Goal: Task Accomplishment & Management: Use online tool/utility

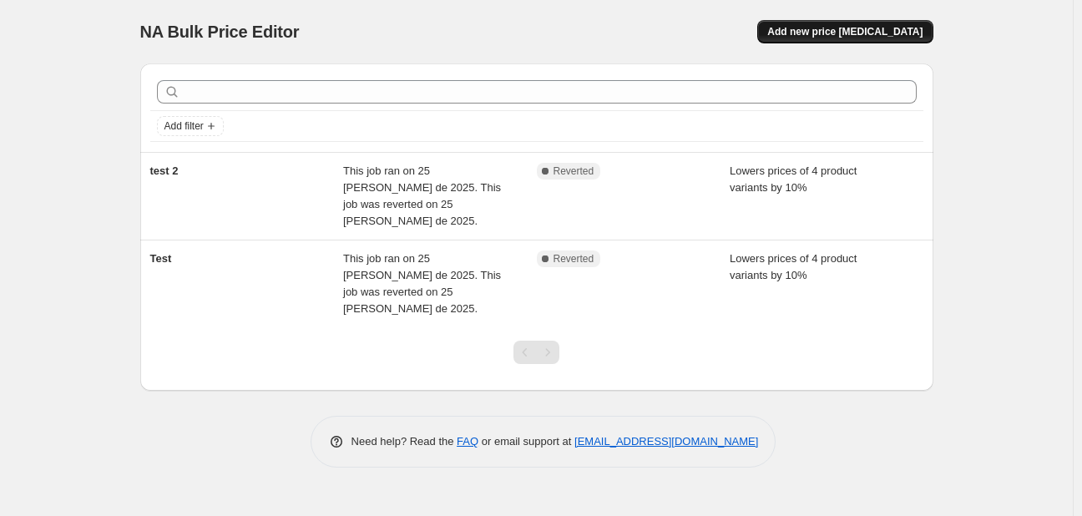
click at [888, 37] on span "Add new price [MEDICAL_DATA]" at bounding box center [844, 31] width 155 height 13
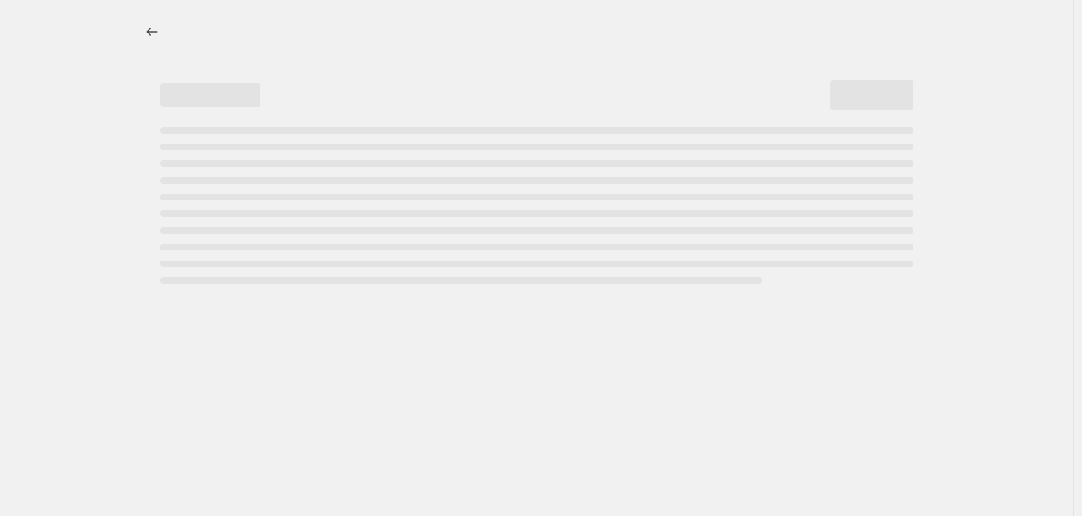
select select "percentage"
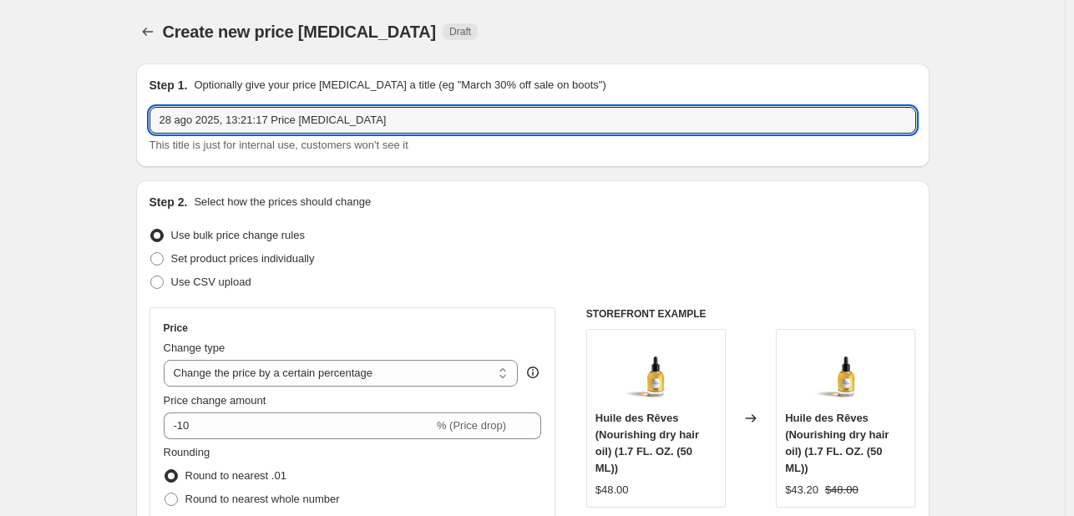
drag, startPoint x: 305, startPoint y: 109, endPoint x: 164, endPoint y: 99, distance: 141.5
click at [164, 99] on div "Step 1. Optionally give your price [MEDICAL_DATA] a title (eg "March 30% off sa…" at bounding box center [532, 115] width 766 height 77
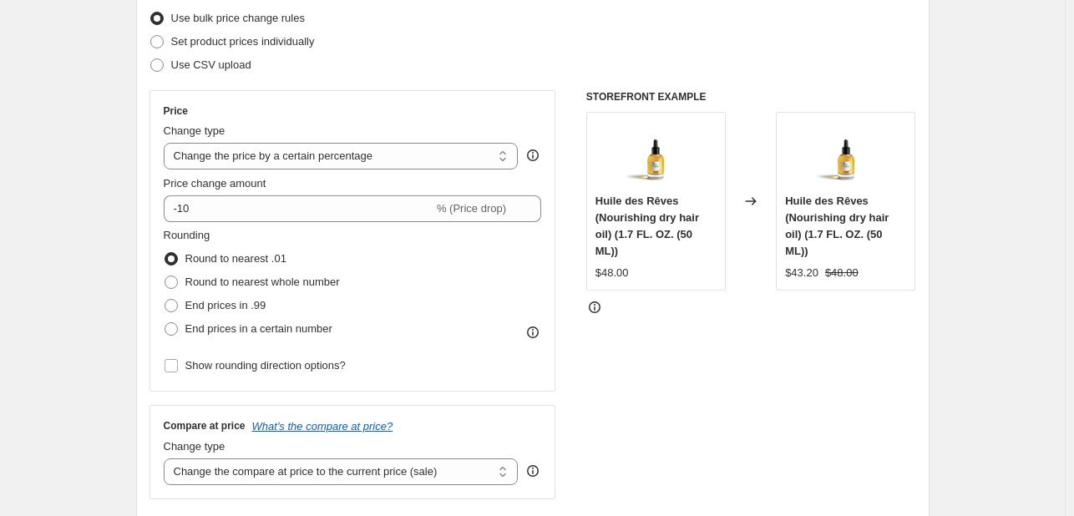
scroll to position [250, 0]
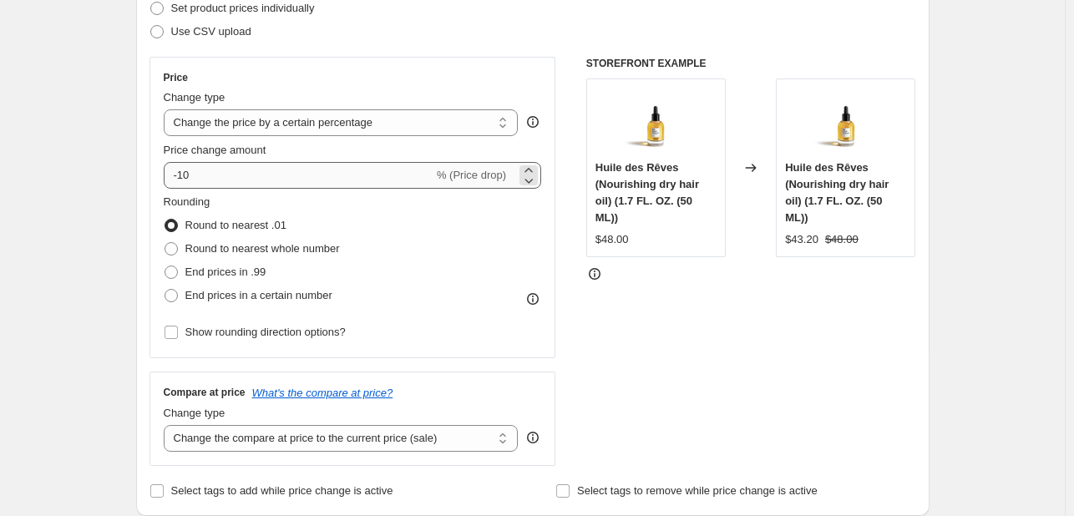
type input "[DATE] Sale 1: 25% OFF"
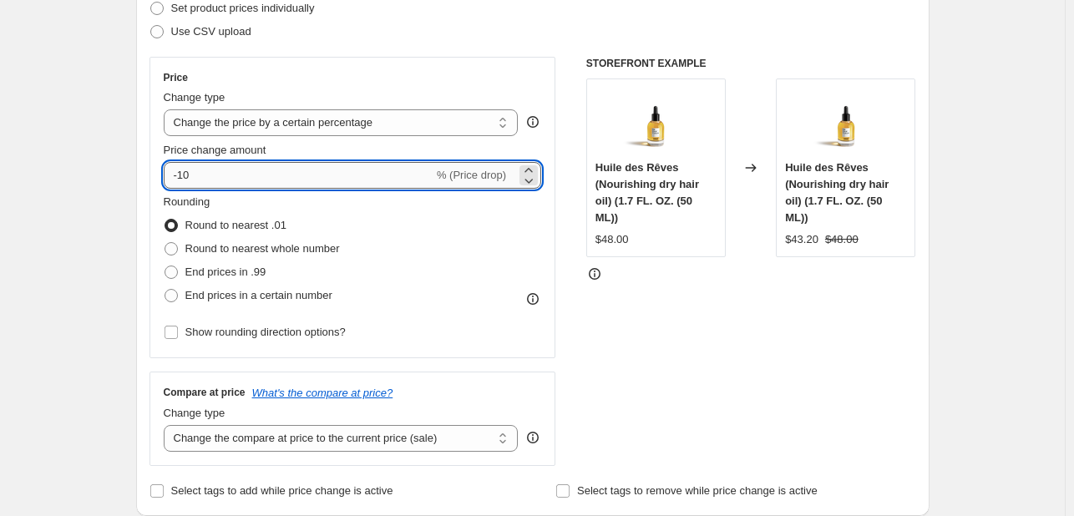
drag, startPoint x: 215, startPoint y: 178, endPoint x: 183, endPoint y: 171, distance: 32.4
click at [183, 171] on input "-10" at bounding box center [299, 175] width 270 height 27
type input "-25"
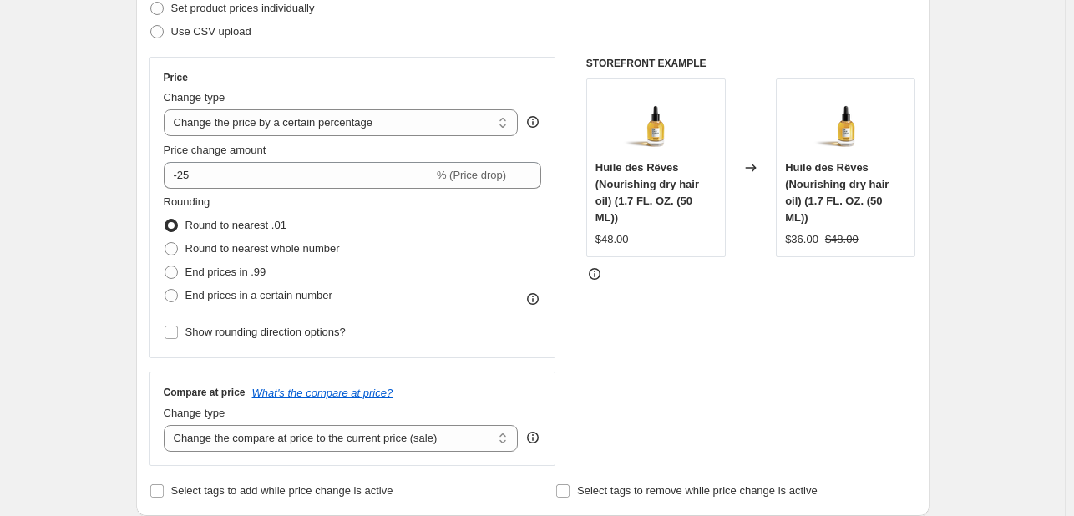
click at [490, 84] on div "Price Change type Change the price to a certain amount Change the price by a ce…" at bounding box center [353, 207] width 378 height 273
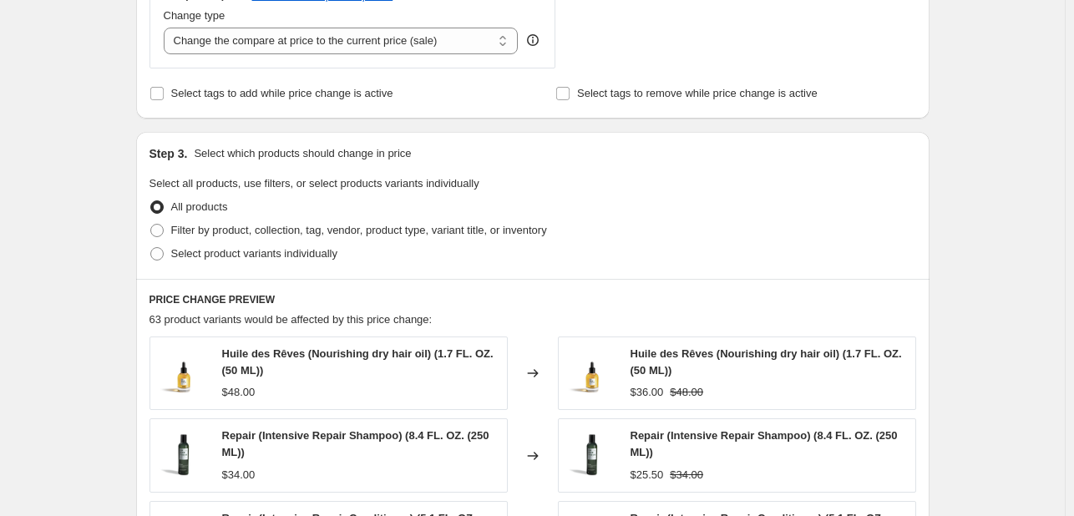
scroll to position [668, 0]
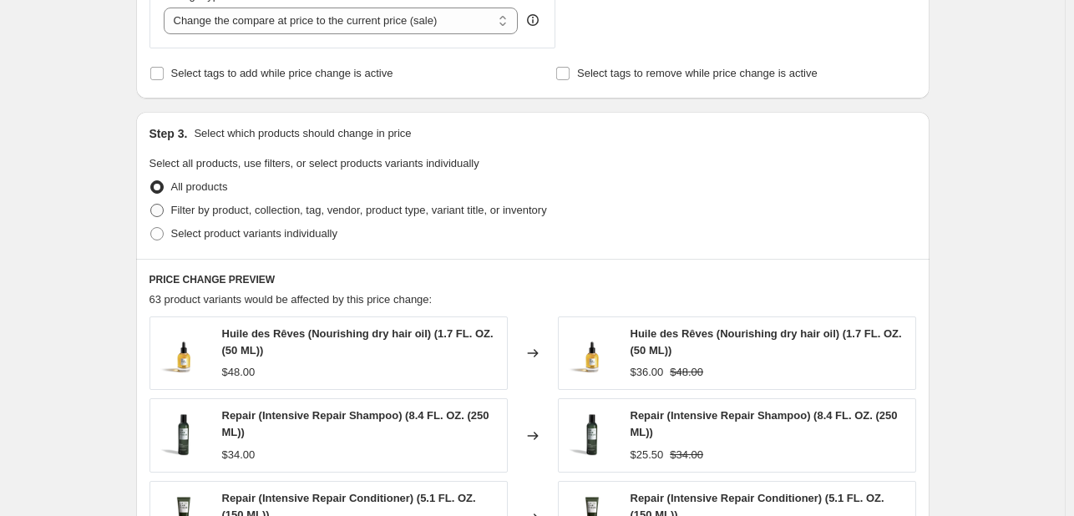
click at [158, 210] on span at bounding box center [156, 210] width 13 height 13
click at [151, 205] on input "Filter by product, collection, tag, vendor, product type, variant title, or inv…" at bounding box center [150, 204] width 1 height 1
radio input "true"
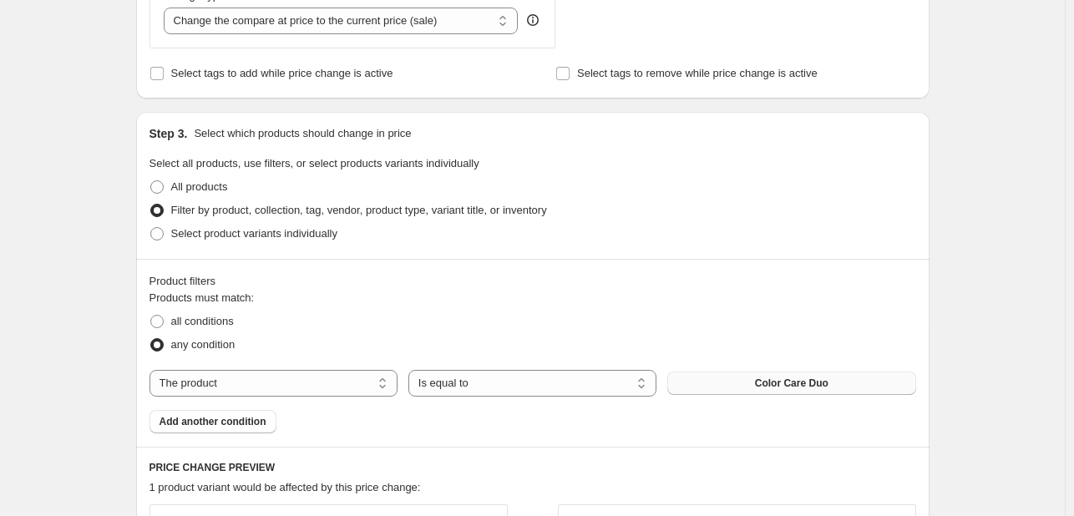
click at [751, 385] on button "Color Care Duo" at bounding box center [791, 383] width 248 height 23
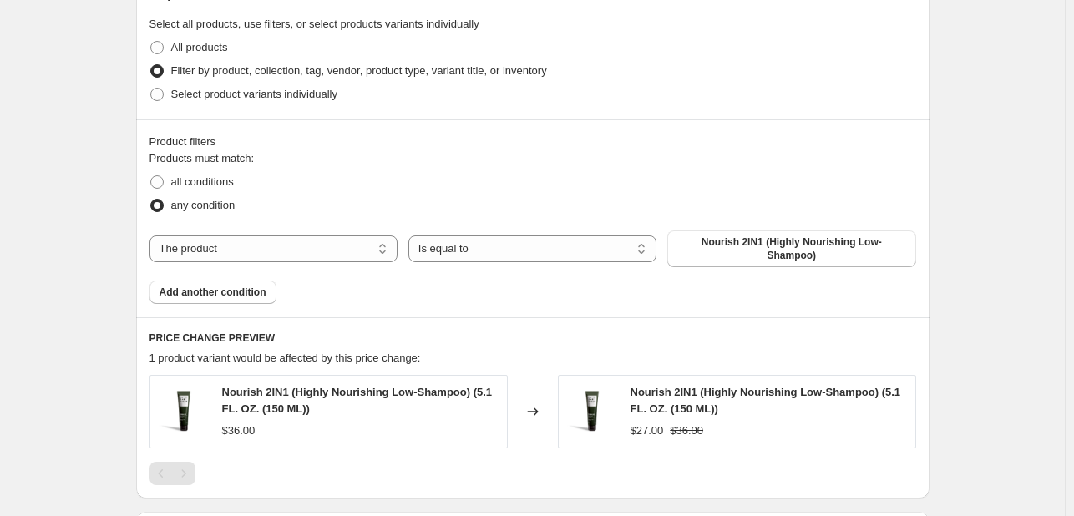
scroll to position [797, 0]
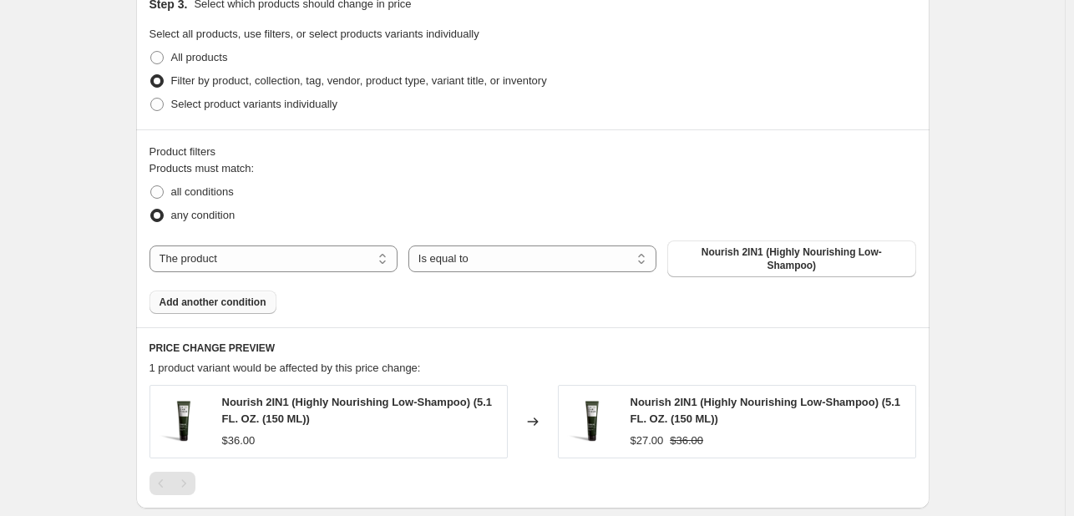
click at [251, 298] on span "Add another condition" at bounding box center [212, 302] width 107 height 13
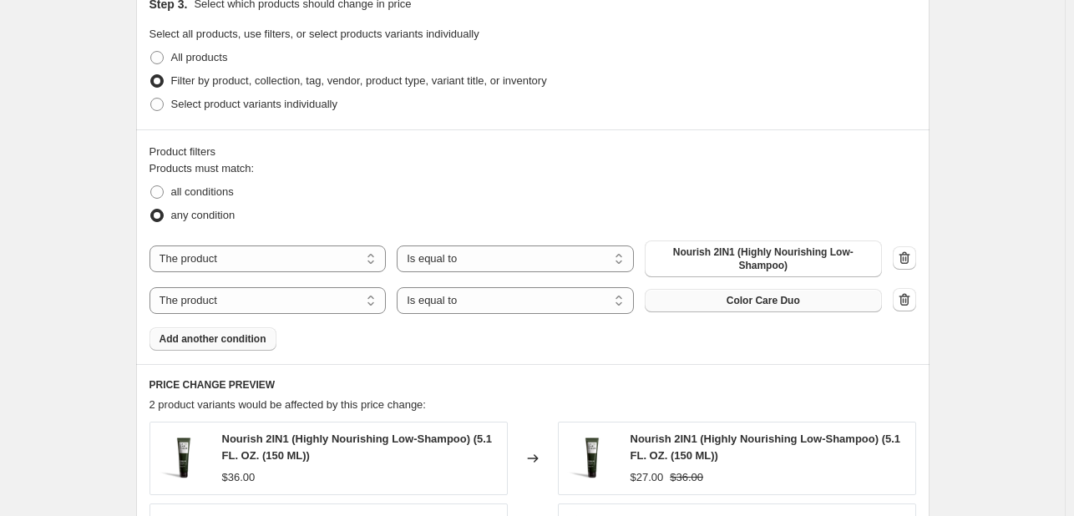
click at [720, 305] on button "Color Care Duo" at bounding box center [763, 300] width 237 height 23
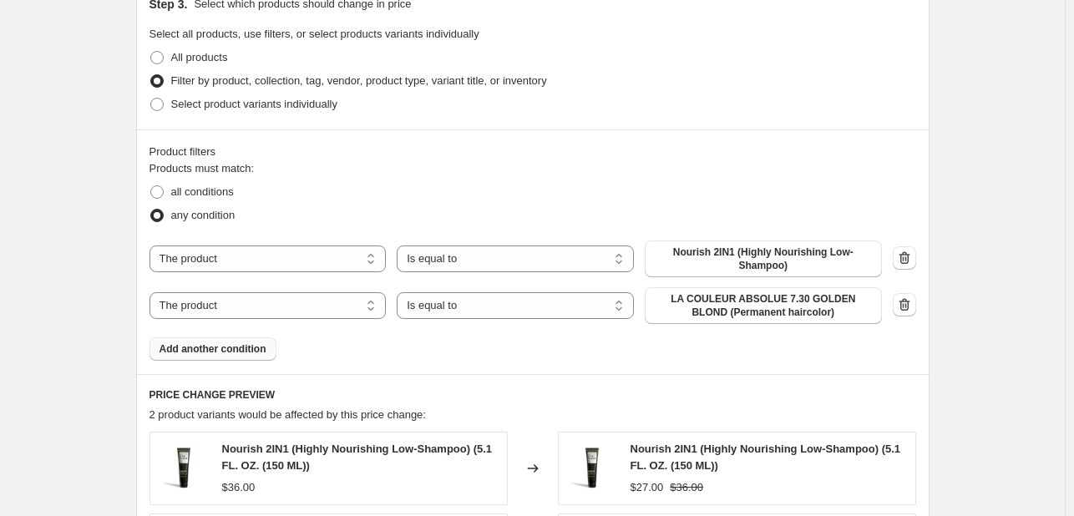
click at [253, 345] on span "Add another condition" at bounding box center [212, 348] width 107 height 13
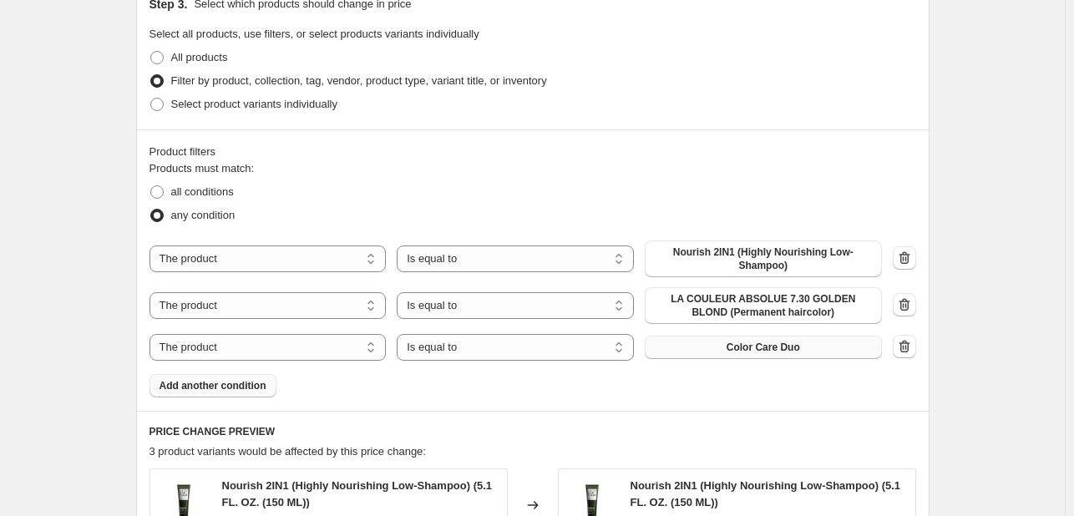
click at [737, 346] on span "Color Care Duo" at bounding box center [762, 347] width 73 height 13
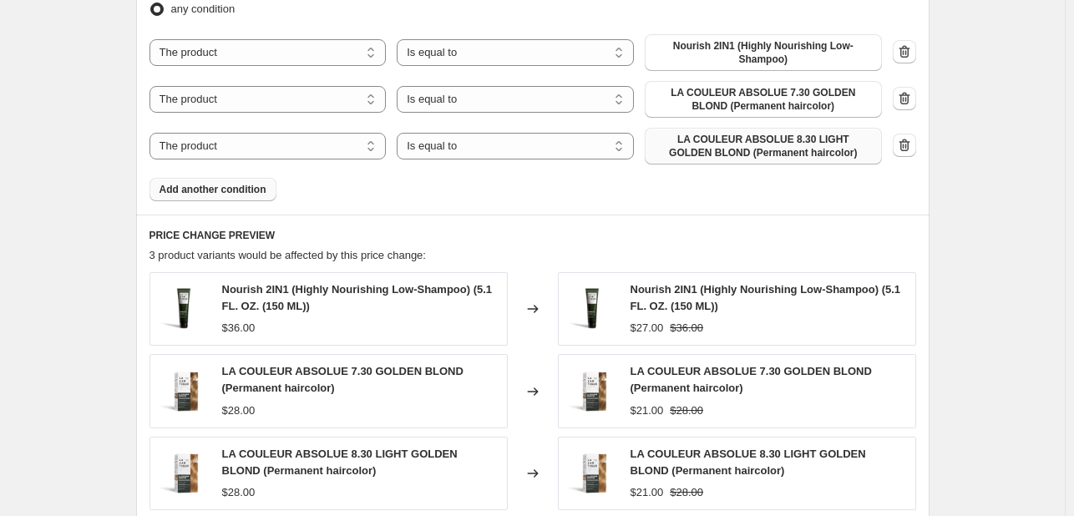
scroll to position [1048, 0]
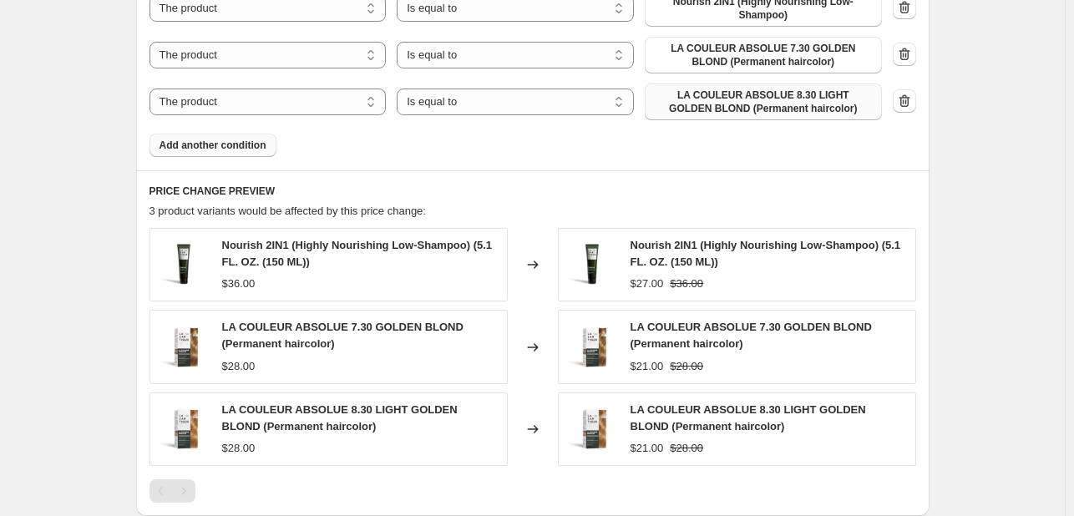
click at [194, 154] on button "Add another condition" at bounding box center [212, 145] width 127 height 23
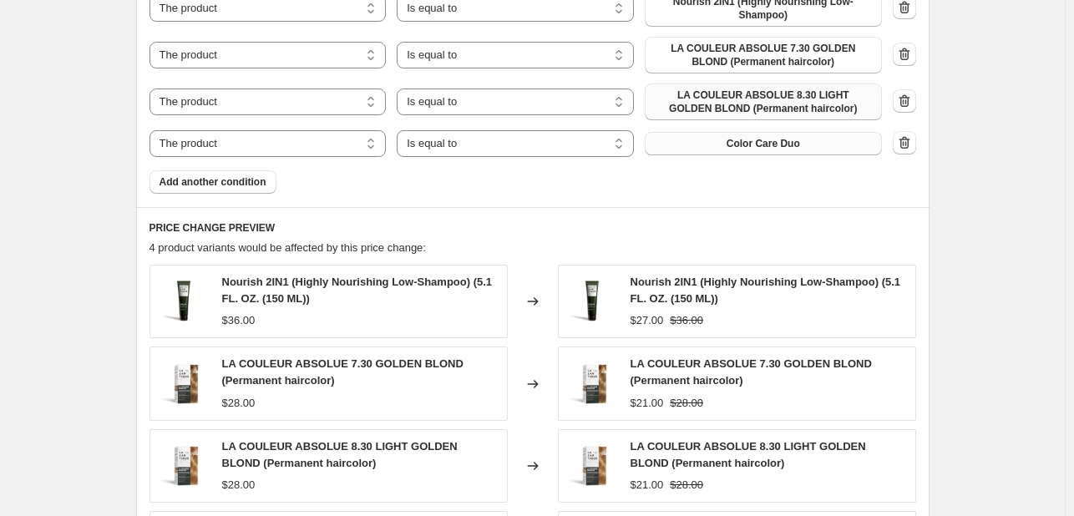
click at [708, 145] on button "Color Care Duo" at bounding box center [763, 143] width 237 height 23
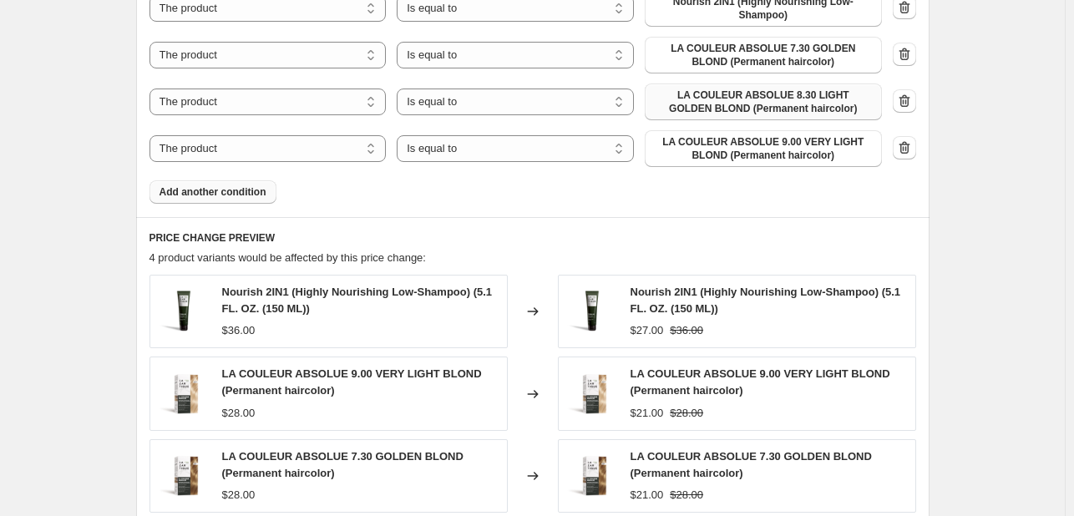
click at [248, 188] on span "Add another condition" at bounding box center [212, 191] width 107 height 13
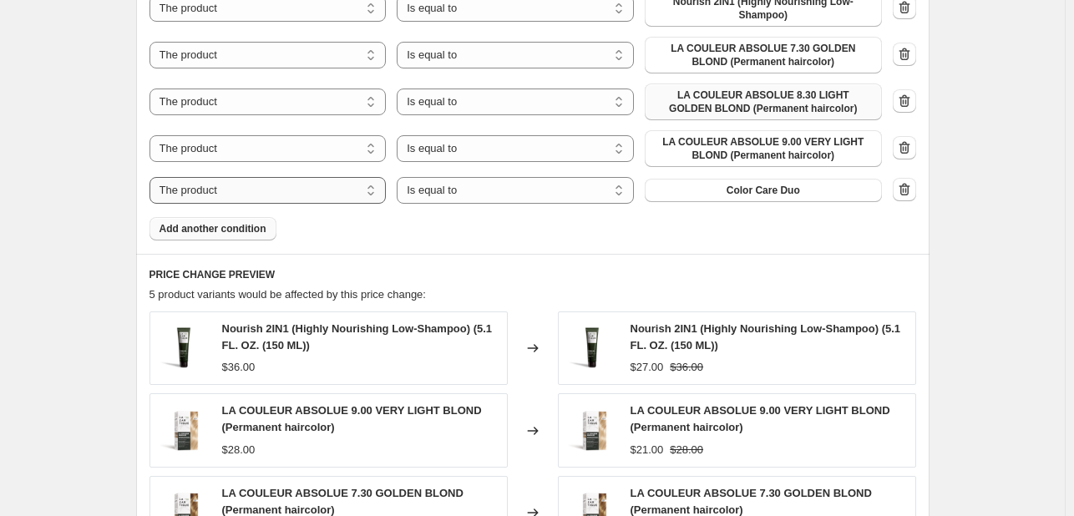
click at [324, 196] on select "The product The product's collection The product's tag The product's vendor The…" at bounding box center [267, 190] width 237 height 27
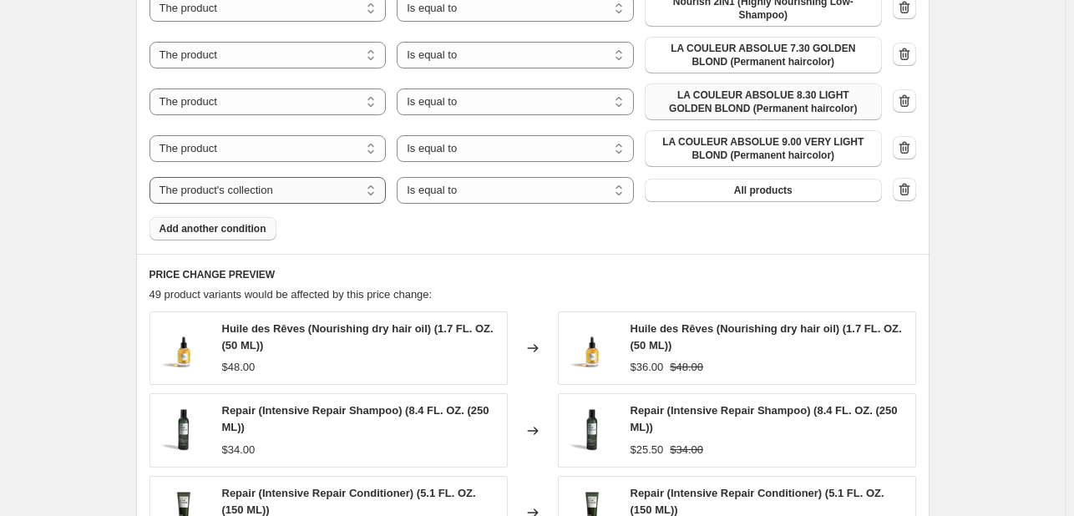
click at [326, 190] on select "The product The product's collection The product's tag The product's vendor The…" at bounding box center [267, 190] width 237 height 27
select select "product"
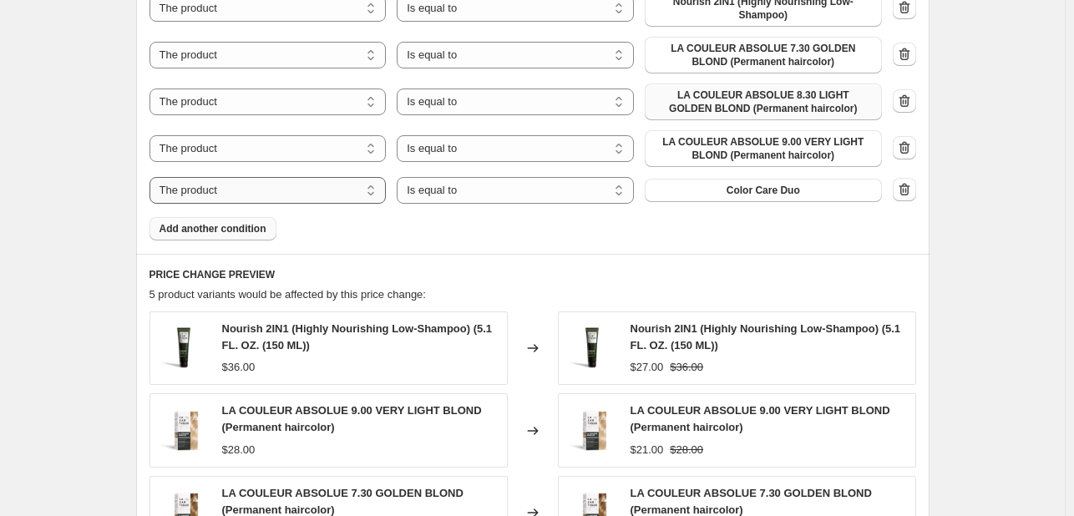
click at [314, 190] on select "The product The product's collection The product's tag The product's vendor The…" at bounding box center [267, 190] width 237 height 27
click at [153, 177] on select "The product The product's collection The product's tag The product's vendor The…" at bounding box center [267, 190] width 237 height 27
click at [785, 198] on button "Color Care Duo" at bounding box center [763, 190] width 237 height 23
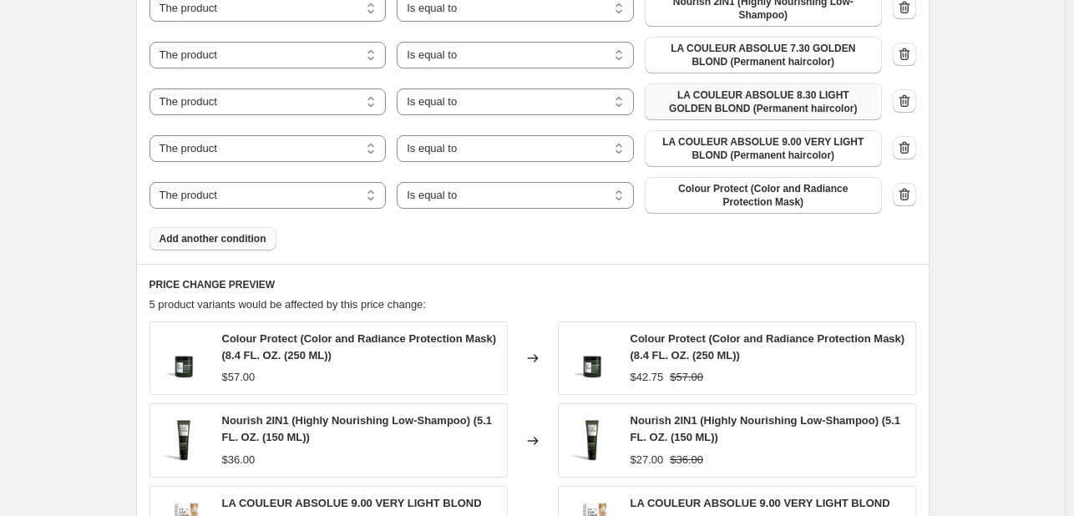
drag, startPoint x: 239, startPoint y: 238, endPoint x: 247, endPoint y: 236, distance: 8.5
click at [247, 236] on span "Add another condition" at bounding box center [212, 238] width 107 height 13
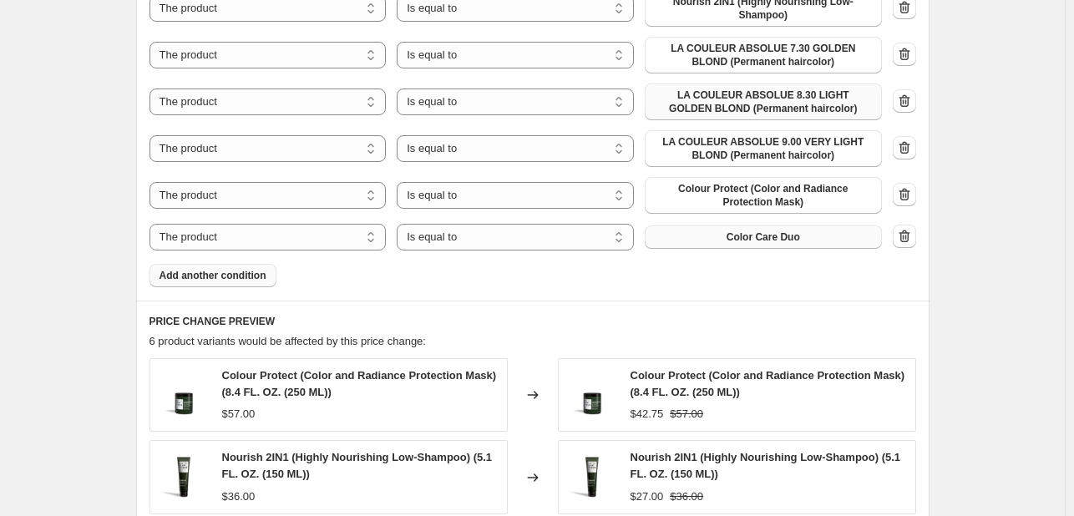
click at [698, 240] on button "Color Care Duo" at bounding box center [763, 236] width 237 height 23
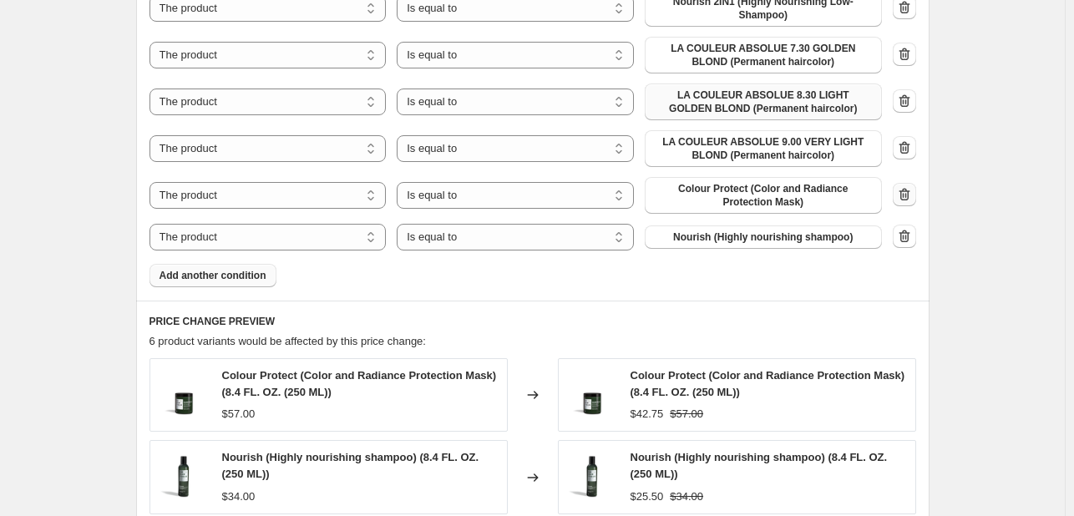
click at [908, 199] on icon "button" at bounding box center [904, 194] width 17 height 17
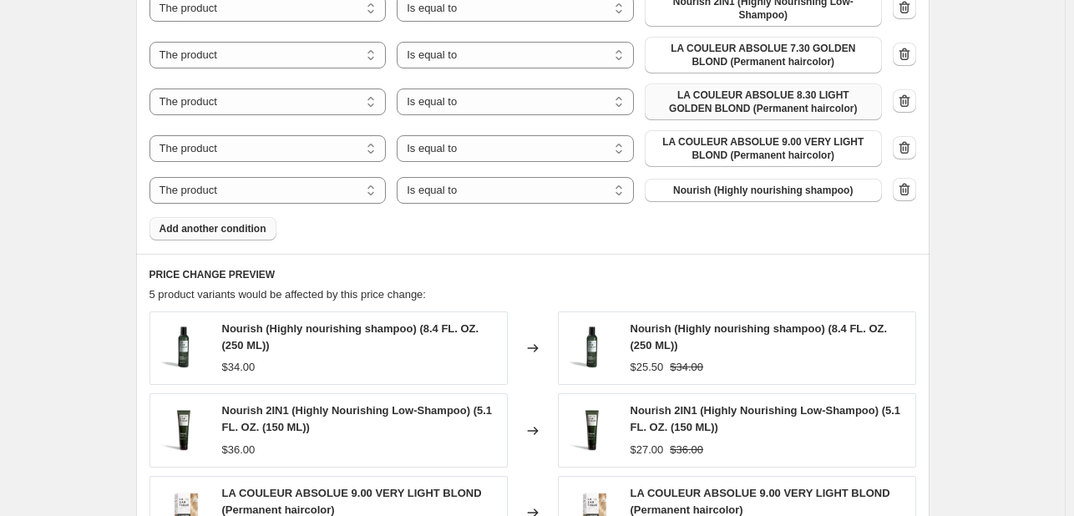
click at [261, 230] on span "Add another condition" at bounding box center [212, 228] width 107 height 13
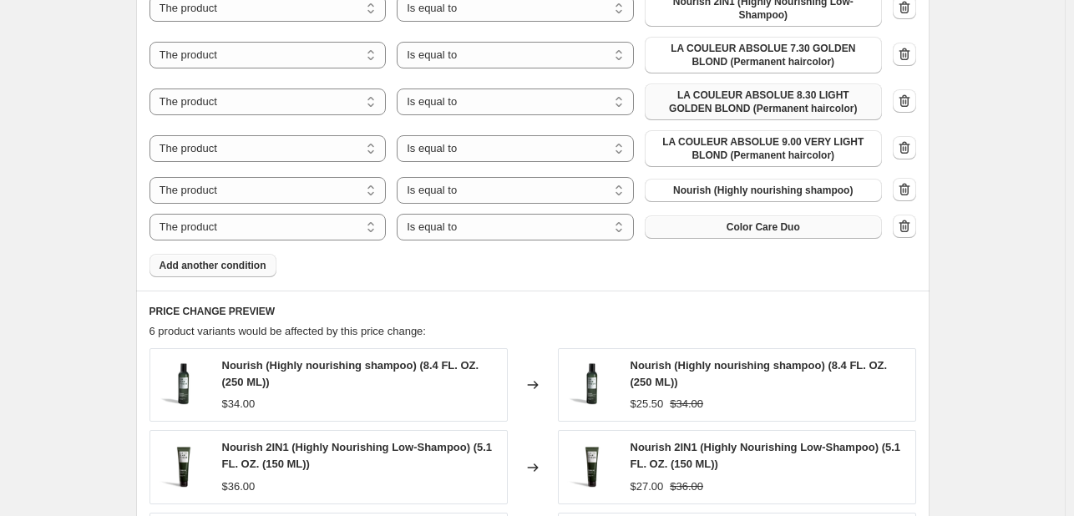
click at [816, 231] on button "Color Care Duo" at bounding box center [763, 226] width 237 height 23
click at [210, 268] on span "Add another condition" at bounding box center [212, 265] width 107 height 13
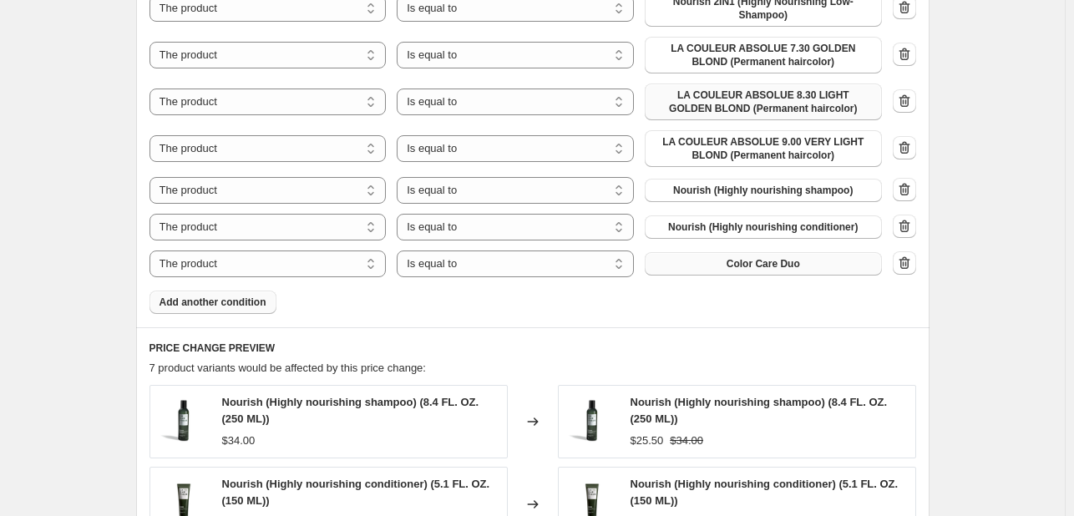
click at [778, 268] on span "Color Care Duo" at bounding box center [762, 263] width 73 height 13
click at [205, 298] on span "Add another condition" at bounding box center [212, 302] width 107 height 13
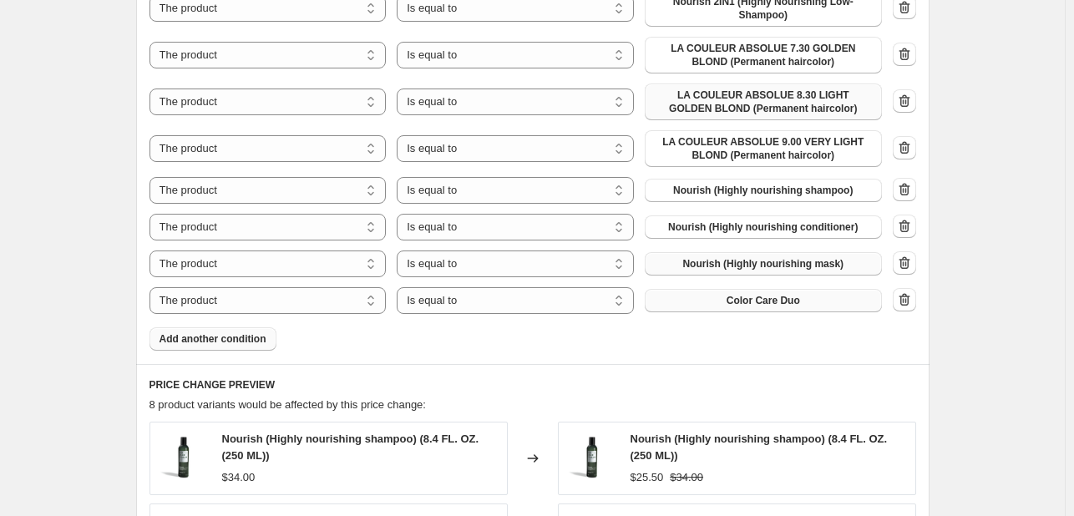
click at [782, 301] on span "Color Care Duo" at bounding box center [762, 300] width 73 height 13
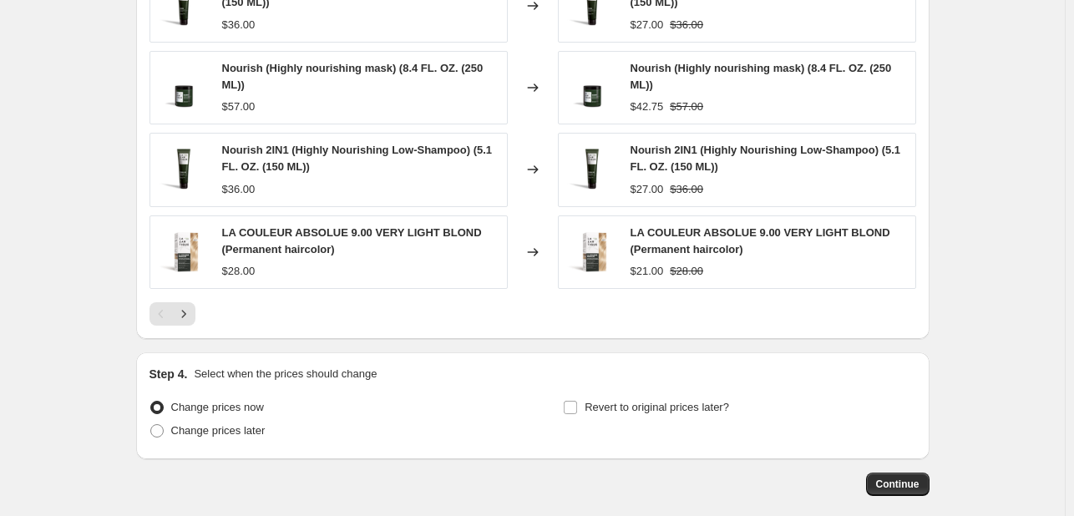
scroll to position [1632, 0]
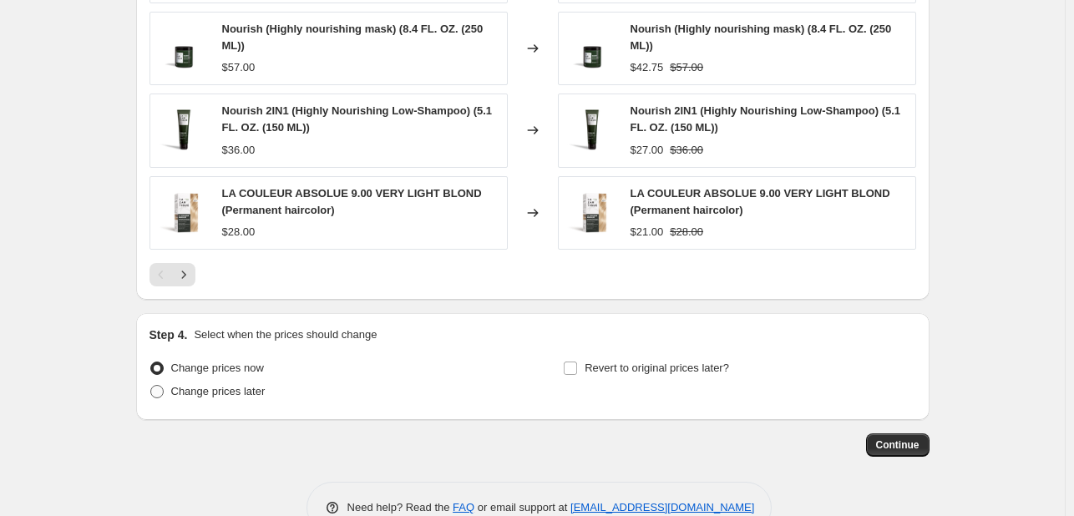
click at [162, 394] on span at bounding box center [156, 391] width 13 height 13
click at [151, 386] on input "Change prices later" at bounding box center [150, 385] width 1 height 1
radio input "true"
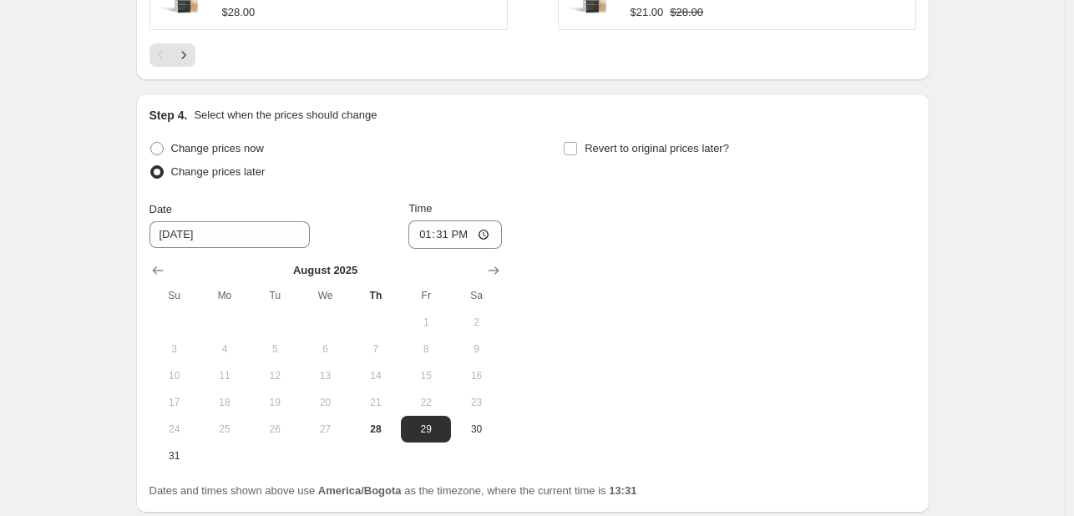
scroll to position [1883, 0]
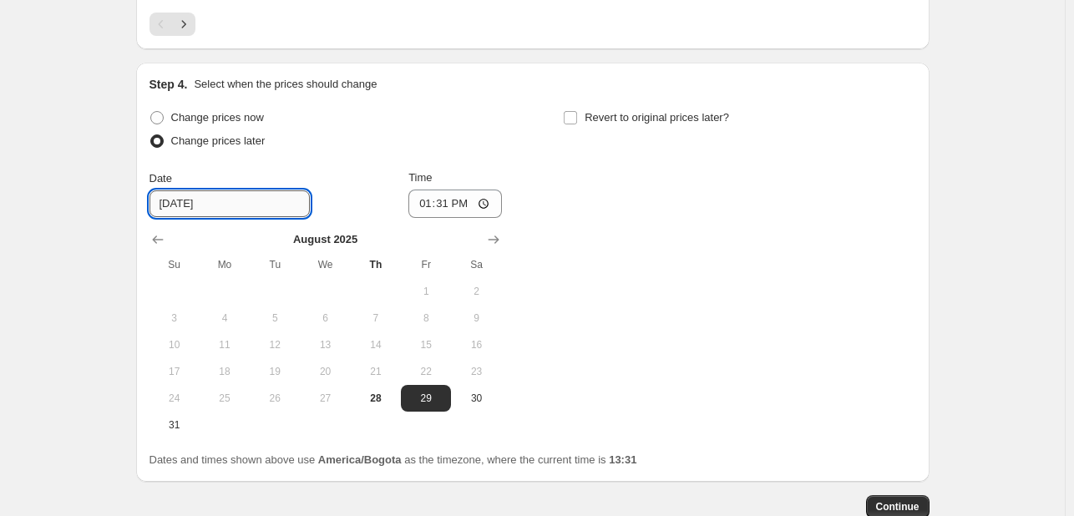
click at [248, 201] on input "[DATE]" at bounding box center [229, 203] width 160 height 27
click at [379, 392] on span "28" at bounding box center [375, 398] width 37 height 13
type input "[DATE]"
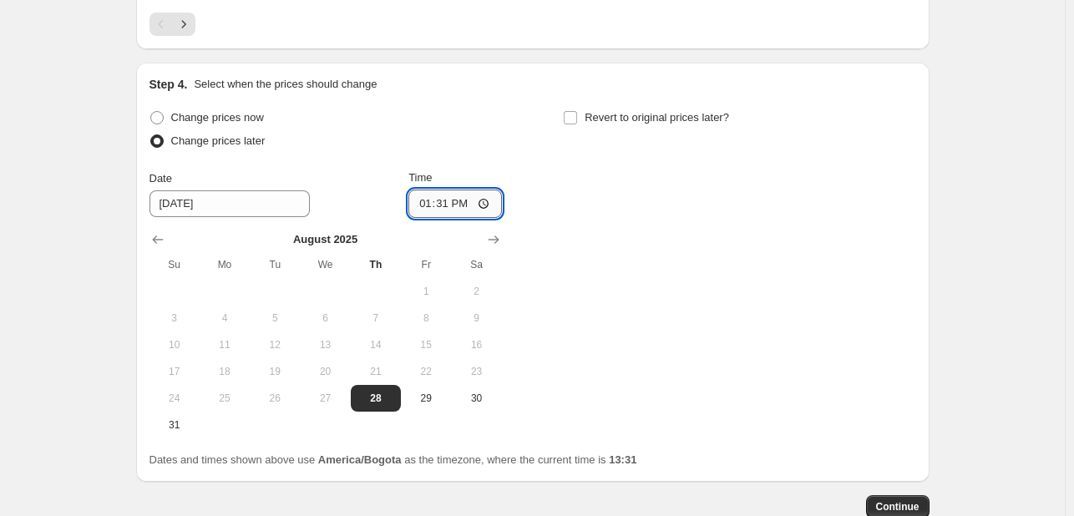
click at [439, 205] on input "13:31" at bounding box center [455, 204] width 94 height 28
click at [461, 202] on input "13:31" at bounding box center [455, 204] width 94 height 28
click at [418, 198] on input "13:31" at bounding box center [455, 204] width 94 height 28
type input "17:15"
click at [484, 138] on div "Change prices later" at bounding box center [325, 140] width 352 height 23
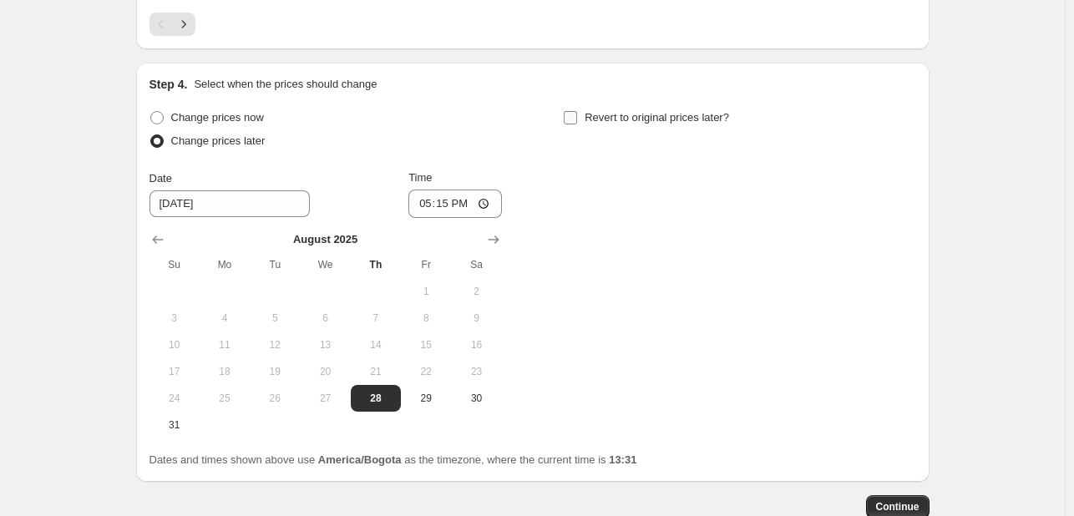
click at [577, 111] on input "Revert to original prices later?" at bounding box center [570, 117] width 13 height 13
checkbox input "true"
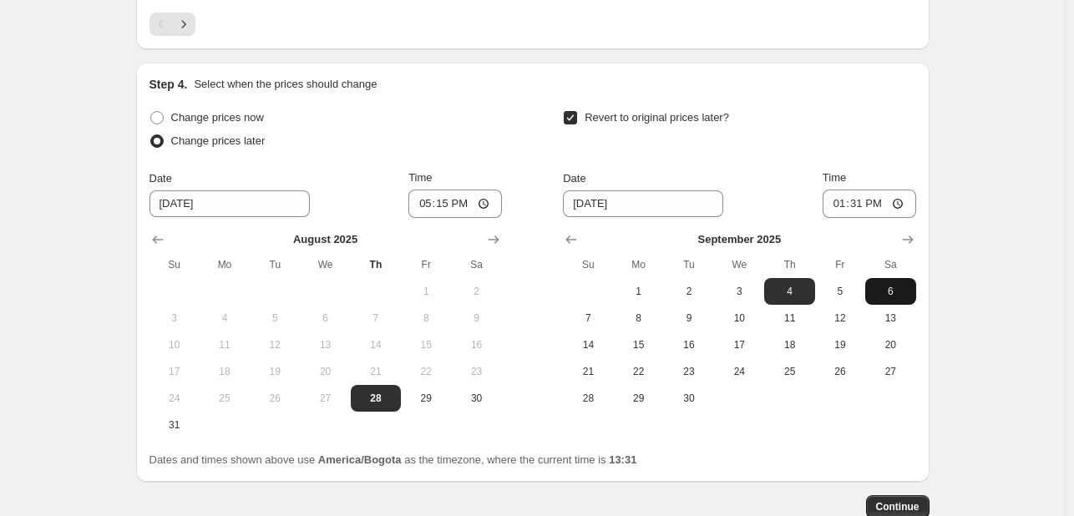
click at [898, 298] on button "6" at bounding box center [890, 291] width 50 height 27
type input "[DATE]"
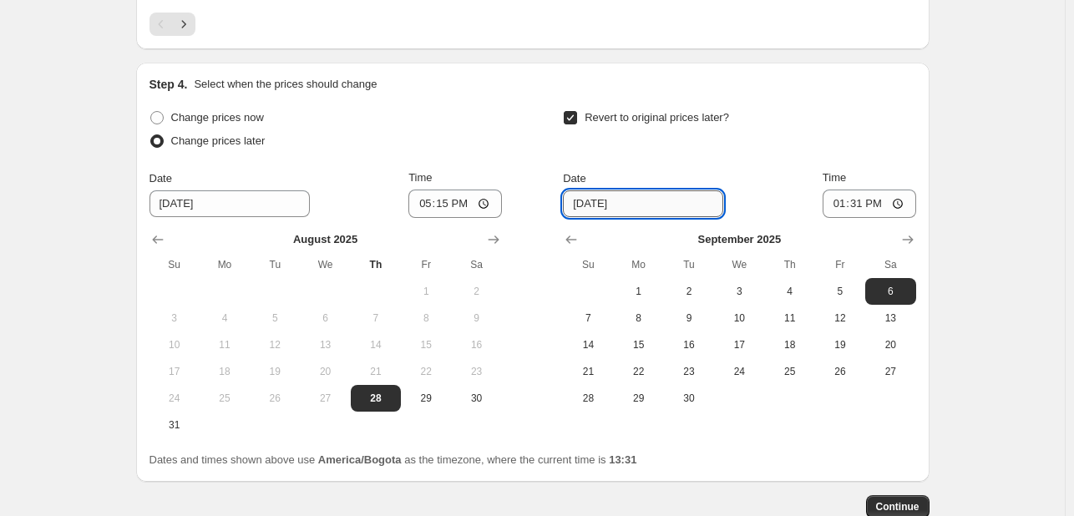
click at [664, 208] on input "[DATE]" at bounding box center [643, 203] width 160 height 27
click at [855, 205] on input "13:31" at bounding box center [869, 204] width 94 height 28
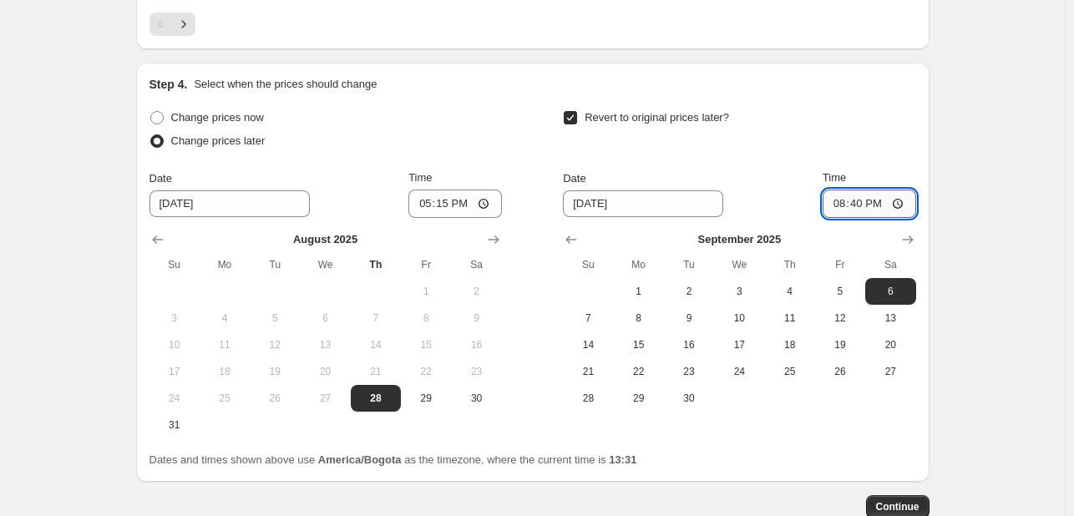
type input "08:40"
click at [836, 133] on div "Revert to original prices later?" at bounding box center [739, 131] width 352 height 50
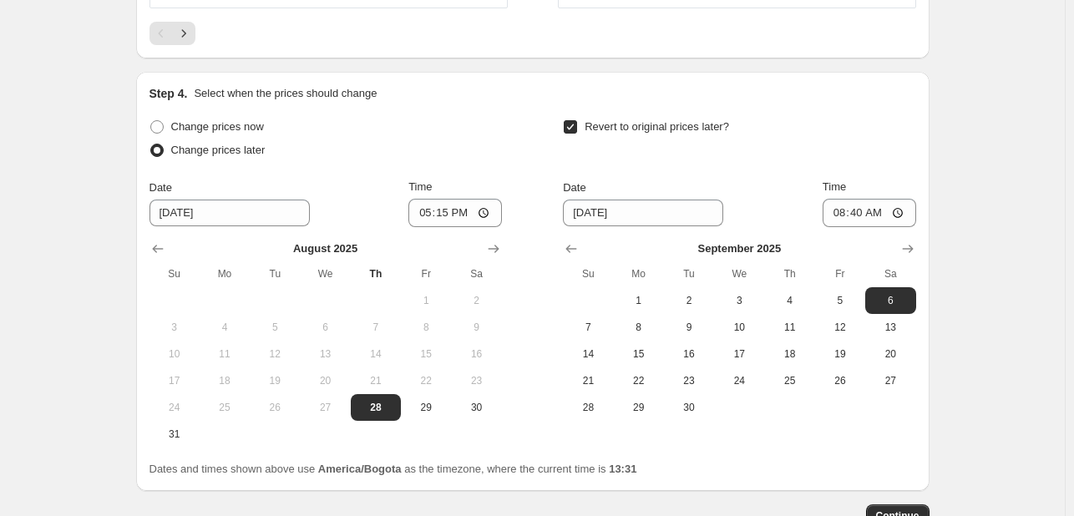
scroll to position [1966, 0]
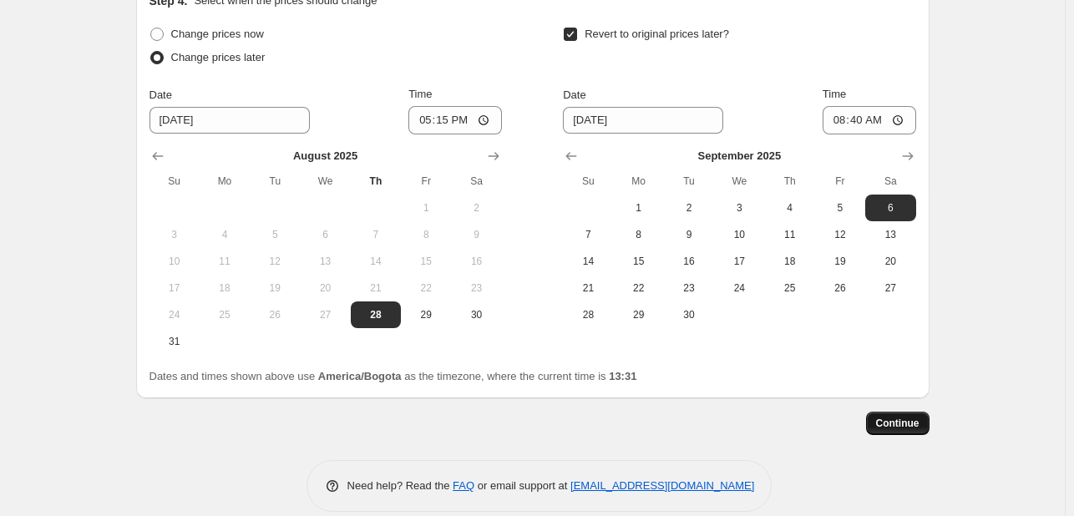
click at [919, 425] on span "Continue" at bounding box center [897, 423] width 43 height 13
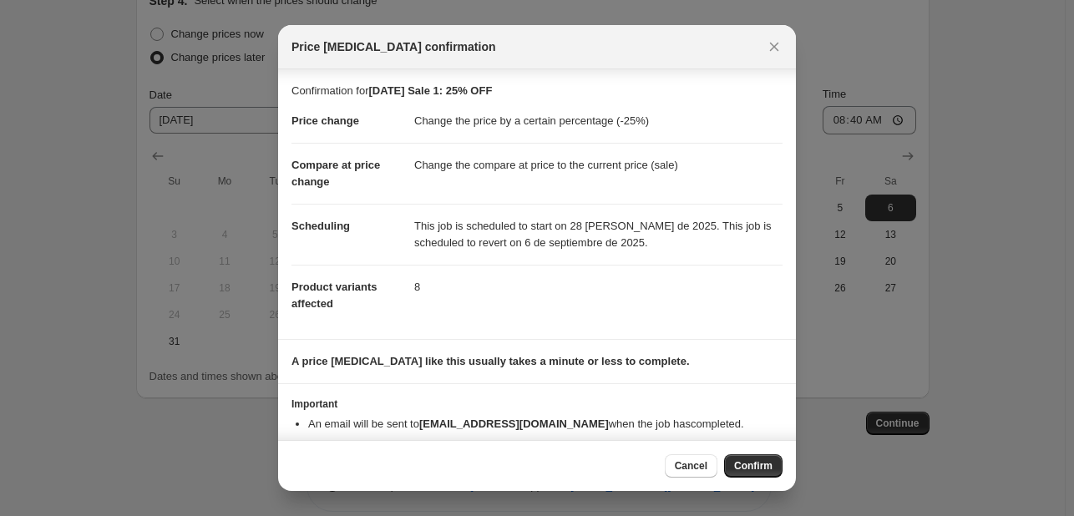
scroll to position [28, 0]
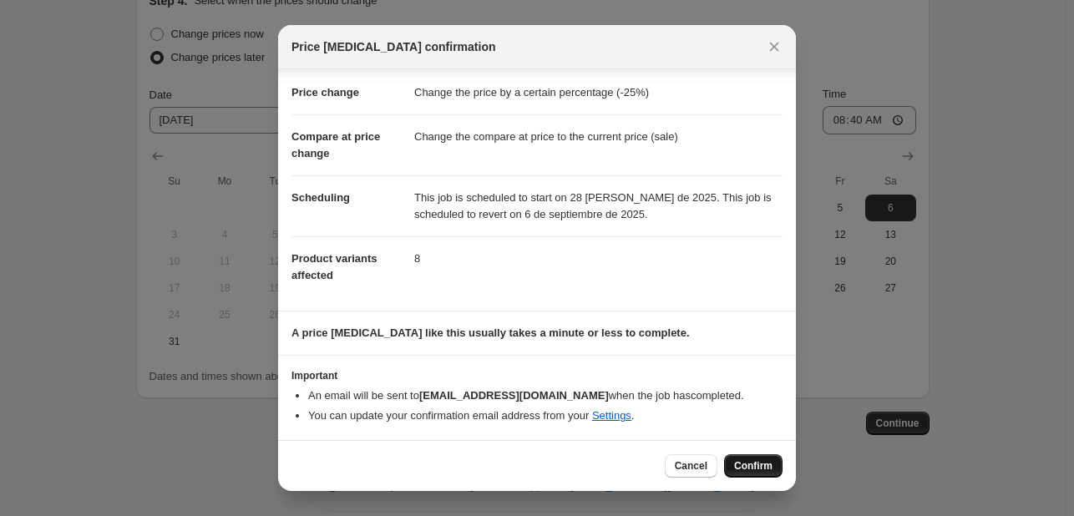
click at [748, 465] on span "Confirm" at bounding box center [753, 465] width 38 height 13
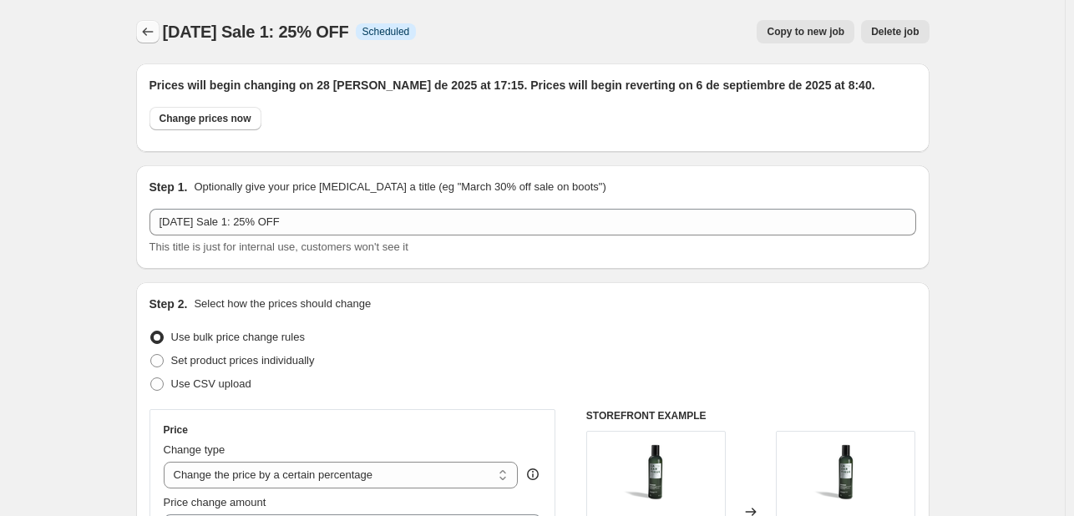
click at [147, 32] on icon "Price change jobs" at bounding box center [147, 32] width 11 height 8
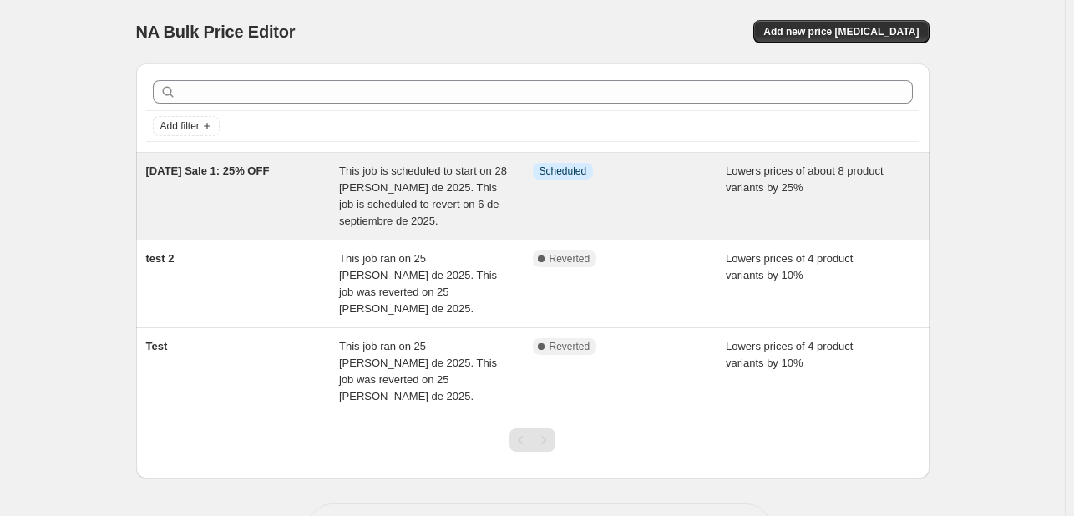
click at [228, 198] on div "[DATE] Sale 1: 25% OFF" at bounding box center [243, 196] width 194 height 67
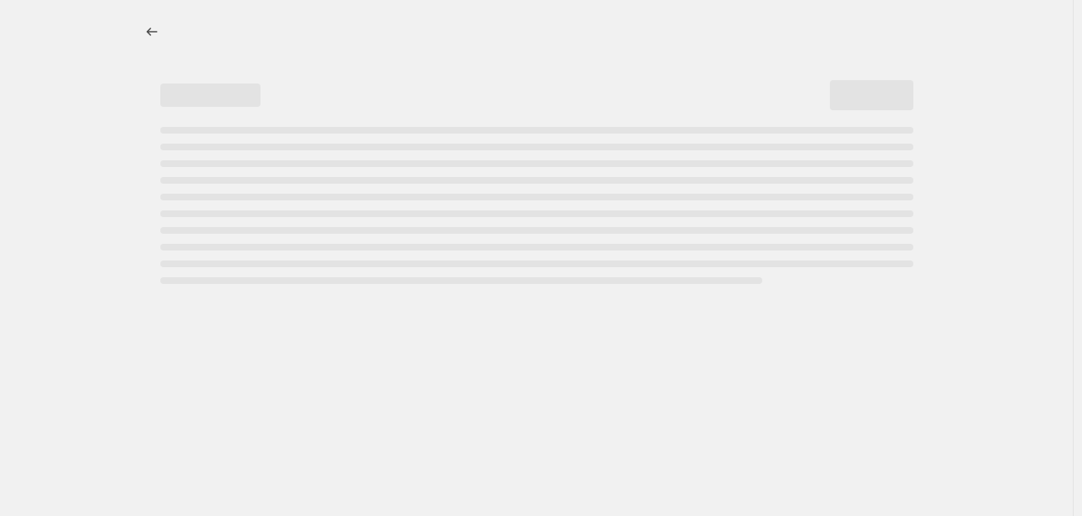
select select "percentage"
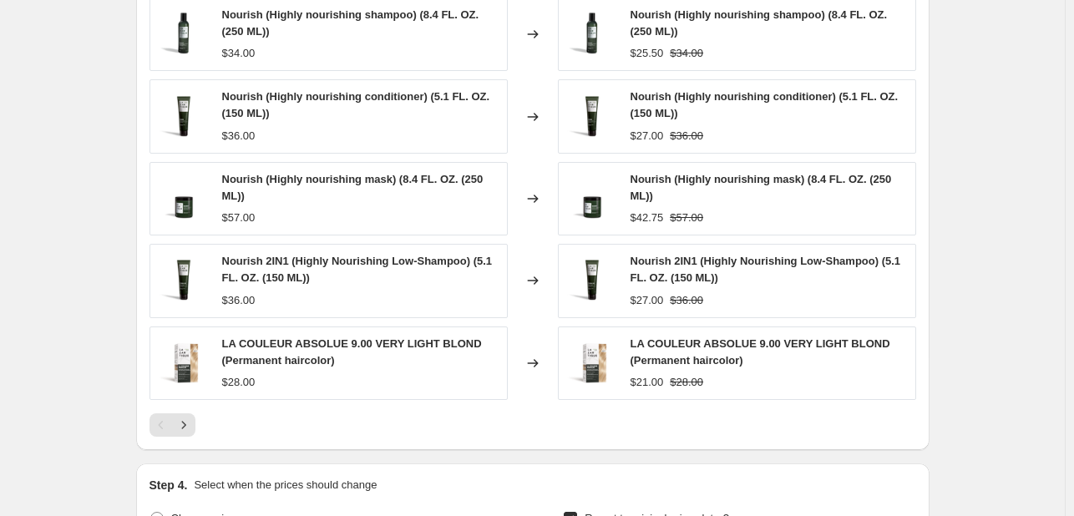
scroll to position [1586, 0]
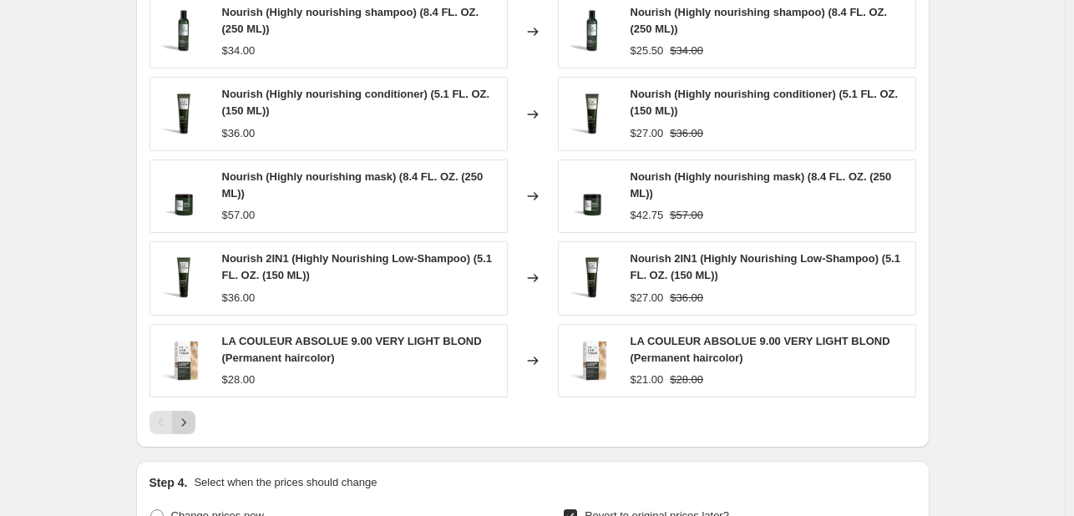
click at [195, 422] on button "Next" at bounding box center [183, 422] width 23 height 23
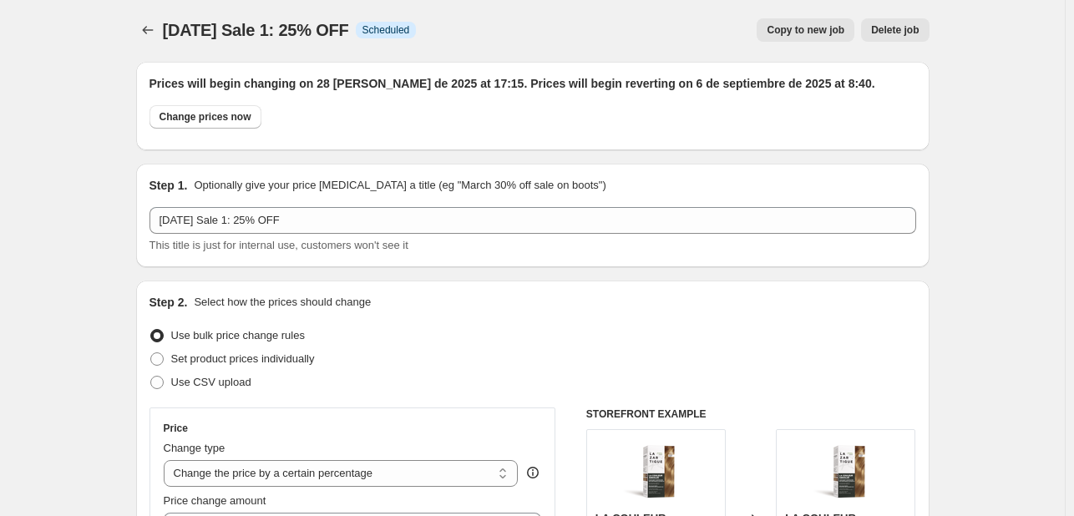
scroll to position [0, 0]
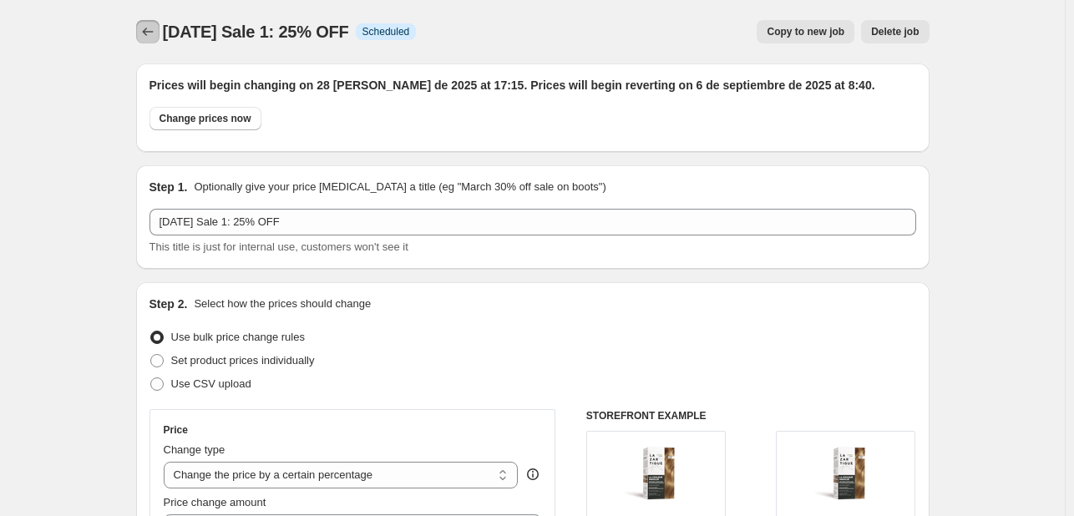
drag, startPoint x: 163, startPoint y: 31, endPoint x: 267, endPoint y: 32, distance: 104.4
click at [274, 31] on div "[DATE] Sale 1: 25% OFF Info Scheduled Copy to new job Delete job More actions C…" at bounding box center [532, 31] width 793 height 23
click at [169, 28] on span "[DATE] Sale 1: 25% OFF" at bounding box center [256, 32] width 186 height 18
drag, startPoint x: 181, startPoint y: 29, endPoint x: 377, endPoint y: 32, distance: 196.2
click at [377, 32] on div "[DATE] Sale 1: 25% OFF Info Scheduled" at bounding box center [290, 31] width 254 height 23
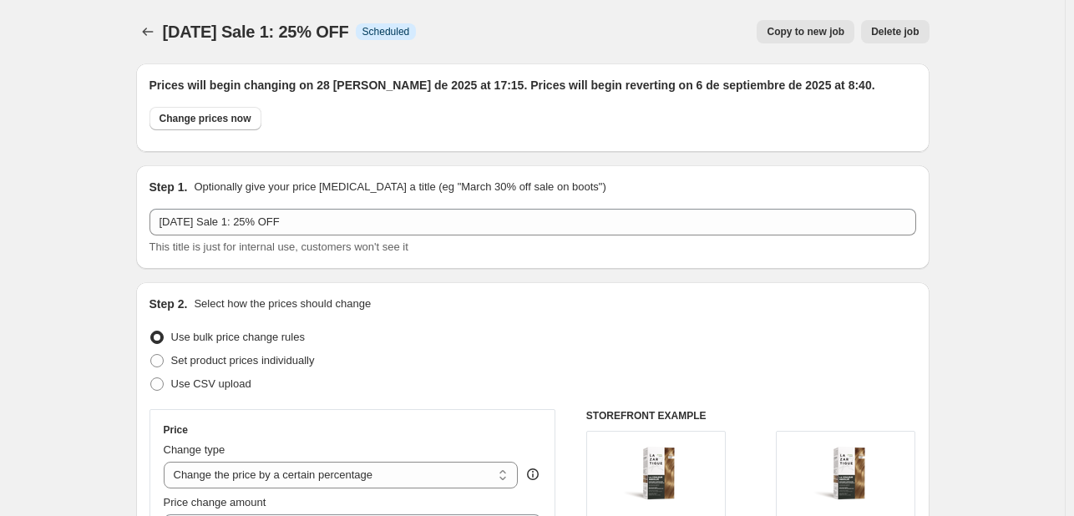
copy span "[DATE] Sale 1: 25% OFF"
click at [149, 29] on icon "Price change jobs" at bounding box center [147, 32] width 11 height 8
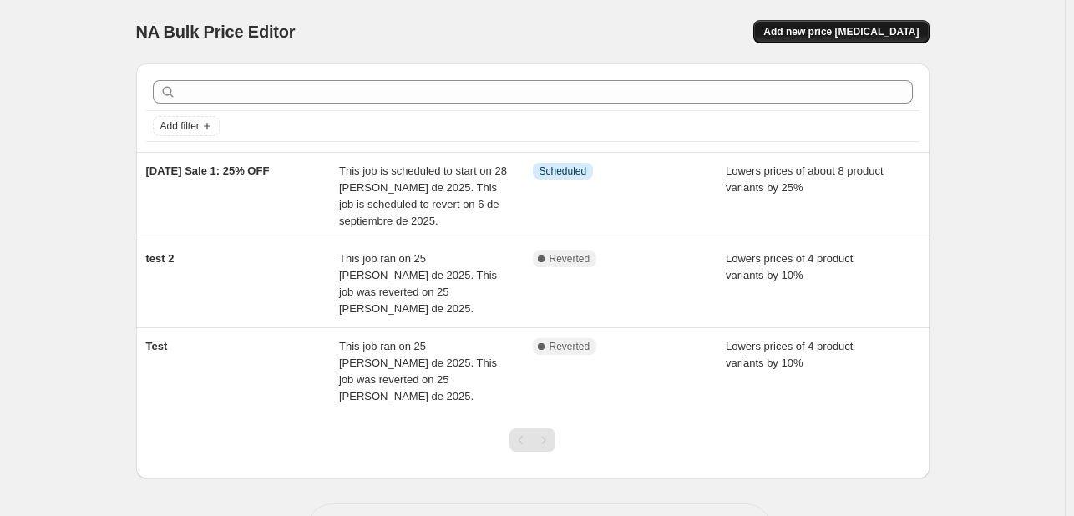
click at [882, 38] on button "Add new price [MEDICAL_DATA]" at bounding box center [840, 31] width 175 height 23
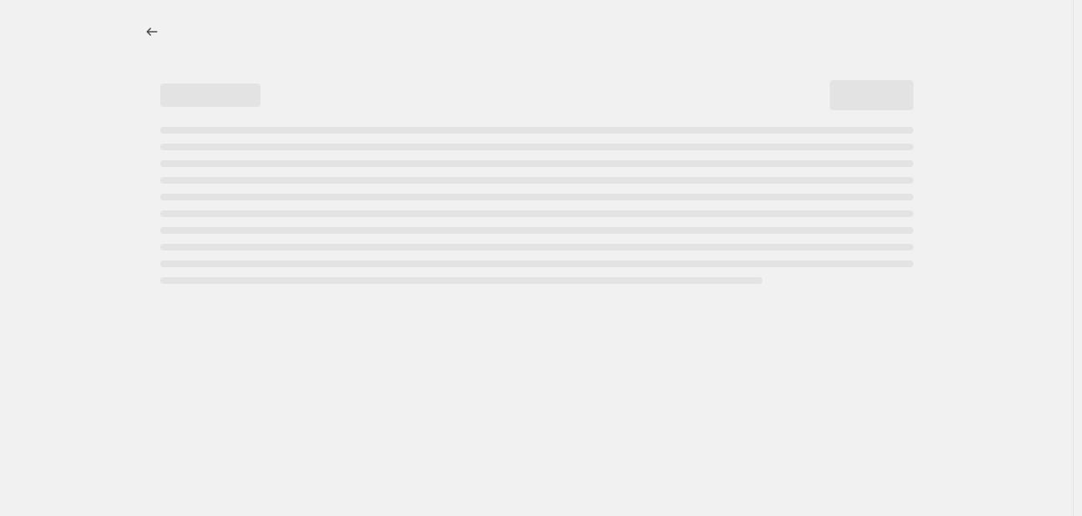
select select "percentage"
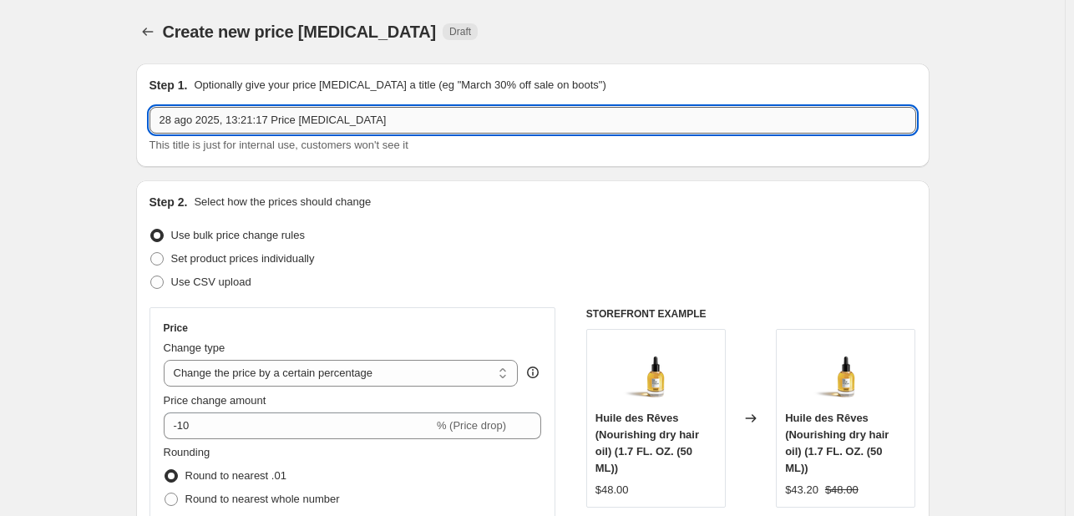
click at [282, 120] on input "28 ago 2025, 13:21:17 Price [MEDICAL_DATA]" at bounding box center [532, 120] width 766 height 27
drag, startPoint x: 387, startPoint y: 117, endPoint x: 144, endPoint y: 99, distance: 242.8
click at [144, 99] on div "Step 1. Optionally give your price [MEDICAL_DATA] a title (eg "March 30% off sa…" at bounding box center [532, 115] width 793 height 104
paste input "[DATE] Sale 1: 25% OFF"
click at [269, 118] on input "[DATE] Sale 1: 25% OFF" at bounding box center [532, 120] width 766 height 27
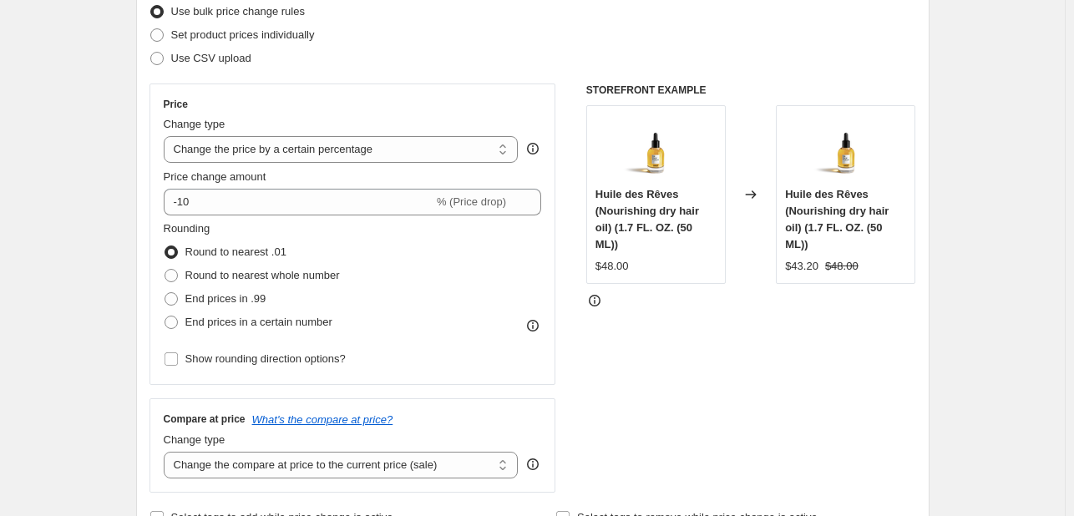
scroll to position [250, 0]
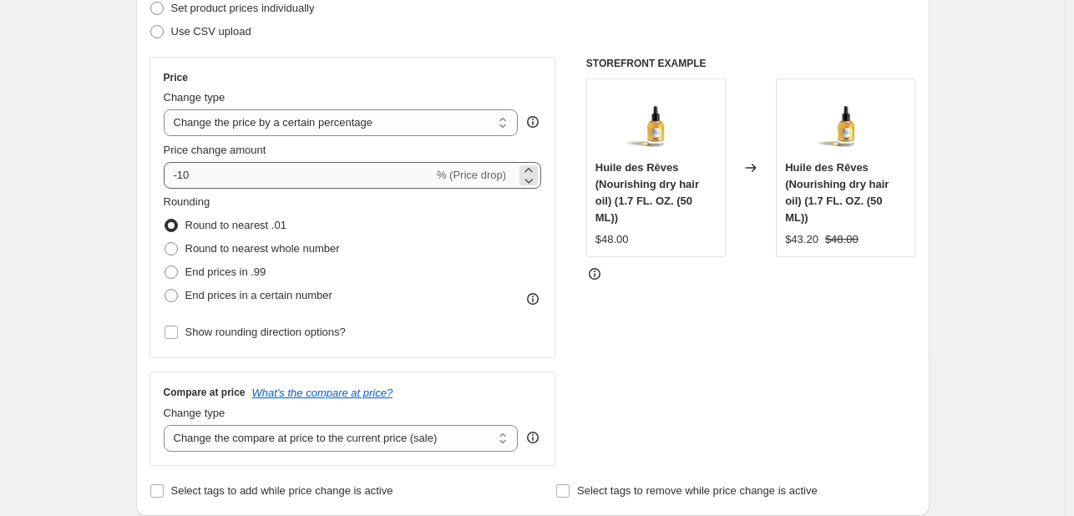
type input "[DATE] Sale 2: 20% OFF"
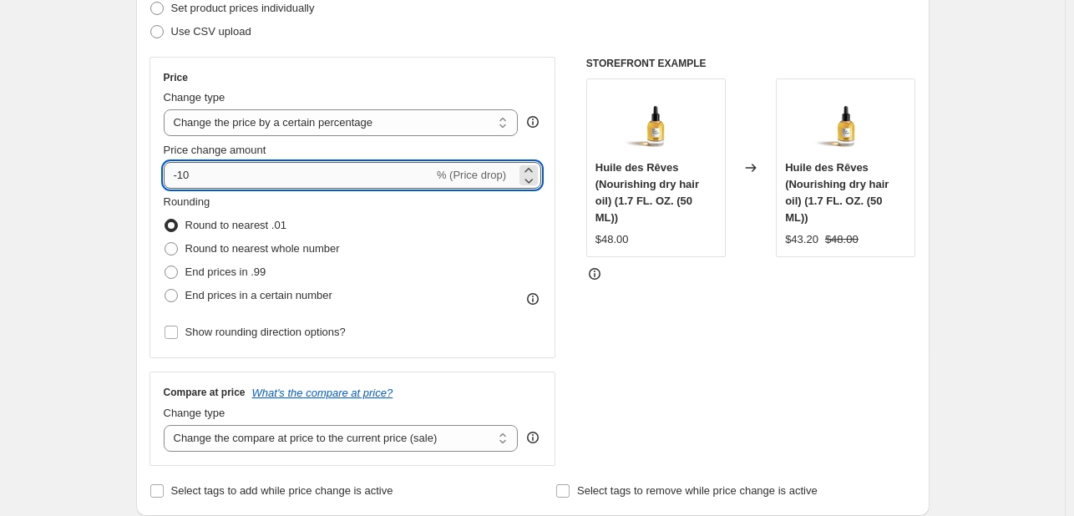
drag, startPoint x: 218, startPoint y: 178, endPoint x: 182, endPoint y: 174, distance: 36.1
click at [182, 174] on input "-10" at bounding box center [299, 175] width 270 height 27
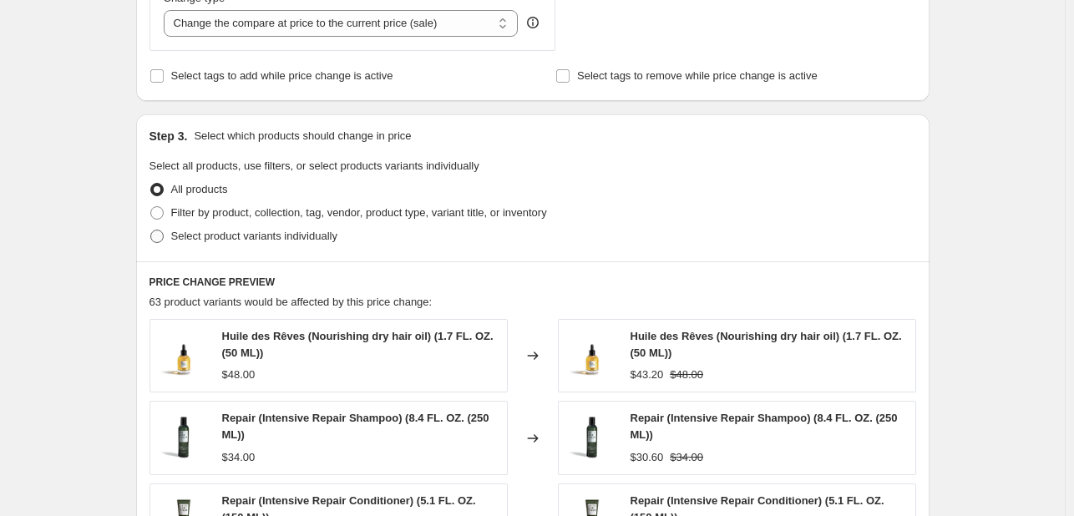
scroll to position [668, 0]
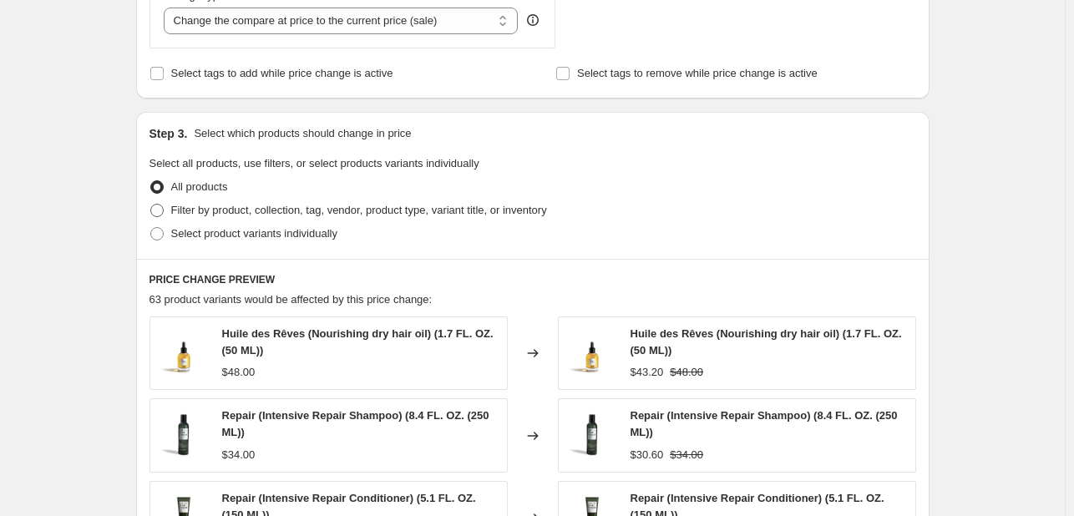
type input "-20"
click at [225, 213] on span "Filter by product, collection, tag, vendor, product type, variant title, or inv…" at bounding box center [359, 210] width 376 height 13
click at [151, 205] on input "Filter by product, collection, tag, vendor, product type, variant title, or inv…" at bounding box center [150, 204] width 1 height 1
radio input "true"
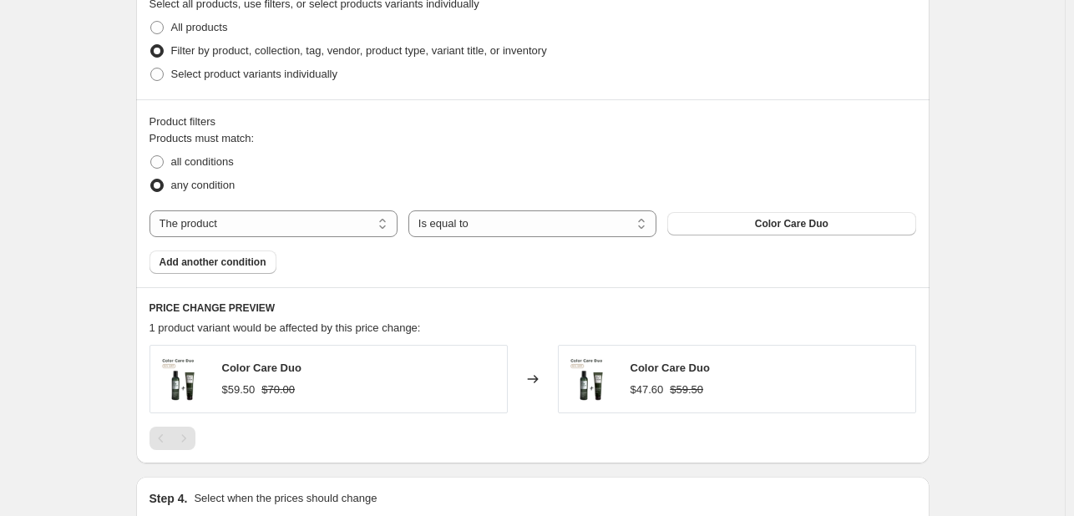
scroll to position [835, 0]
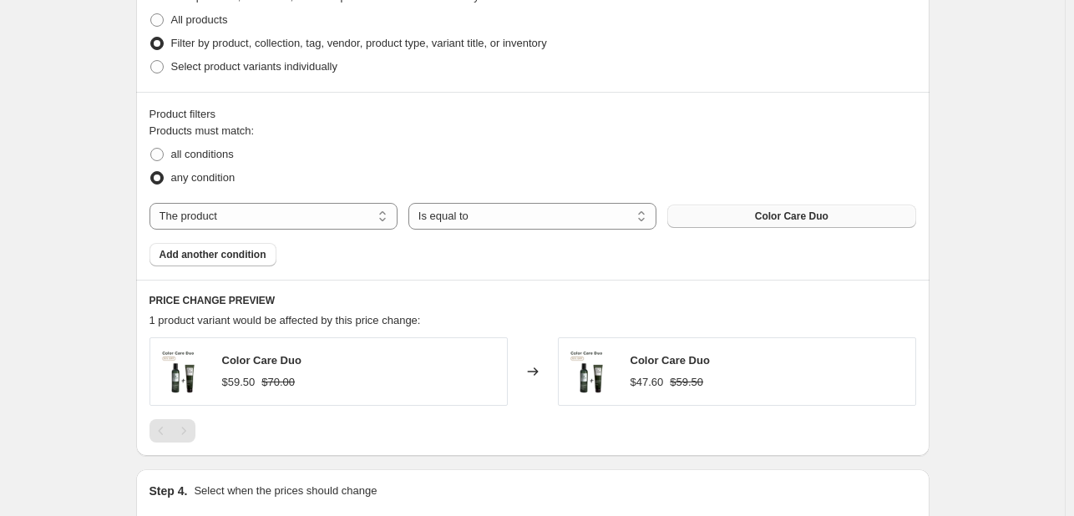
click at [805, 225] on button "Color Care Duo" at bounding box center [791, 216] width 248 height 23
click at [200, 219] on select "The product The product's collection The product's tag The product's vendor The…" at bounding box center [273, 216] width 248 height 27
select select "collection"
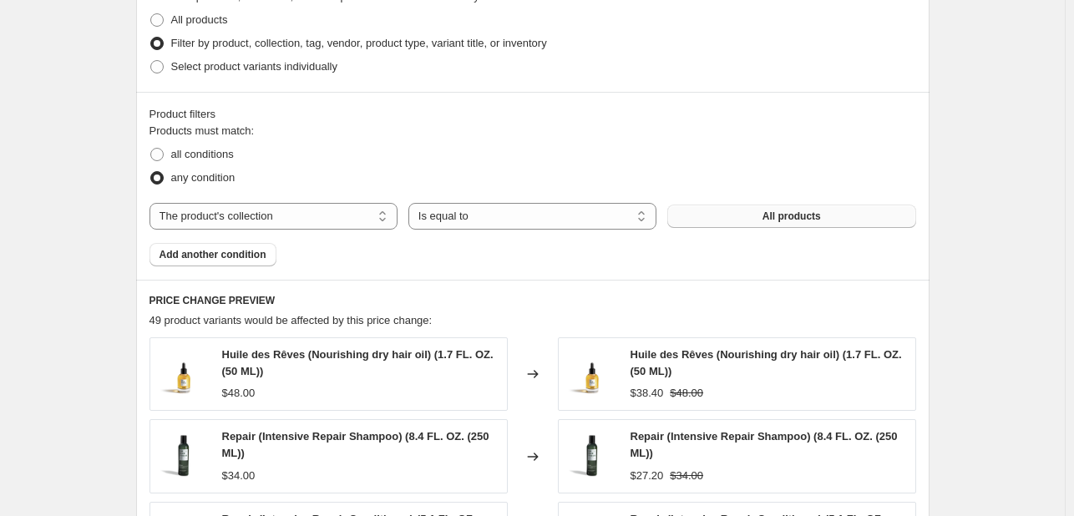
click at [805, 213] on span "All products" at bounding box center [791, 216] width 58 height 13
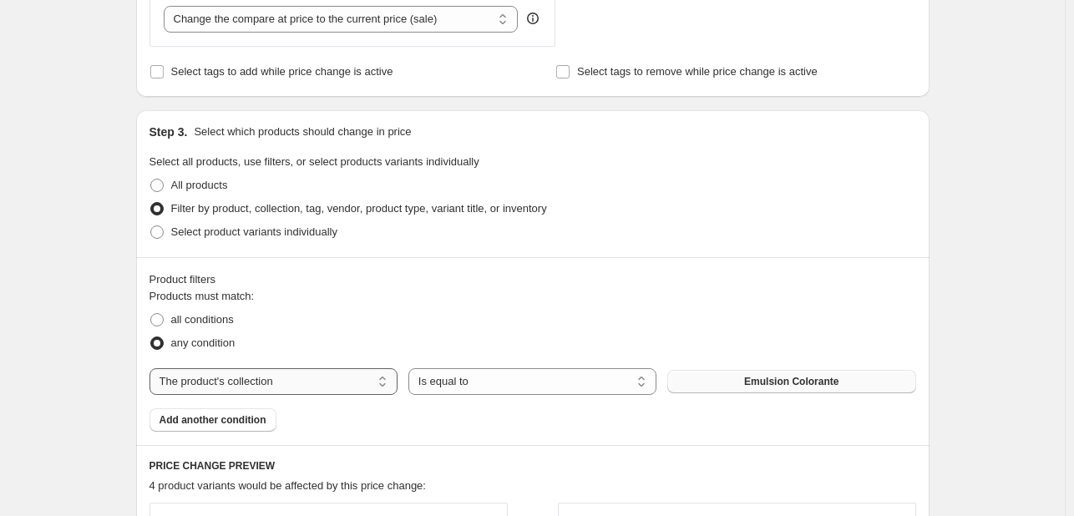
scroll to position [668, 0]
click at [264, 415] on span "Add another condition" at bounding box center [212, 421] width 107 height 13
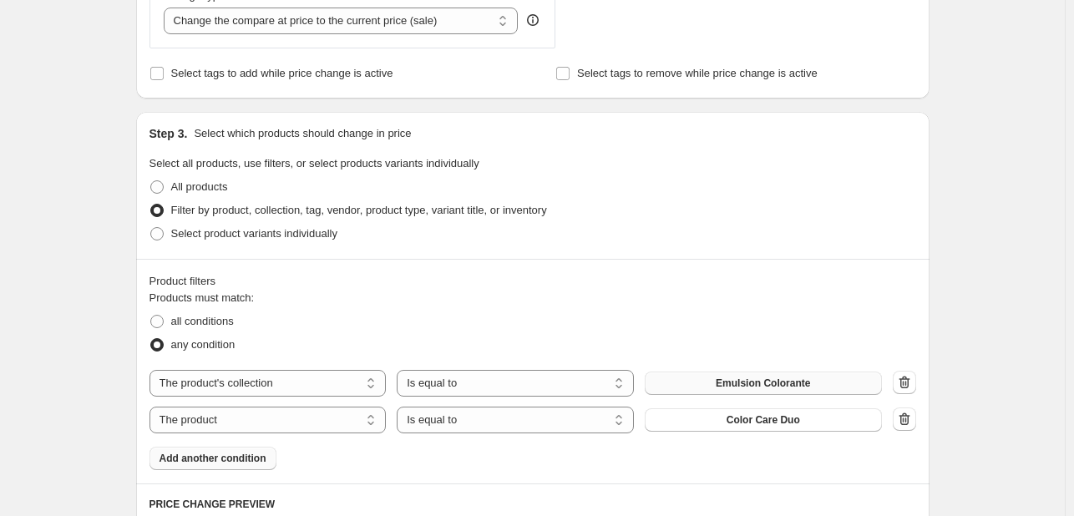
click at [235, 453] on span "Add another condition" at bounding box center [212, 458] width 107 height 13
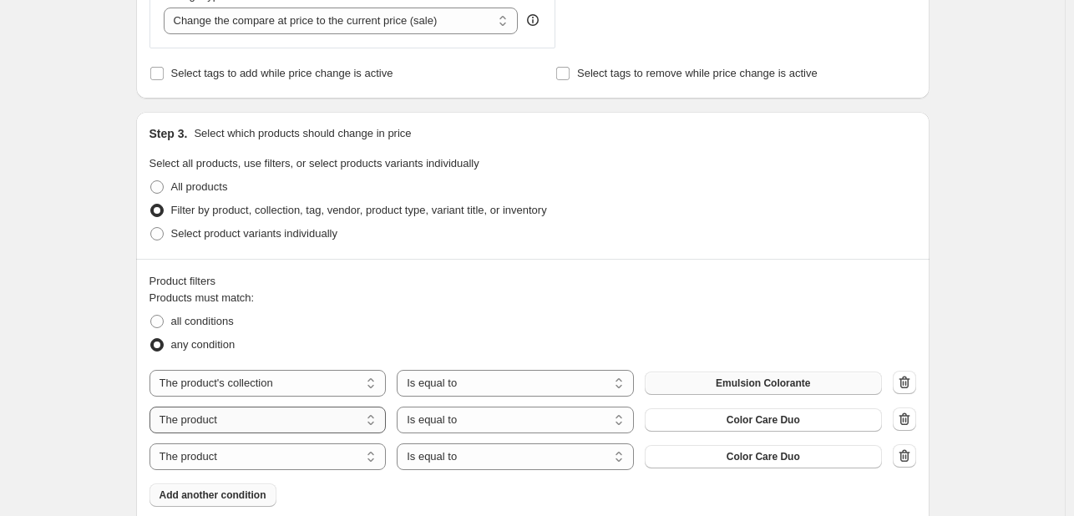
click at [273, 418] on select "The product The product's collection The product's tag The product's vendor The…" at bounding box center [267, 420] width 237 height 27
select select "collection"
click at [772, 420] on span "All products" at bounding box center [763, 419] width 58 height 13
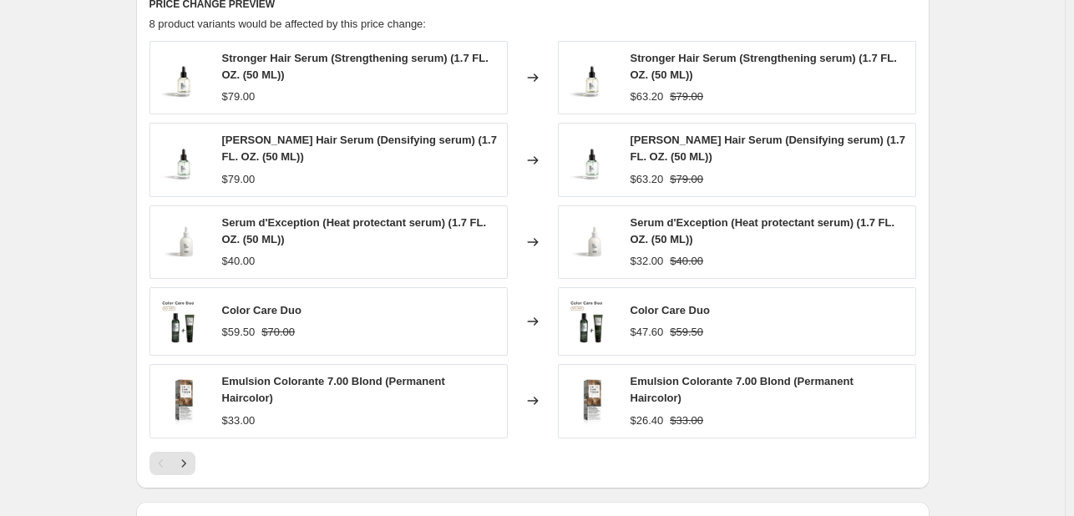
scroll to position [1252, 0]
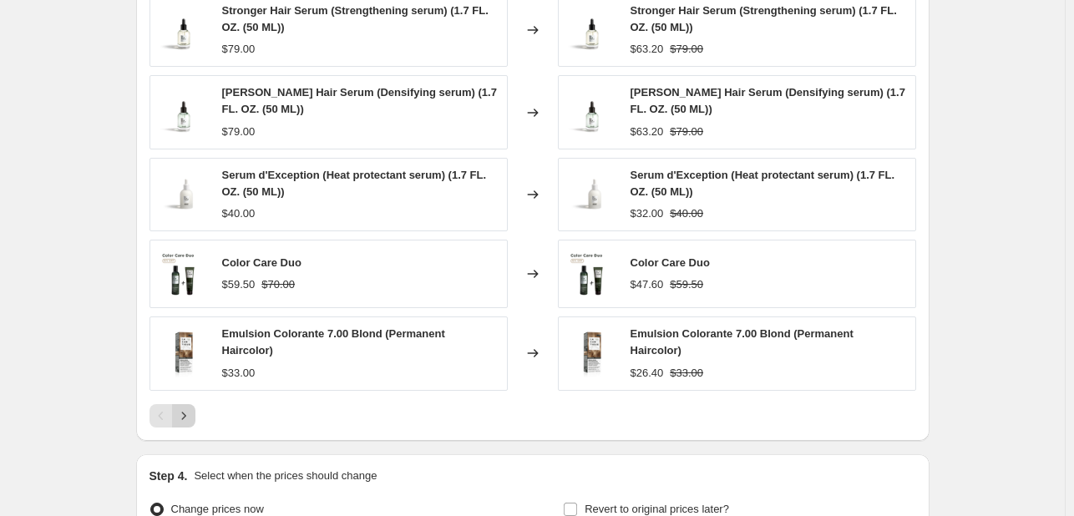
click at [190, 415] on icon "Next" at bounding box center [183, 415] width 17 height 17
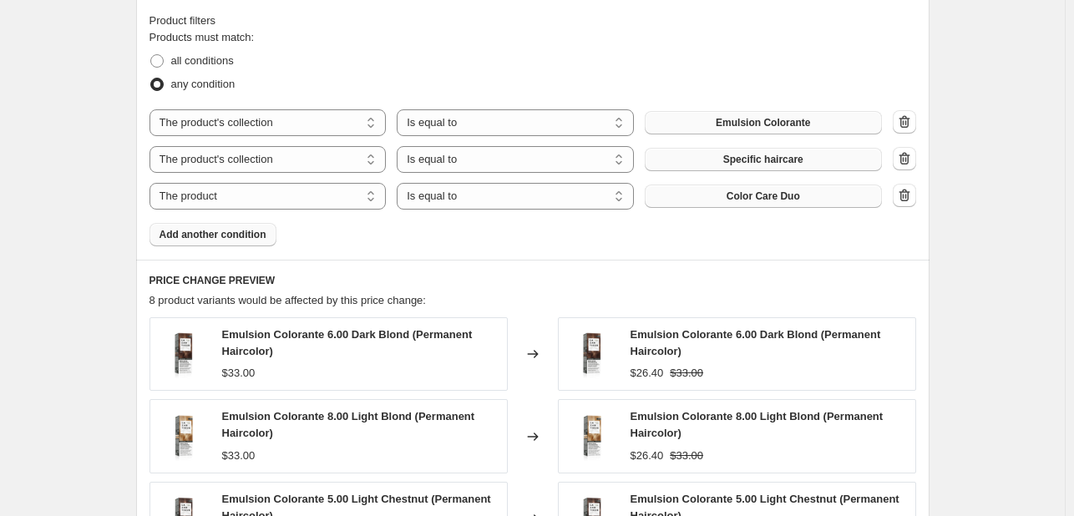
scroll to position [918, 0]
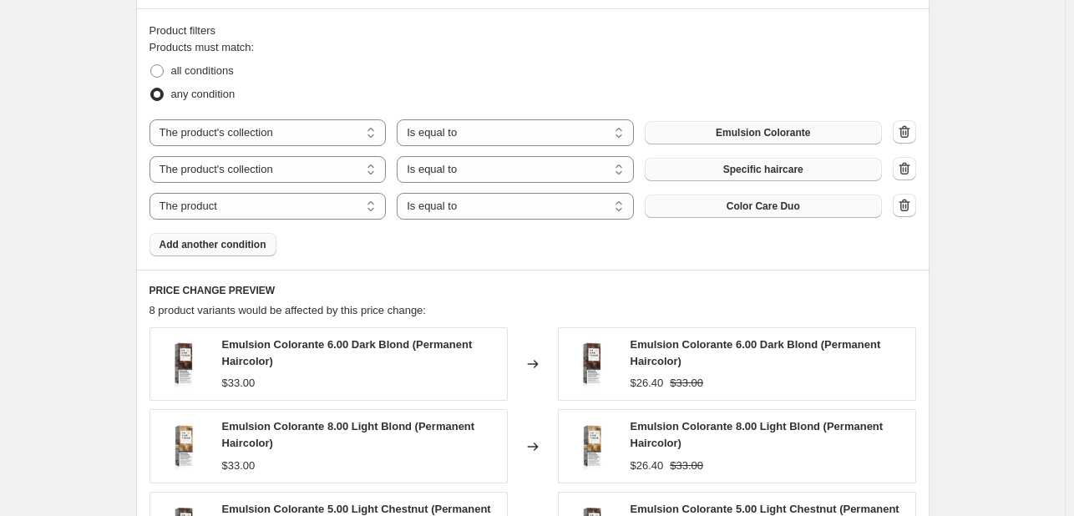
click at [731, 207] on span "Color Care Duo" at bounding box center [762, 206] width 73 height 13
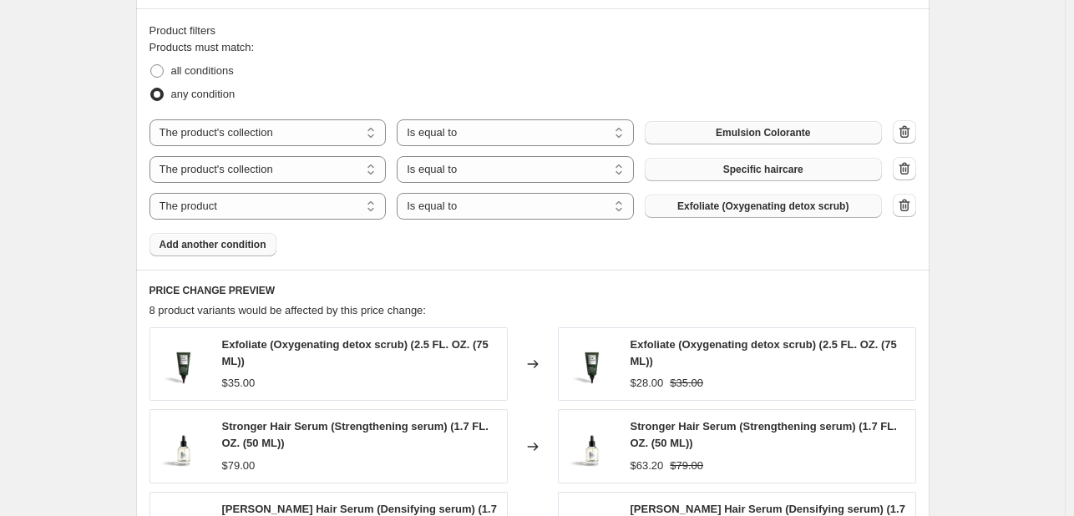
click at [250, 251] on button "Add another condition" at bounding box center [212, 244] width 127 height 23
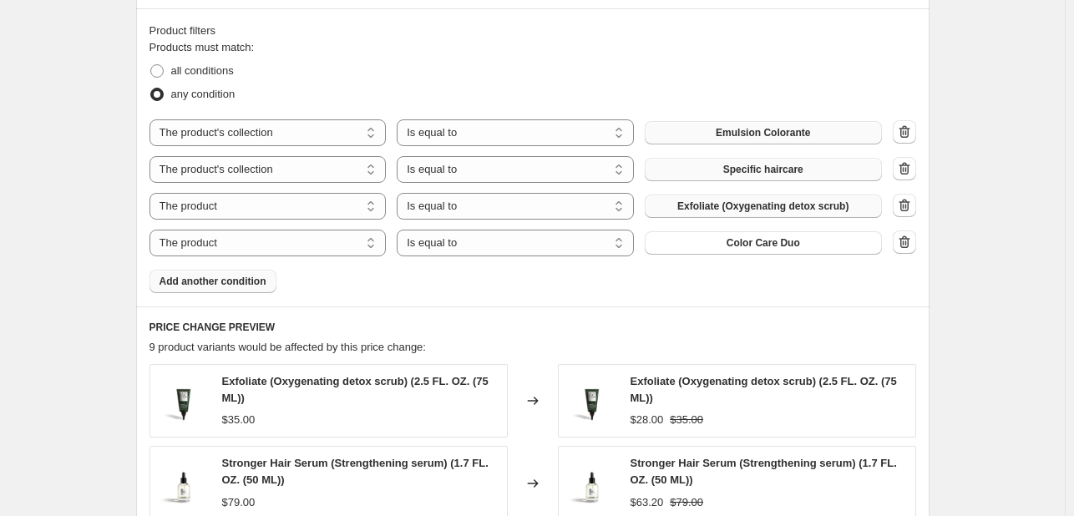
click at [237, 283] on span "Add another condition" at bounding box center [212, 281] width 107 height 13
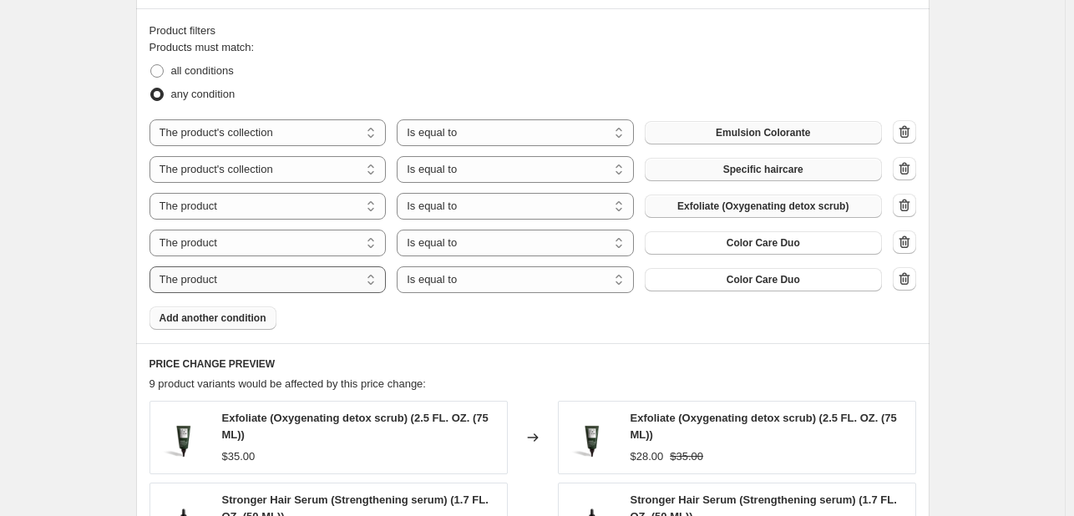
click at [307, 283] on select "The product The product's collection The product's tag The product's vendor The…" at bounding box center [267, 279] width 237 height 27
select select "collection"
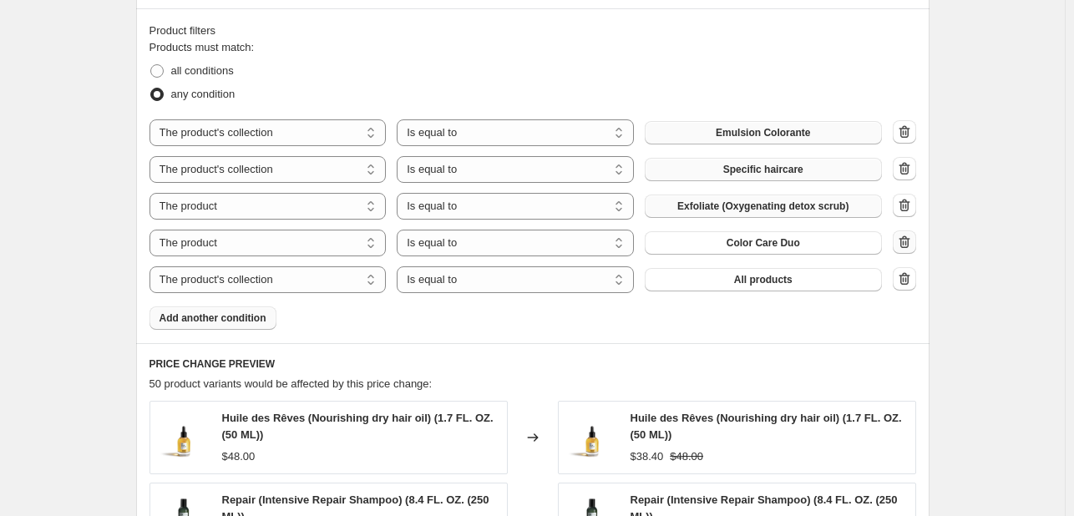
click at [912, 244] on icon "button" at bounding box center [904, 242] width 17 height 17
select select "collection"
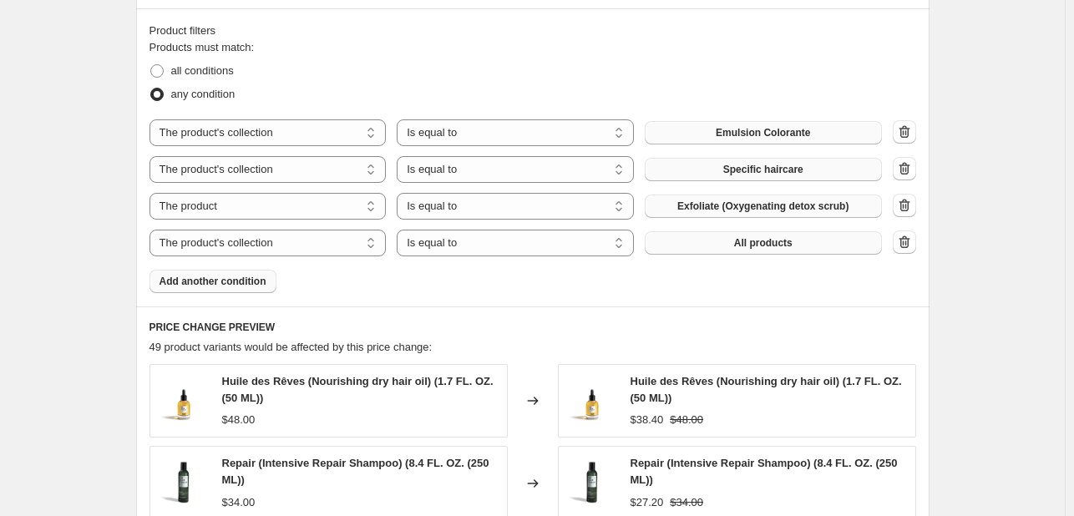
click at [729, 243] on button "All products" at bounding box center [763, 242] width 237 height 23
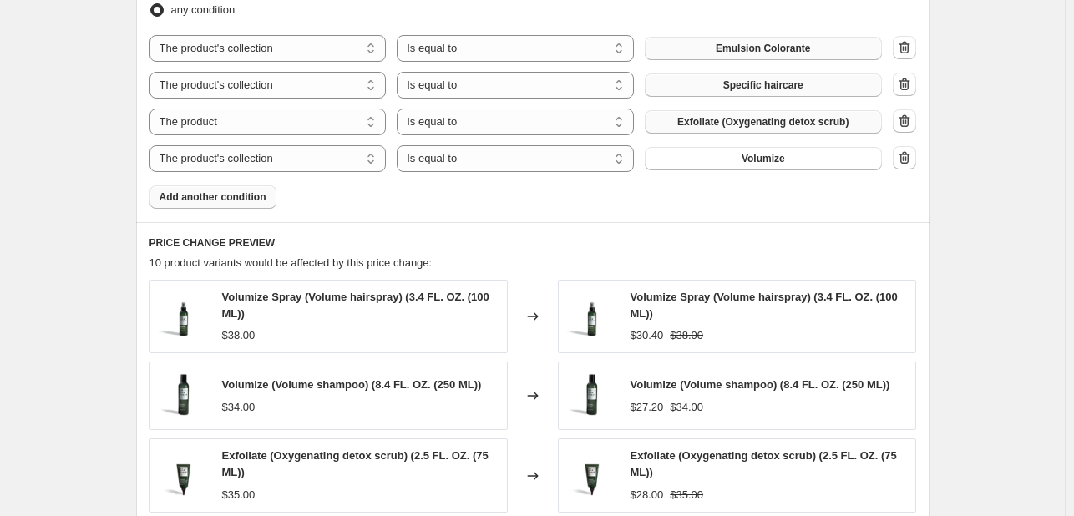
scroll to position [1002, 0]
click at [282, 127] on select "The product The product's collection The product's tag The product's vendor The…" at bounding box center [267, 122] width 237 height 27
select select "collection"
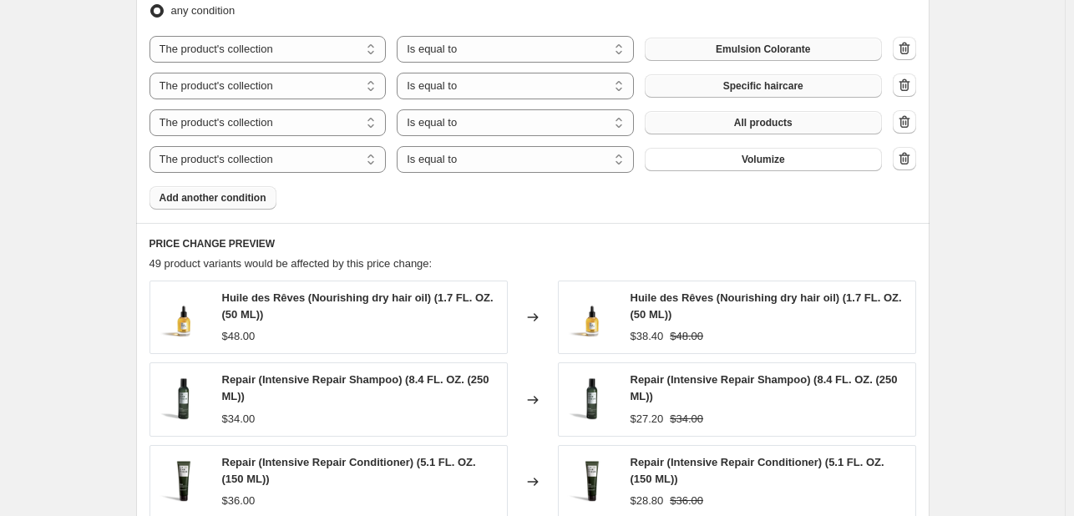
click at [758, 124] on span "All products" at bounding box center [763, 122] width 58 height 13
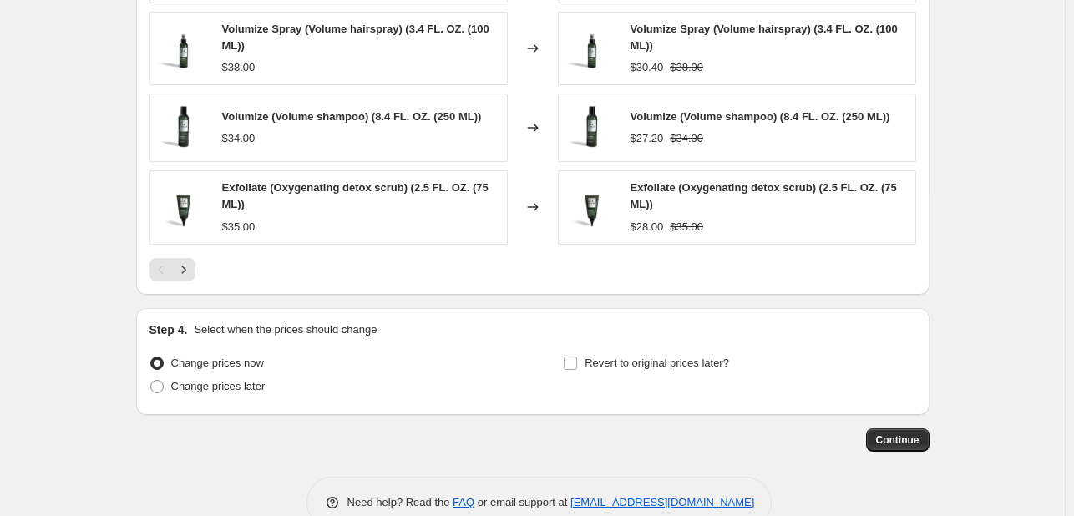
scroll to position [1386, 0]
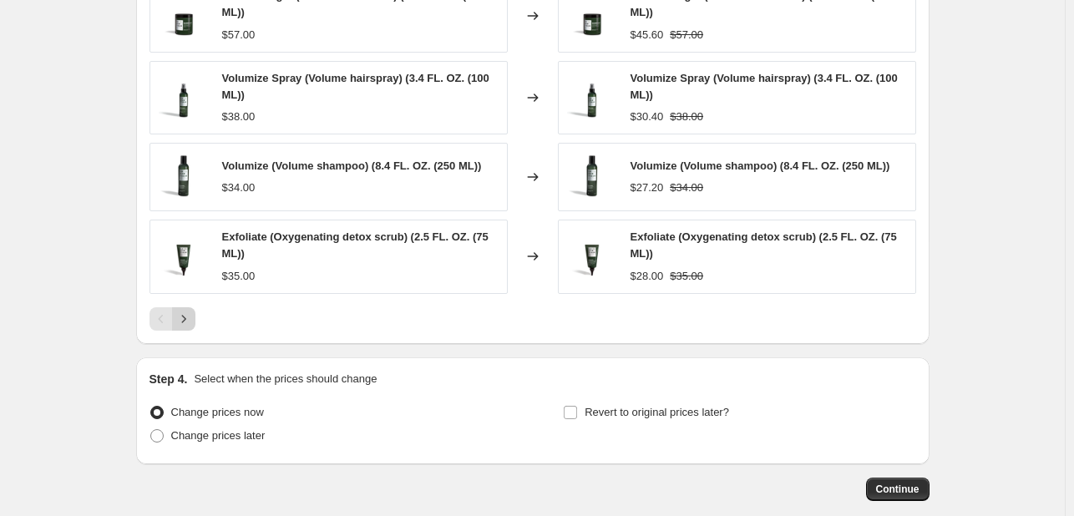
click at [192, 311] on icon "Next" at bounding box center [183, 319] width 17 height 17
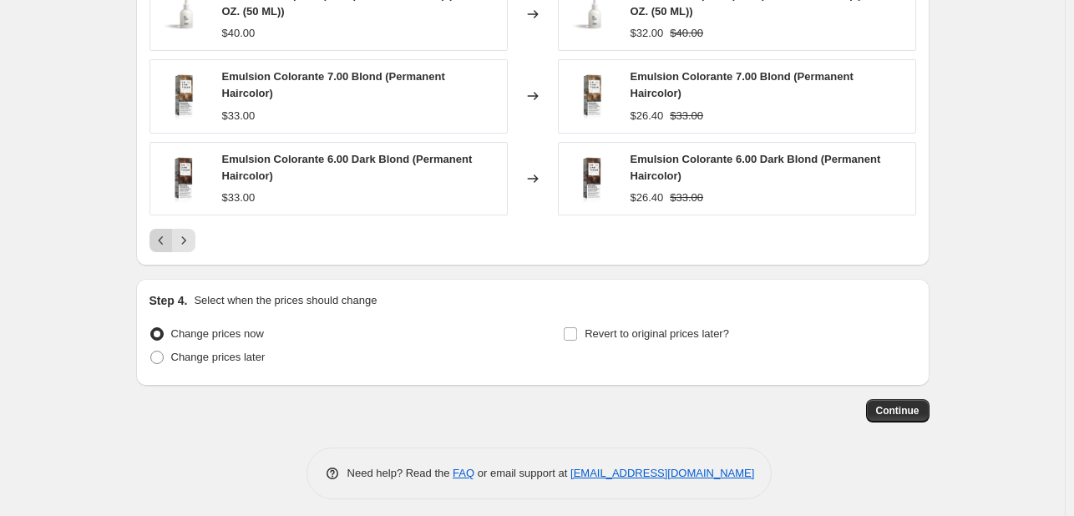
click at [161, 240] on icon "Previous" at bounding box center [161, 240] width 17 height 17
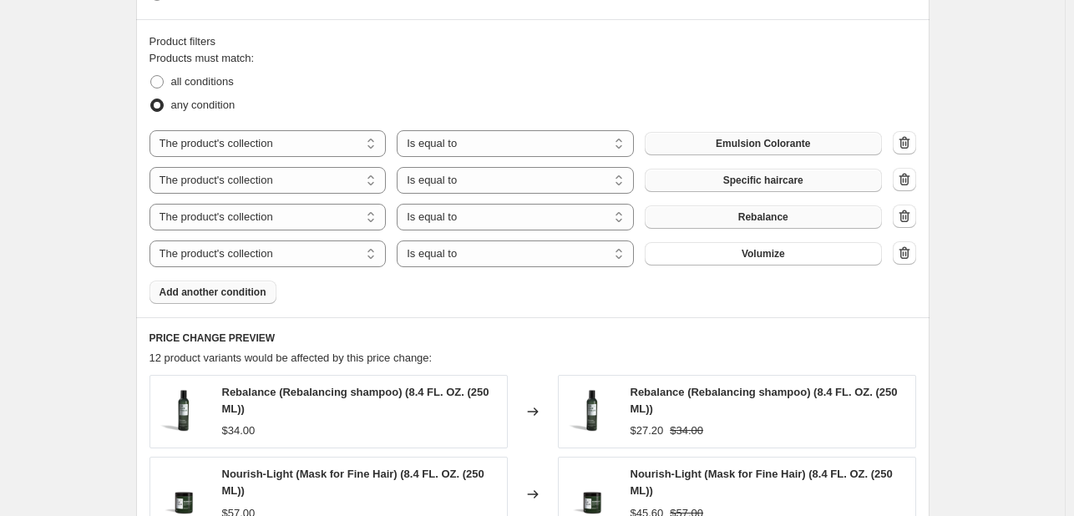
scroll to position [885, 0]
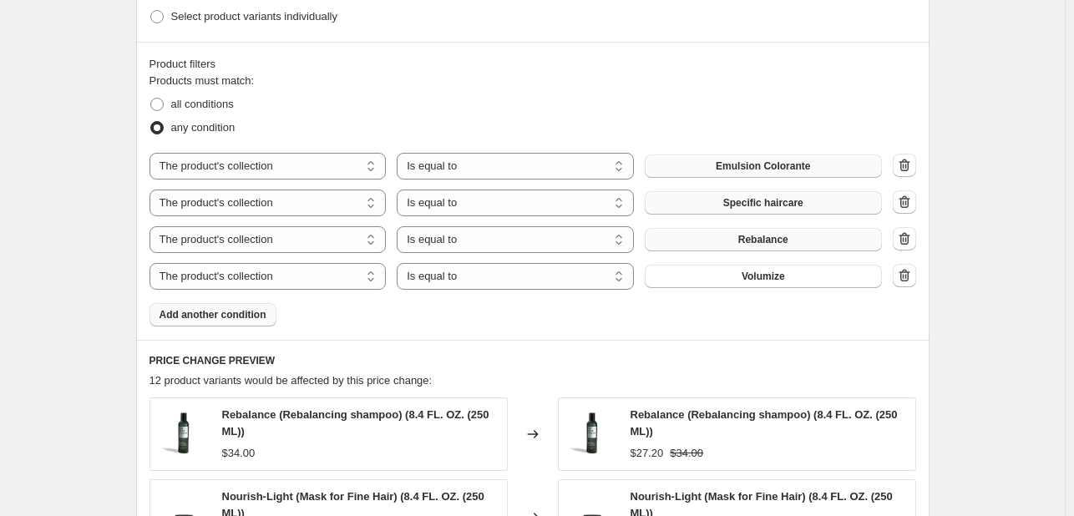
click at [245, 317] on span "Add another condition" at bounding box center [212, 314] width 107 height 13
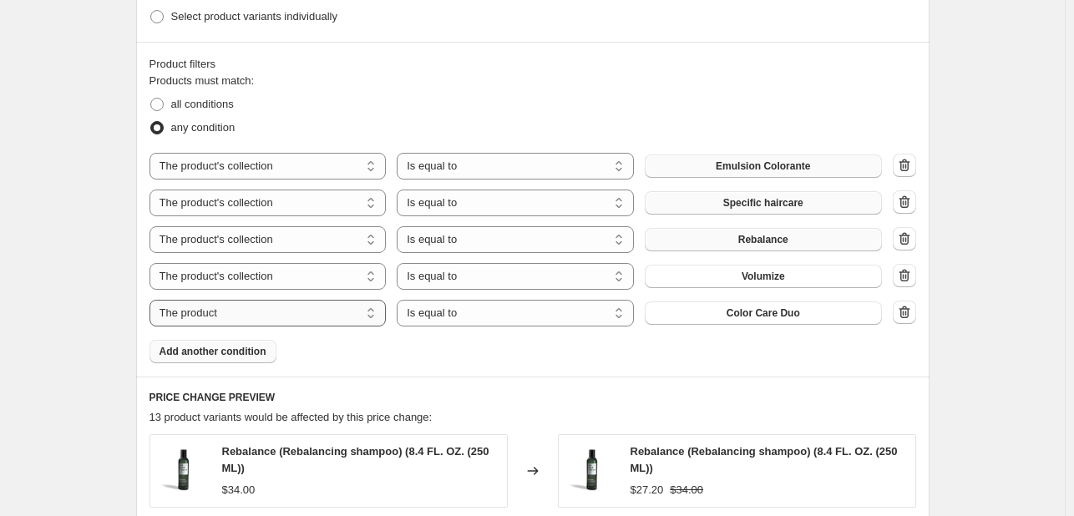
click at [370, 311] on select "The product The product's collection The product's tag The product's vendor The…" at bounding box center [267, 313] width 237 height 27
click at [498, 312] on select "Is equal to Is not equal to" at bounding box center [515, 313] width 237 height 27
click at [514, 313] on select "Is equal to Is not equal to" at bounding box center [515, 313] width 237 height 27
click at [556, 312] on select "Is equal to Is not equal to" at bounding box center [515, 313] width 237 height 27
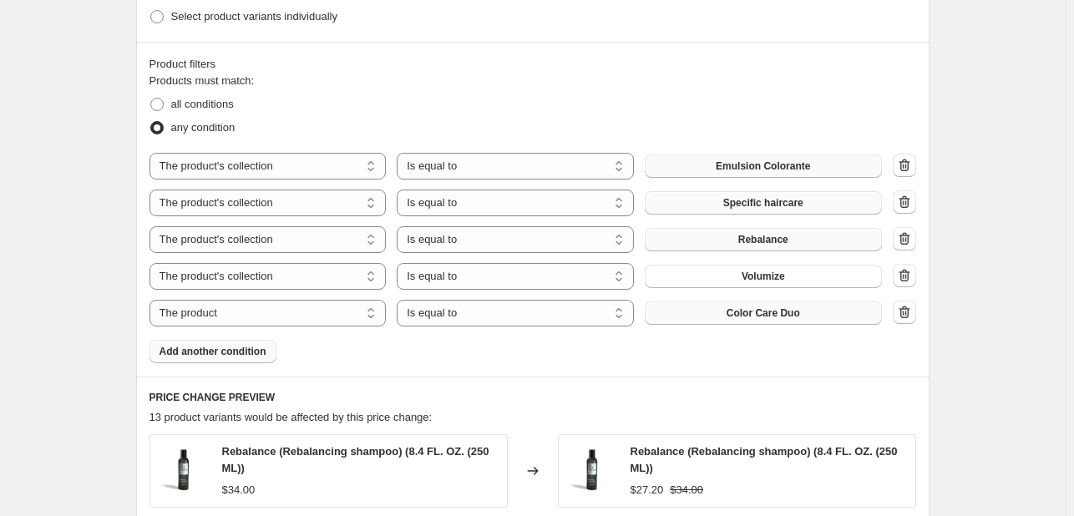
click at [744, 317] on span "Color Care Duo" at bounding box center [762, 312] width 73 height 13
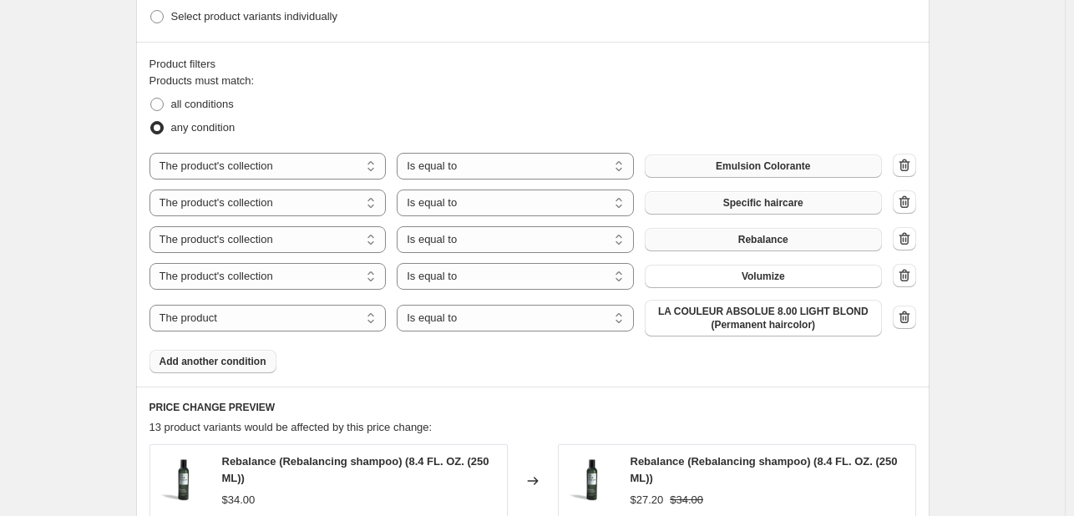
click at [247, 367] on button "Add another condition" at bounding box center [212, 361] width 127 height 23
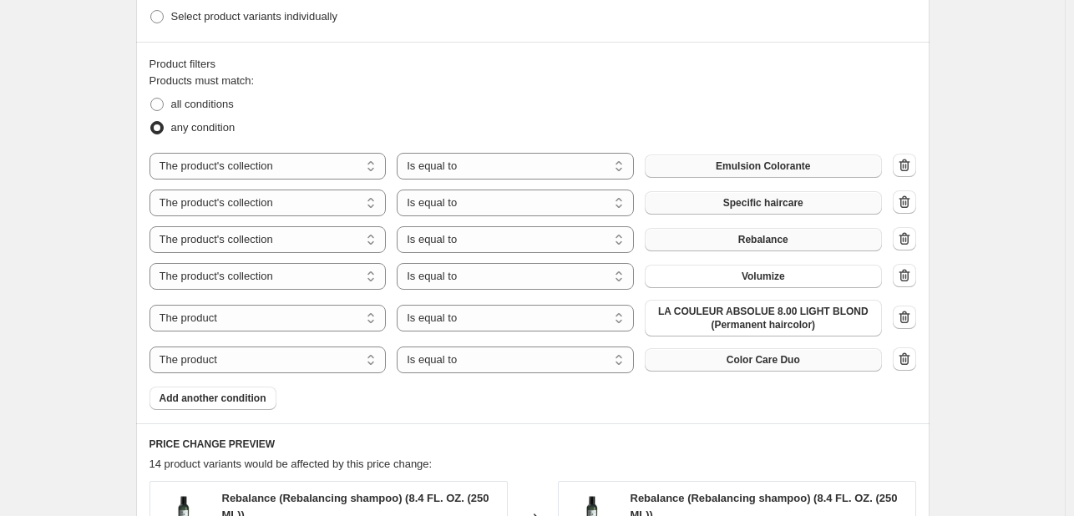
click at [752, 366] on button "Color Care Duo" at bounding box center [763, 359] width 237 height 23
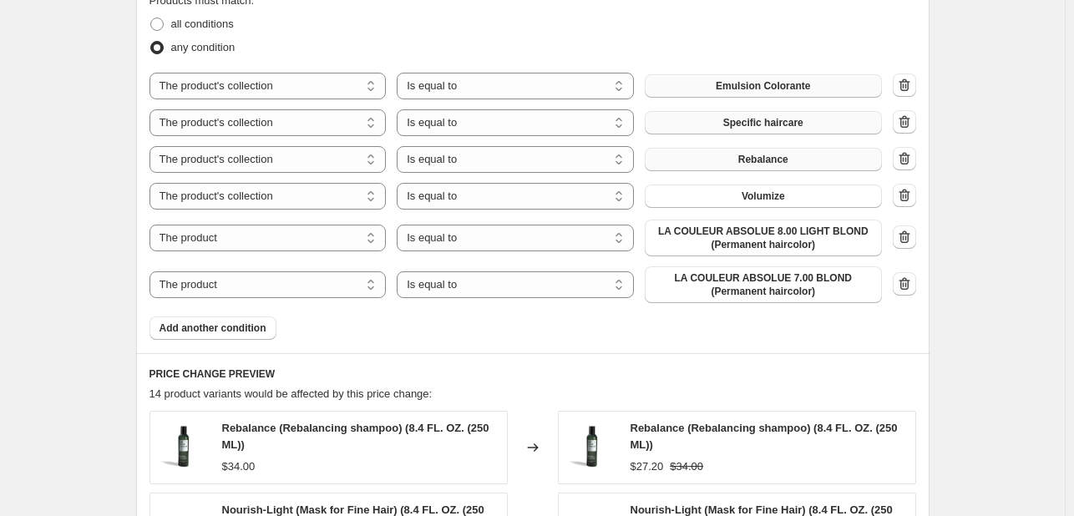
scroll to position [969, 0]
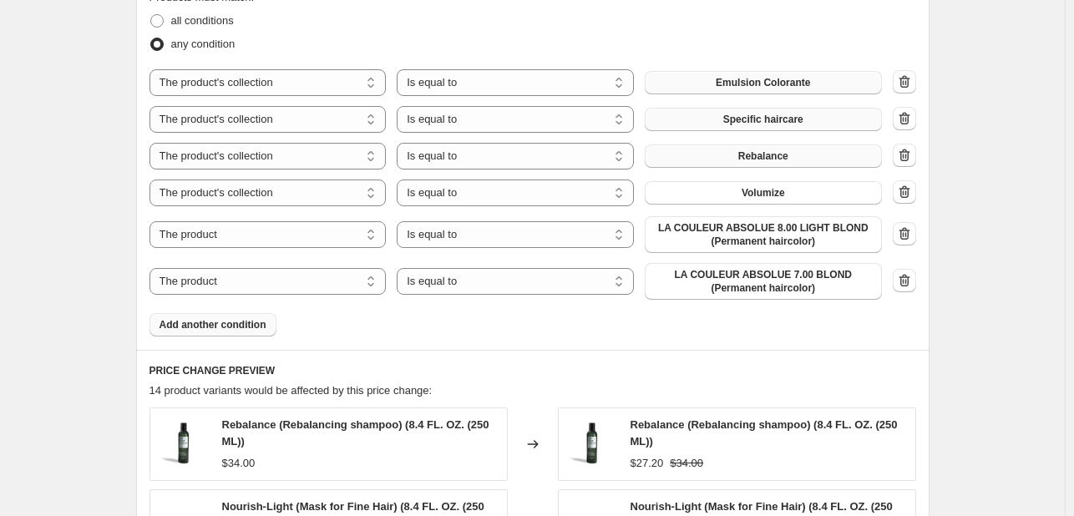
click at [236, 325] on span "Add another condition" at bounding box center [212, 324] width 107 height 13
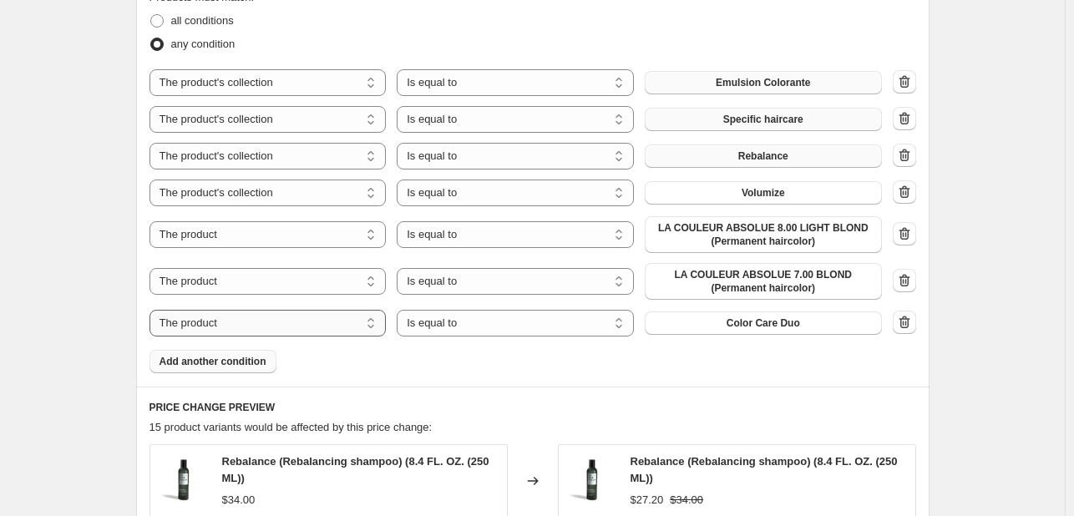
click at [334, 323] on select "The product The product's collection The product's tag The product's vendor The…" at bounding box center [267, 323] width 237 height 27
click at [775, 327] on span "All products" at bounding box center [763, 322] width 58 height 13
click at [304, 324] on select "The product The product's collection The product's tag The product's vendor The…" at bounding box center [267, 323] width 237 height 27
select select "product"
click at [778, 328] on button "Color Care Duo" at bounding box center [763, 322] width 237 height 23
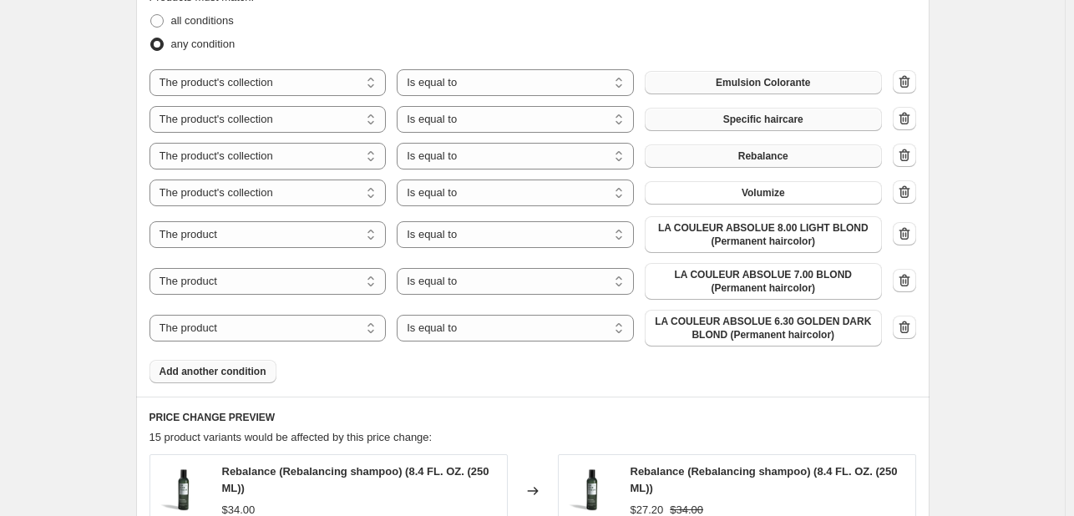
click at [234, 365] on span "Add another condition" at bounding box center [212, 371] width 107 height 13
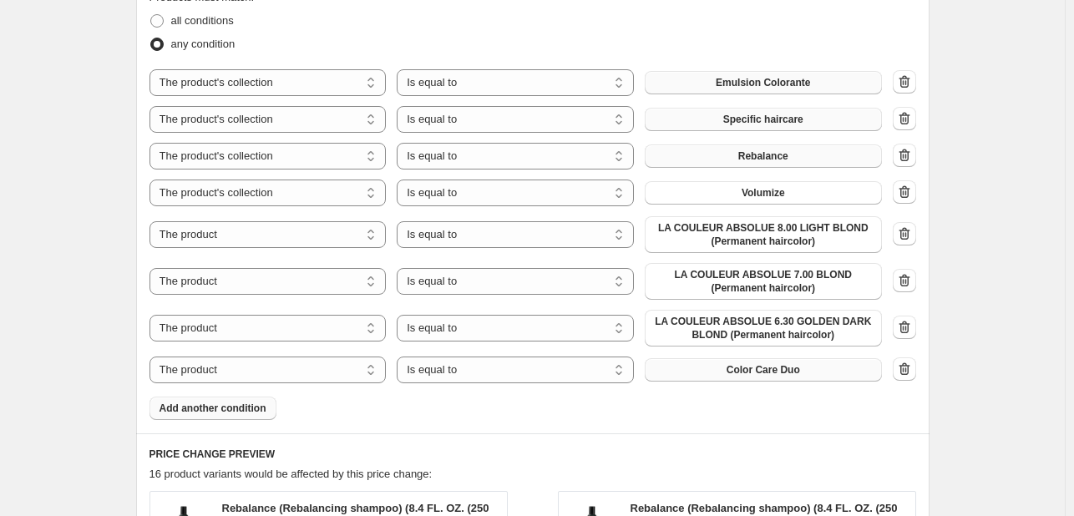
click at [750, 367] on span "Color Care Duo" at bounding box center [762, 369] width 73 height 13
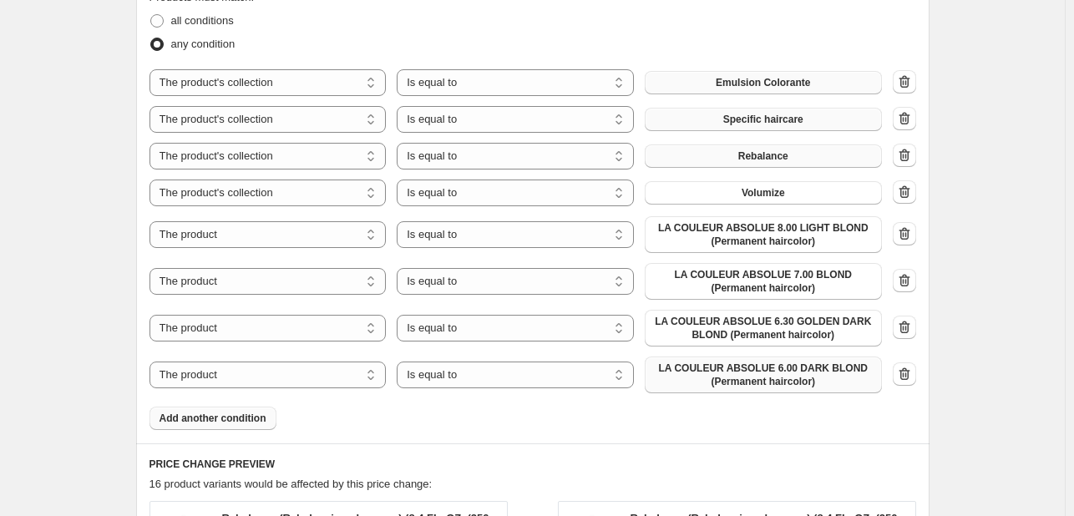
click at [252, 417] on span "Add another condition" at bounding box center [212, 418] width 107 height 13
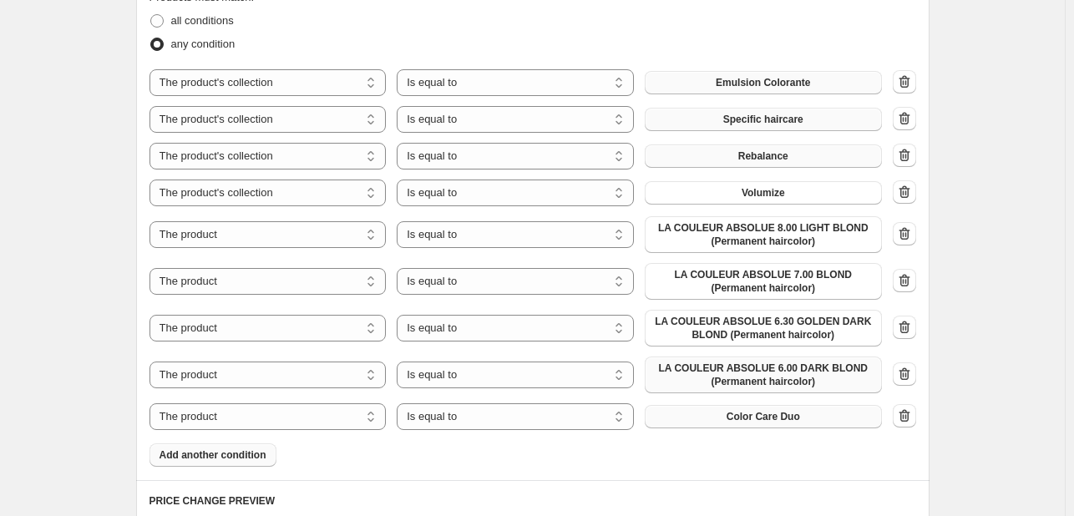
click at [741, 416] on span "Color Care Duo" at bounding box center [762, 416] width 73 height 13
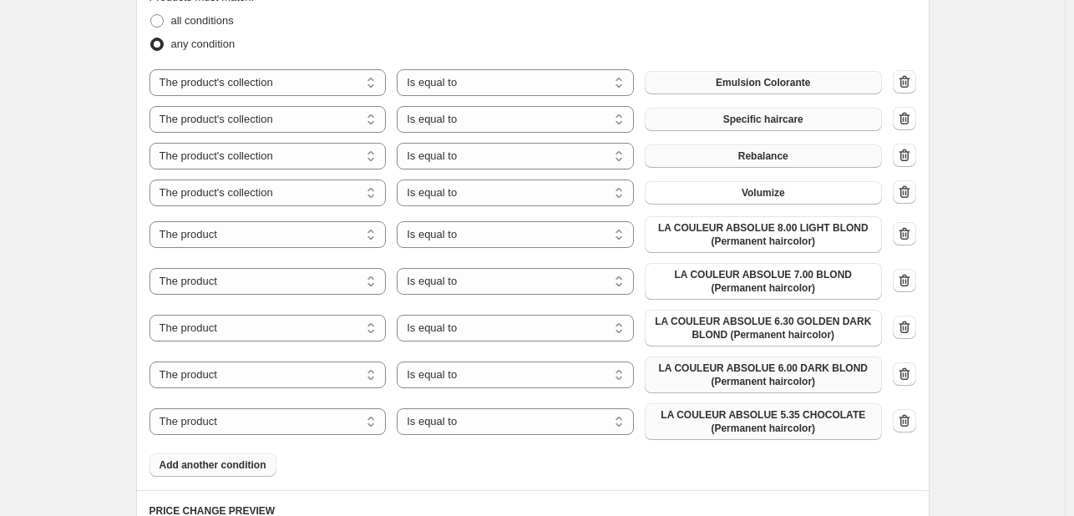
click at [238, 459] on span "Add another condition" at bounding box center [212, 464] width 107 height 13
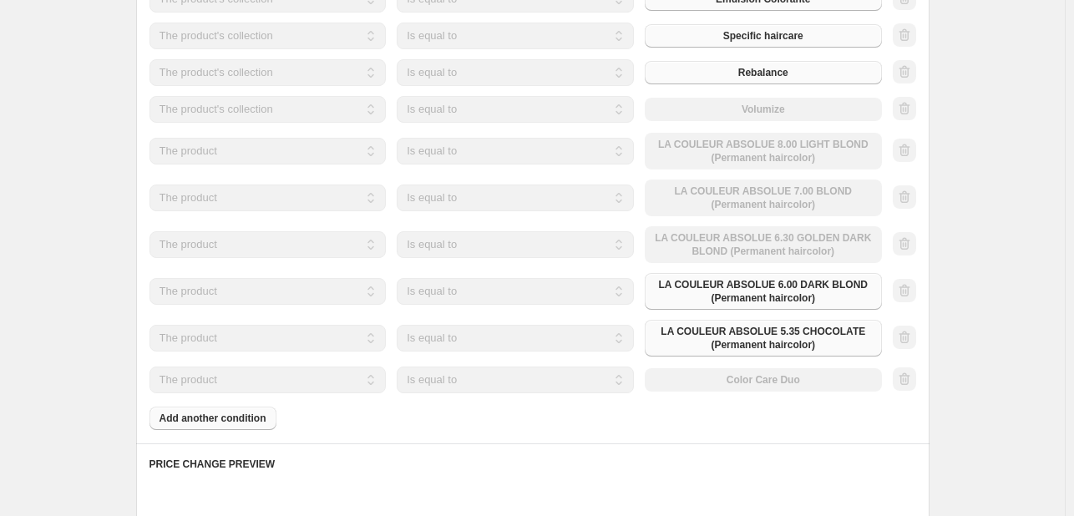
scroll to position [1052, 0]
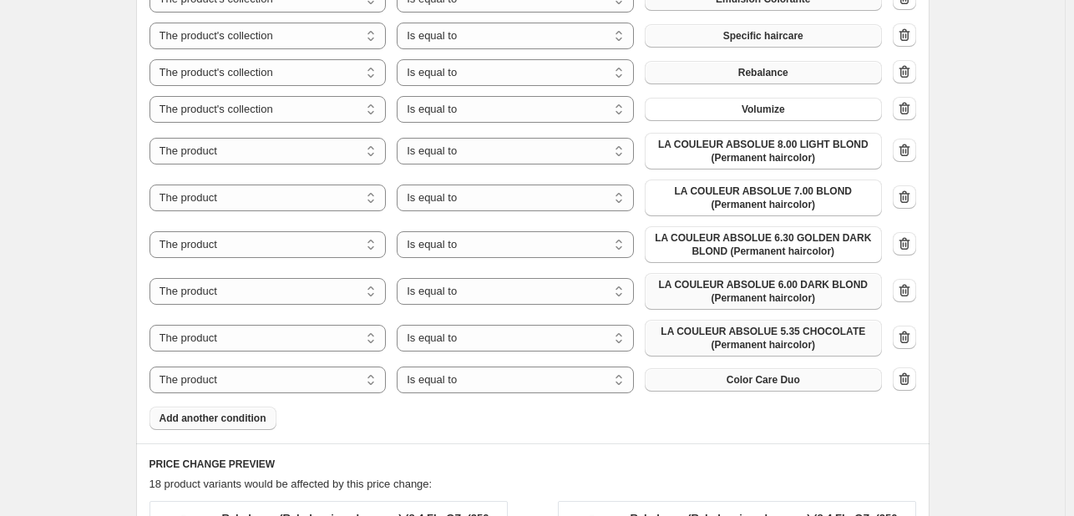
click at [731, 383] on span "Color Care Duo" at bounding box center [762, 379] width 73 height 13
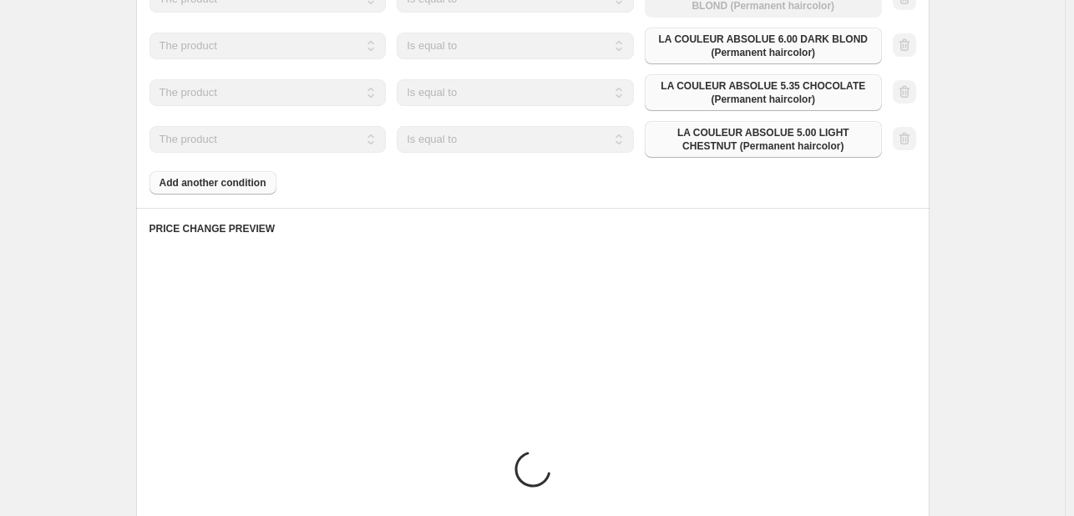
scroll to position [1303, 0]
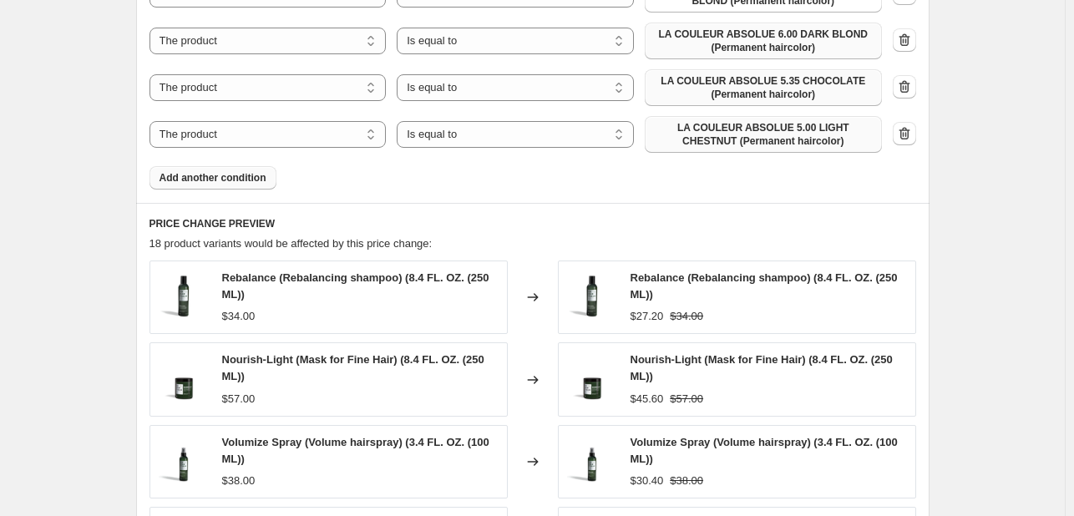
click at [256, 175] on span "Add another condition" at bounding box center [212, 177] width 107 height 13
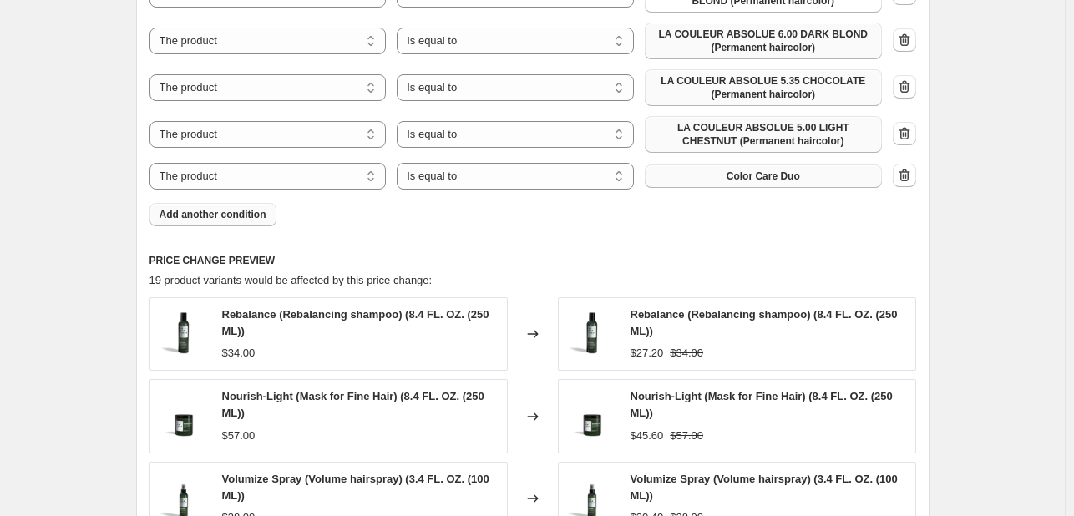
click at [708, 176] on button "Color Care Duo" at bounding box center [763, 175] width 237 height 23
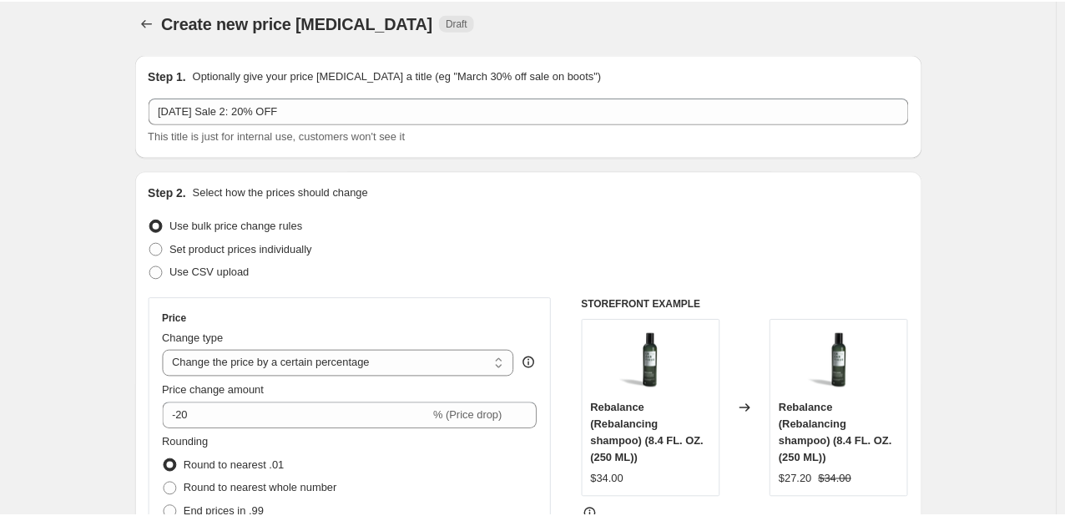
scroll to position [0, 0]
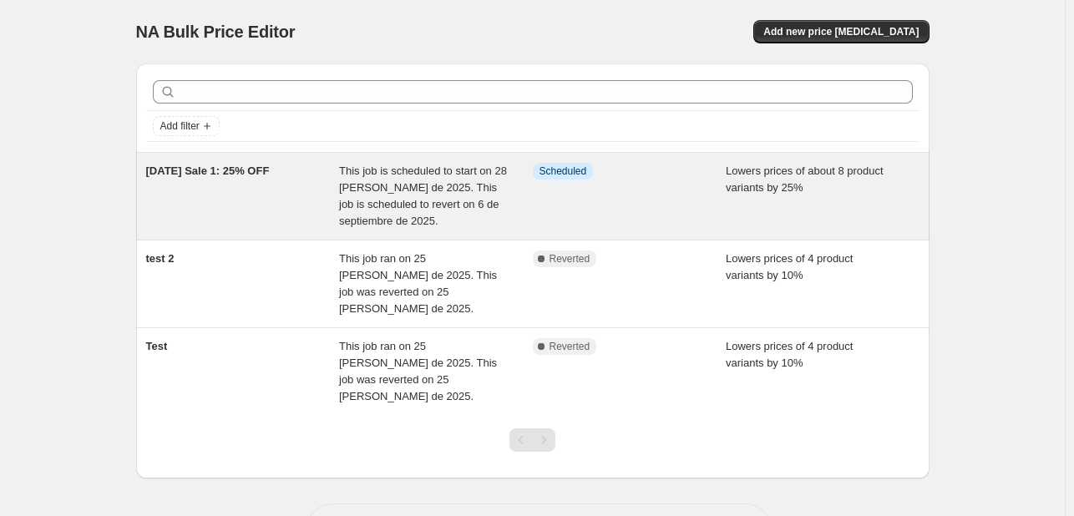
drag, startPoint x: 120, startPoint y: 170, endPoint x: 290, endPoint y: 174, distance: 169.5
click at [290, 174] on div "NA Bulk Price Editor. This page is ready NA Bulk Price Editor Add new price cha…" at bounding box center [532, 290] width 833 height 580
copy span "[DATE] Sale 1: 25% OFF"
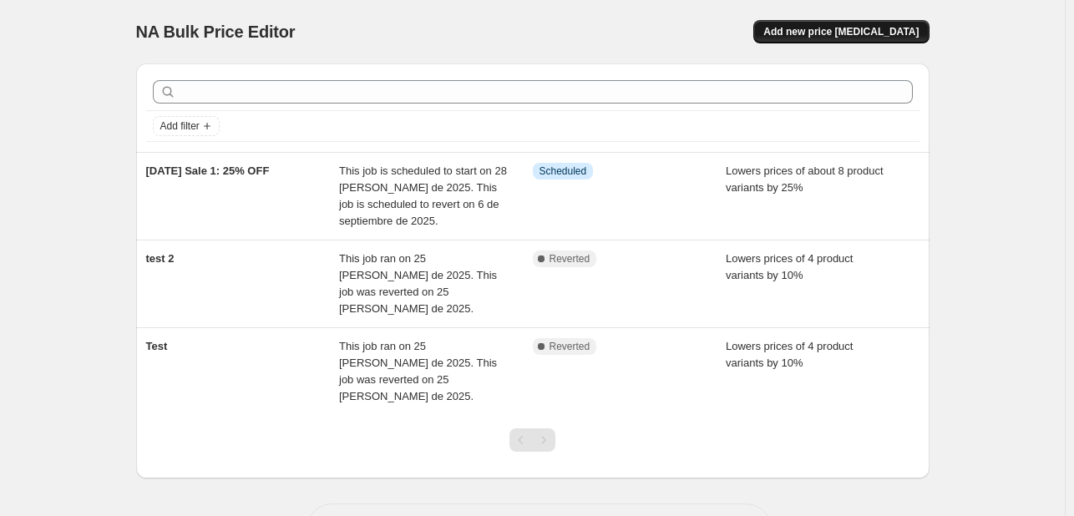
click at [866, 37] on span "Add new price [MEDICAL_DATA]" at bounding box center [840, 31] width 155 height 13
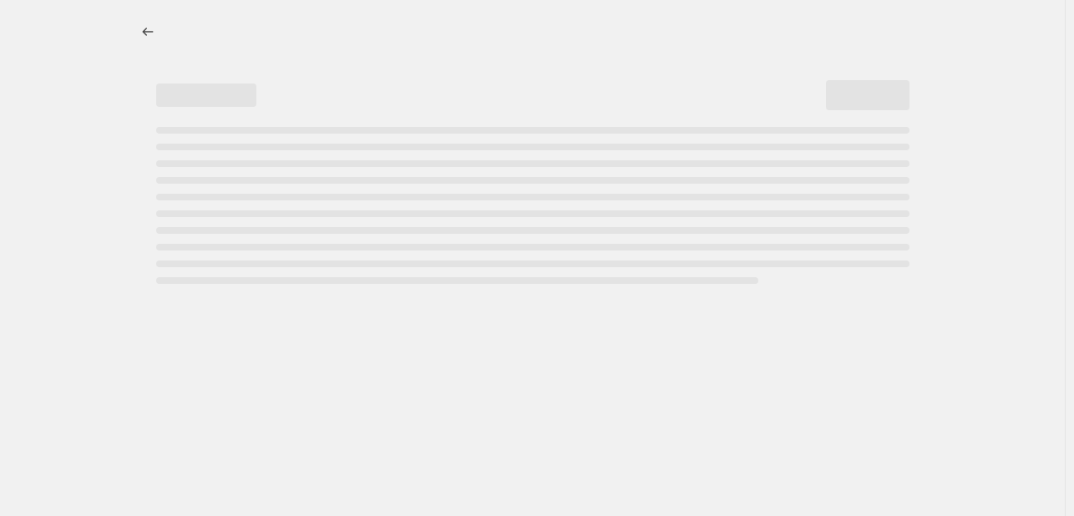
select select "percentage"
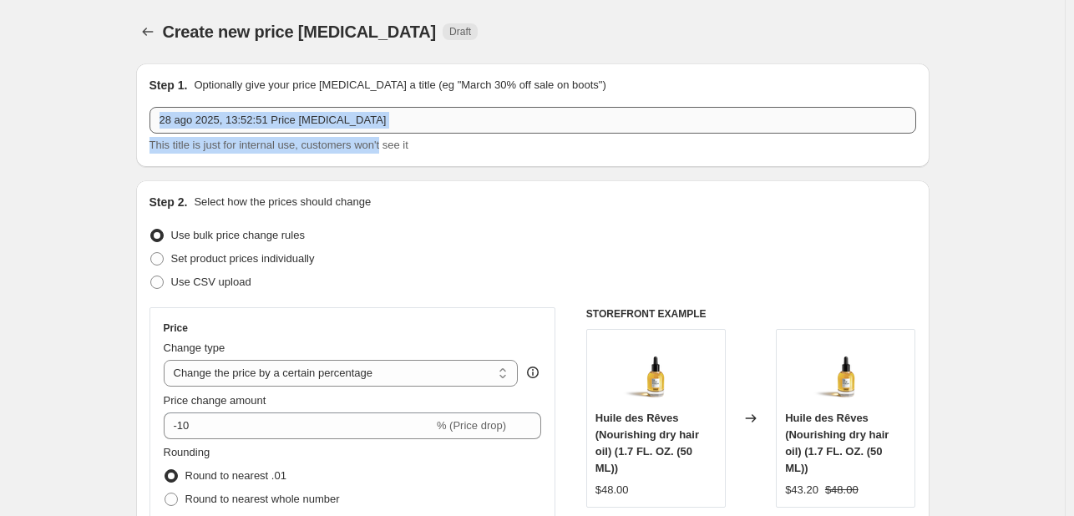
drag, startPoint x: 359, startPoint y: 128, endPoint x: 299, endPoint y: 119, distance: 60.8
click at [299, 119] on div "28 ago 2025, 13:52:51 Price change job This title is just for internal use, cus…" at bounding box center [532, 130] width 766 height 47
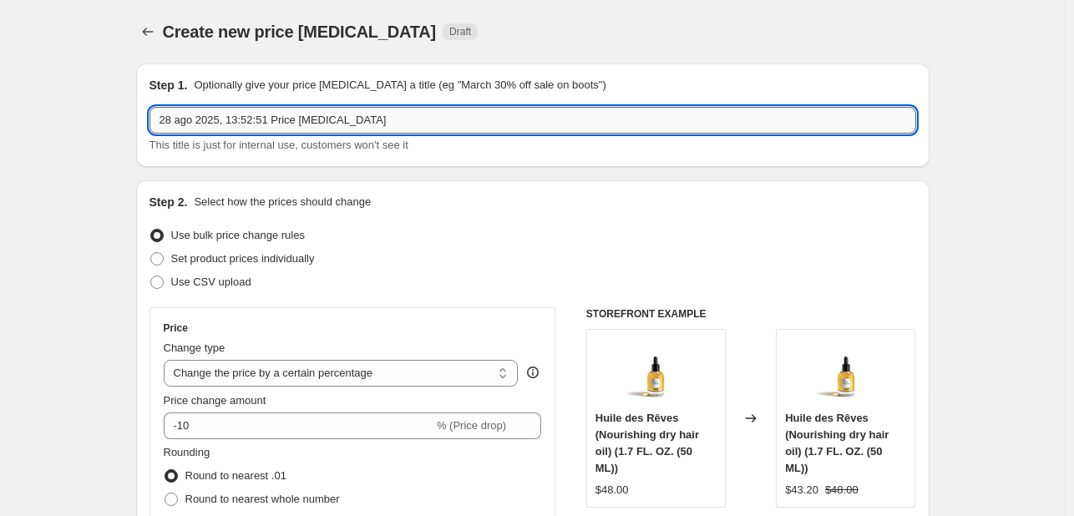
click at [397, 116] on input "28 ago 2025, 13:52:51 Price change job" at bounding box center [532, 120] width 766 height 27
drag, startPoint x: 397, startPoint y: 116, endPoint x: 377, endPoint y: 119, distance: 20.2
click at [377, 119] on input "28 ago 2025, 13:52:51 Price change job" at bounding box center [532, 120] width 766 height 27
click at [413, 114] on input "28job ago 2025, 13:52:51 Price change" at bounding box center [532, 120] width 766 height 27
drag, startPoint x: 411, startPoint y: 114, endPoint x: 154, endPoint y: 104, distance: 257.4
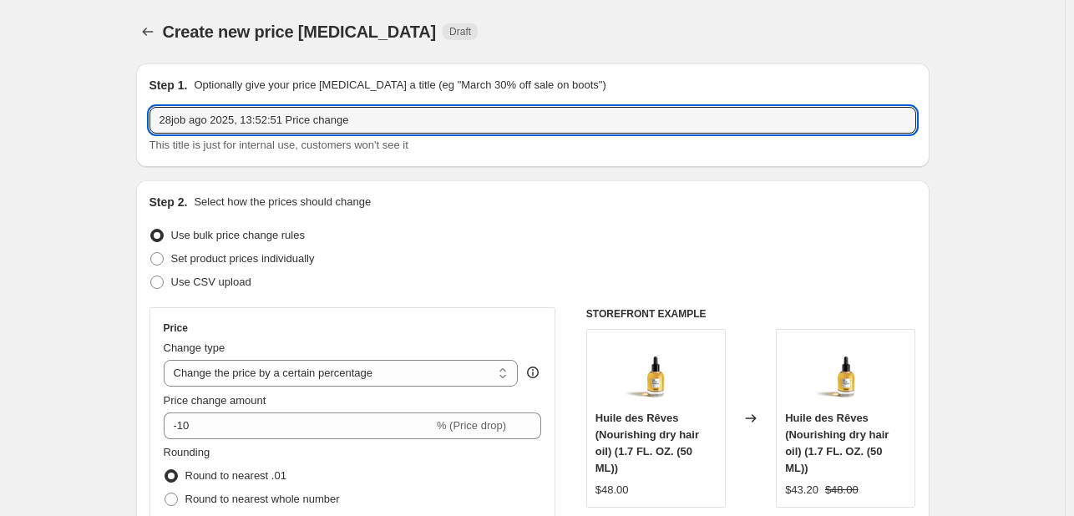
click at [146, 105] on div "Step 1. Optionally give your price change job a title (eg "March 30% off sale o…" at bounding box center [532, 115] width 793 height 104
paste input "[DATE] Sale 1: 25% OFF"
click at [252, 121] on input "[DATE] Sale 1: 25% OFF" at bounding box center [532, 120] width 766 height 27
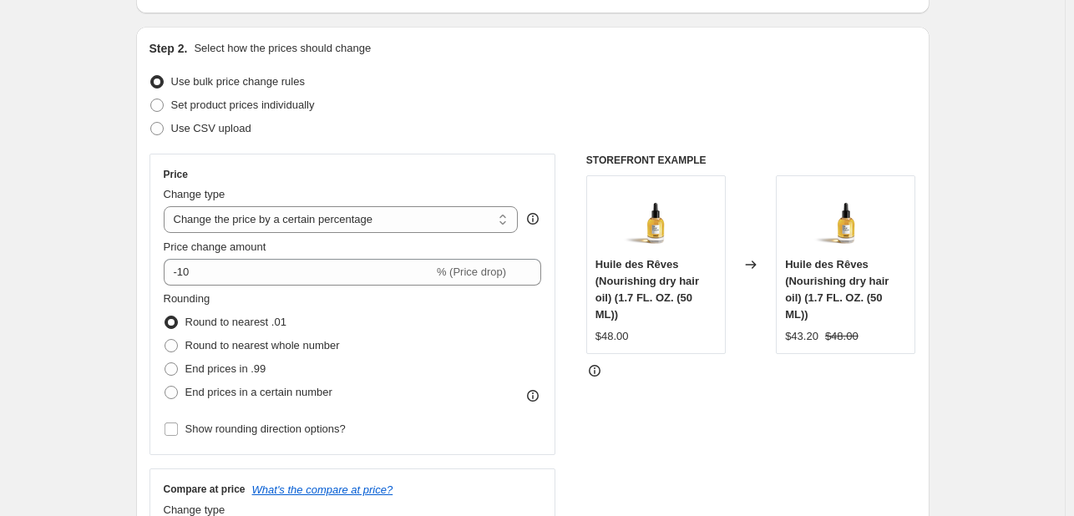
scroll to position [167, 0]
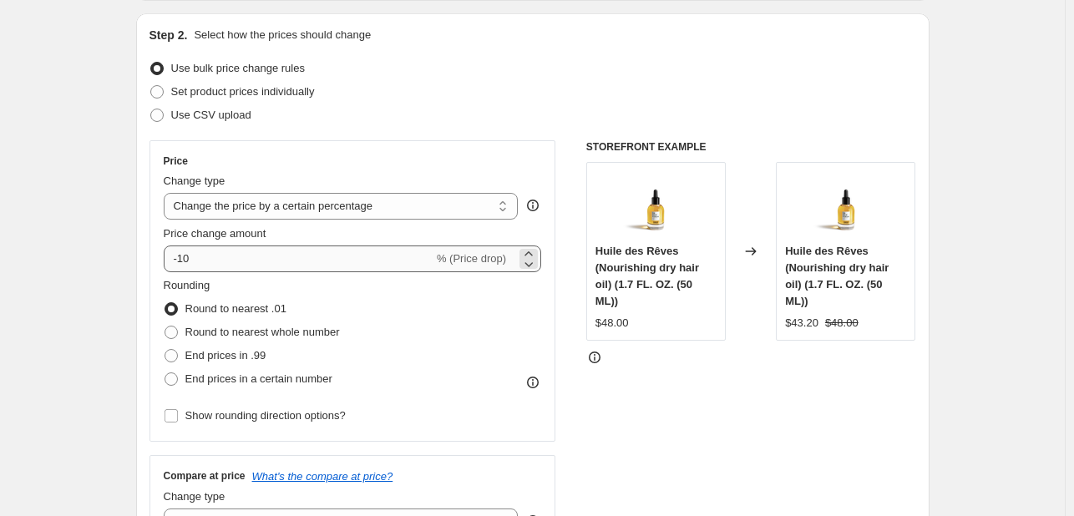
type input "[DATE] Sale 2: 20% OFF"
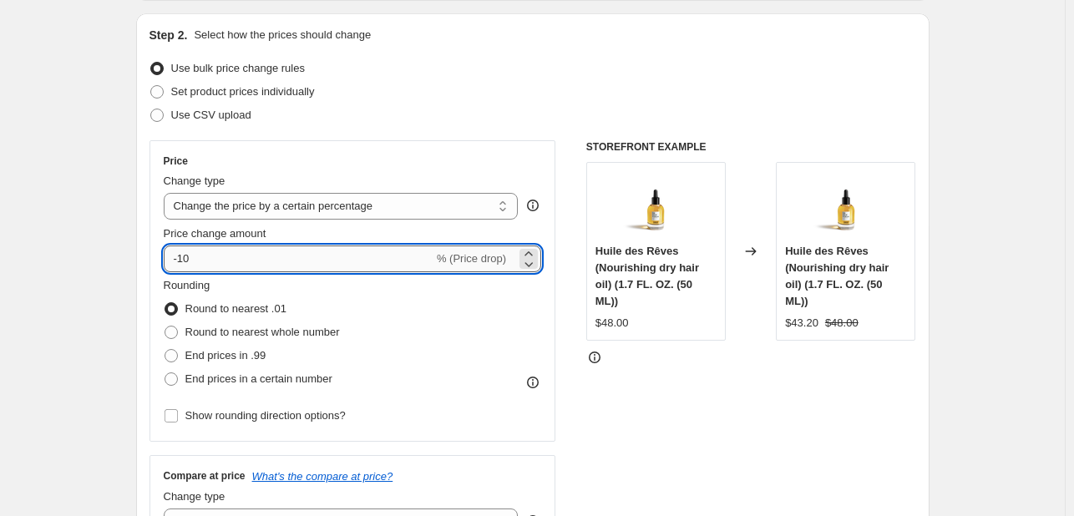
drag, startPoint x: 215, startPoint y: 258, endPoint x: 187, endPoint y: 256, distance: 28.4
click at [187, 256] on input "-10" at bounding box center [299, 258] width 270 height 27
type input "-1"
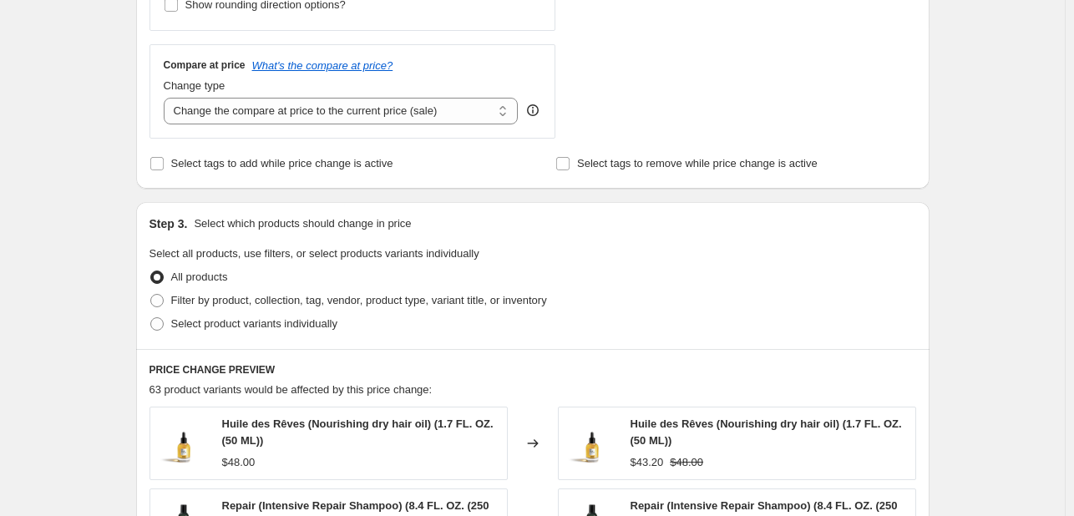
scroll to position [584, 0]
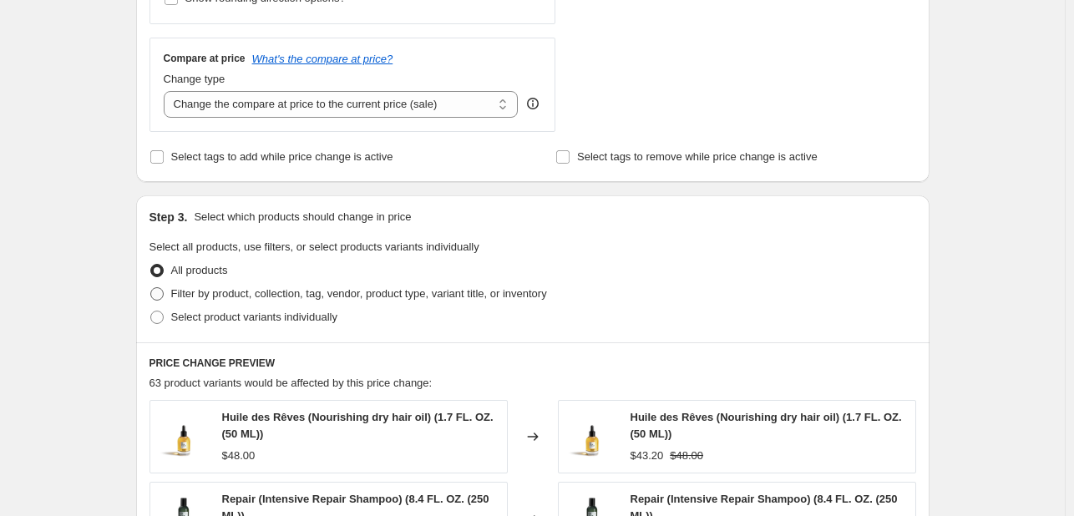
type input "-20"
click at [261, 296] on span "Filter by product, collection, tag, vendor, product type, variant title, or inv…" at bounding box center [359, 293] width 376 height 13
click at [151, 288] on input "Filter by product, collection, tag, vendor, product type, variant title, or inv…" at bounding box center [150, 287] width 1 height 1
radio input "true"
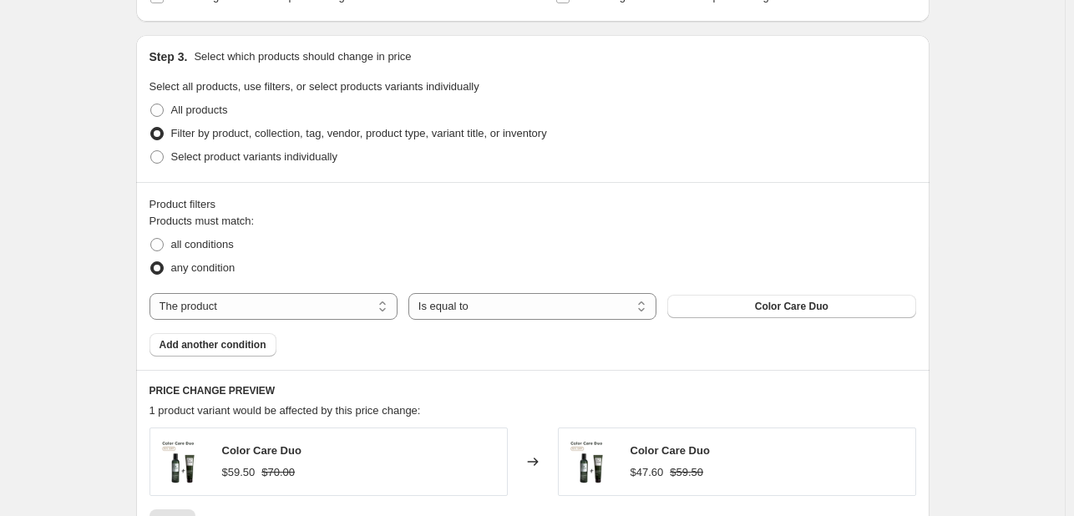
scroll to position [751, 0]
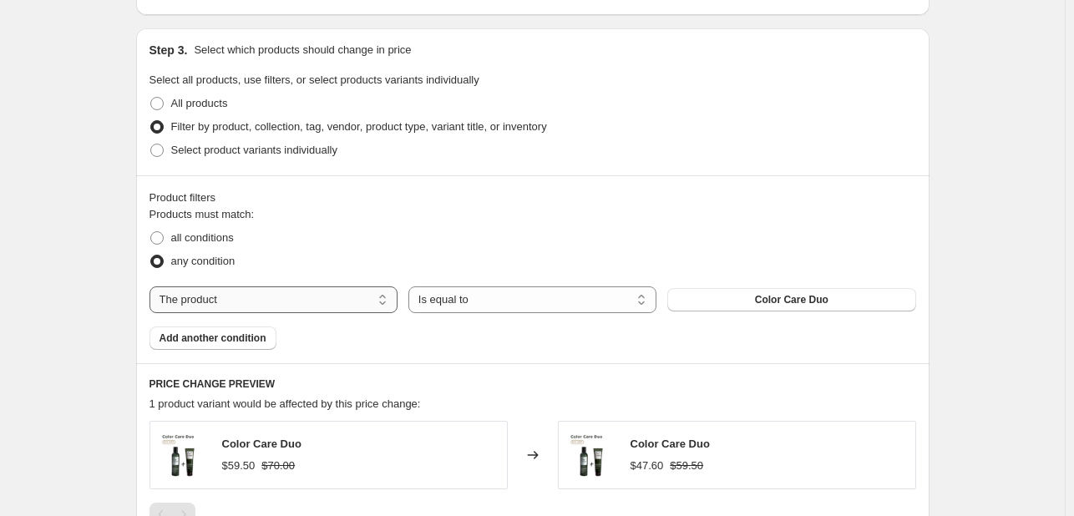
click at [377, 298] on select "The product The product's collection The product's tag The product's vendor The…" at bounding box center [273, 299] width 248 height 27
select select "tag"
click at [488, 305] on select "Is equal to Is not equal to" at bounding box center [532, 299] width 248 height 27
select select "not_equal"
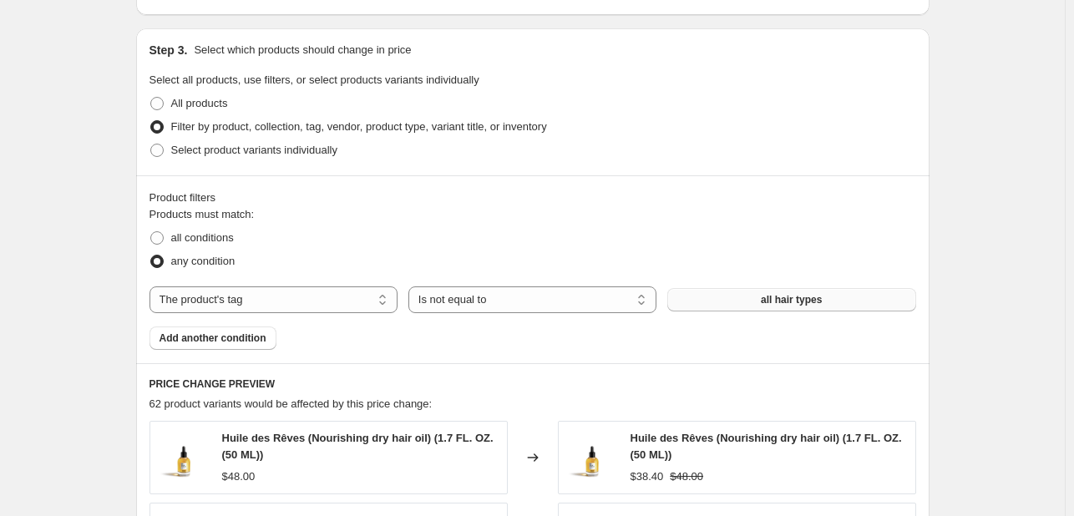
click at [812, 298] on span "all hair types" at bounding box center [791, 299] width 61 height 13
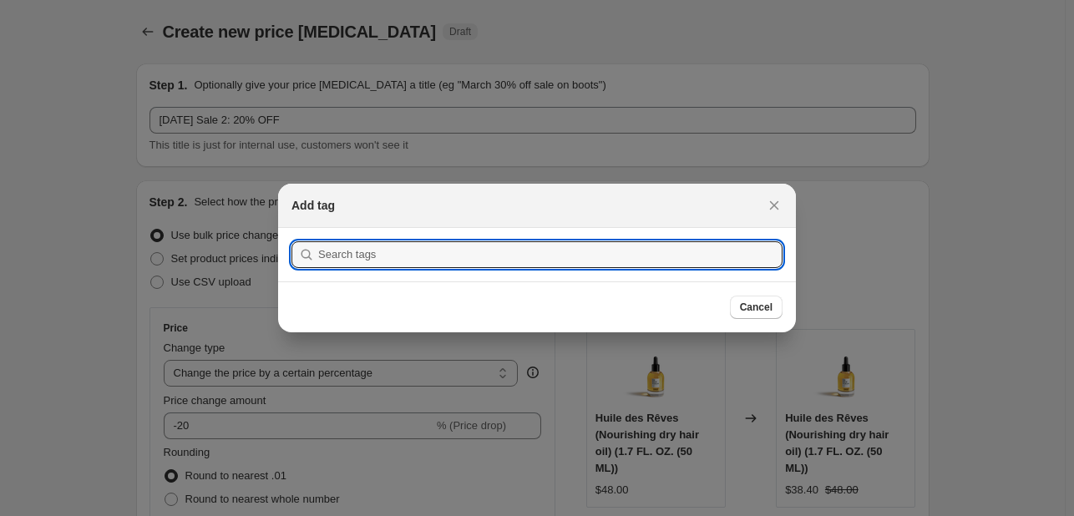
scroll to position [0, 0]
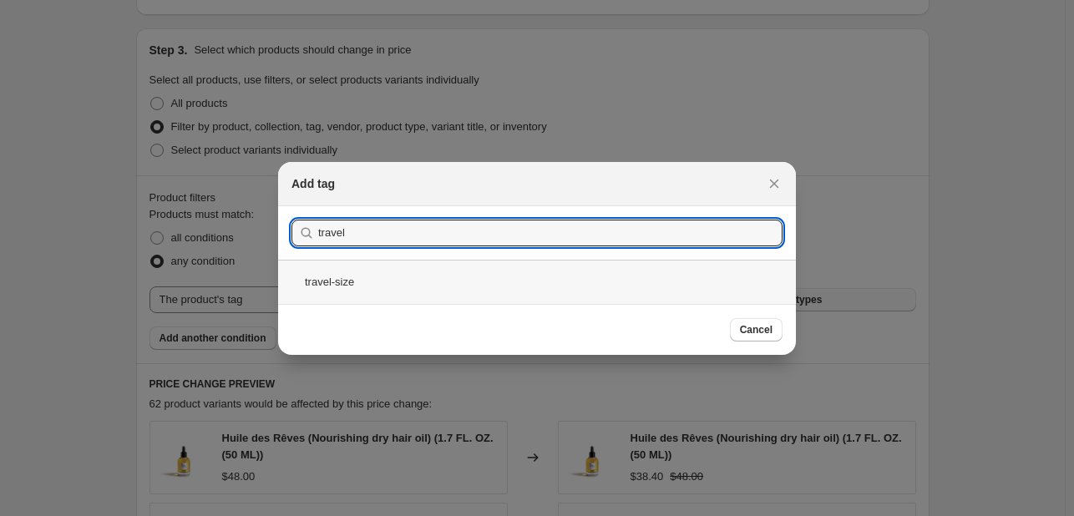
type input "travel"
click at [718, 289] on div "travel-size" at bounding box center [537, 282] width 518 height 44
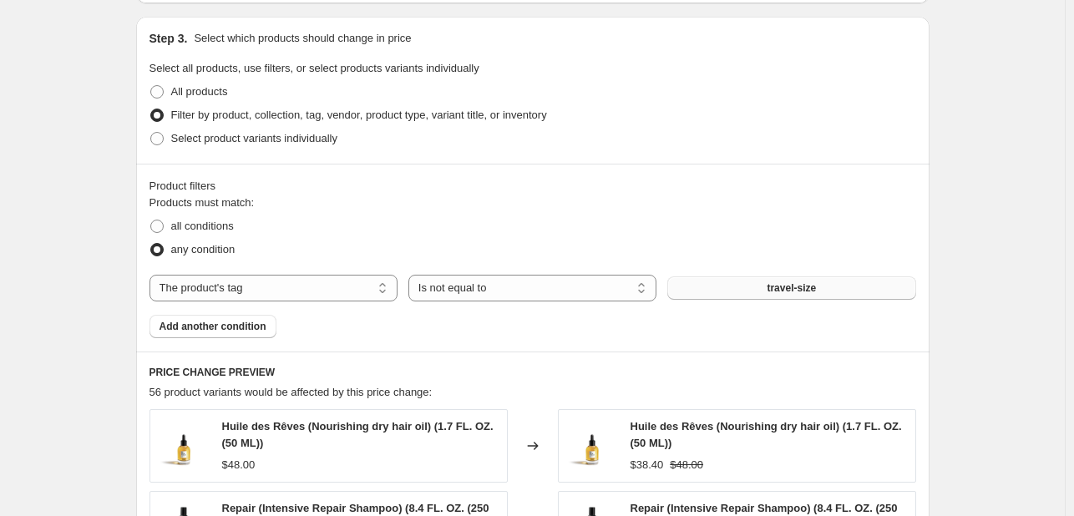
scroll to position [751, 0]
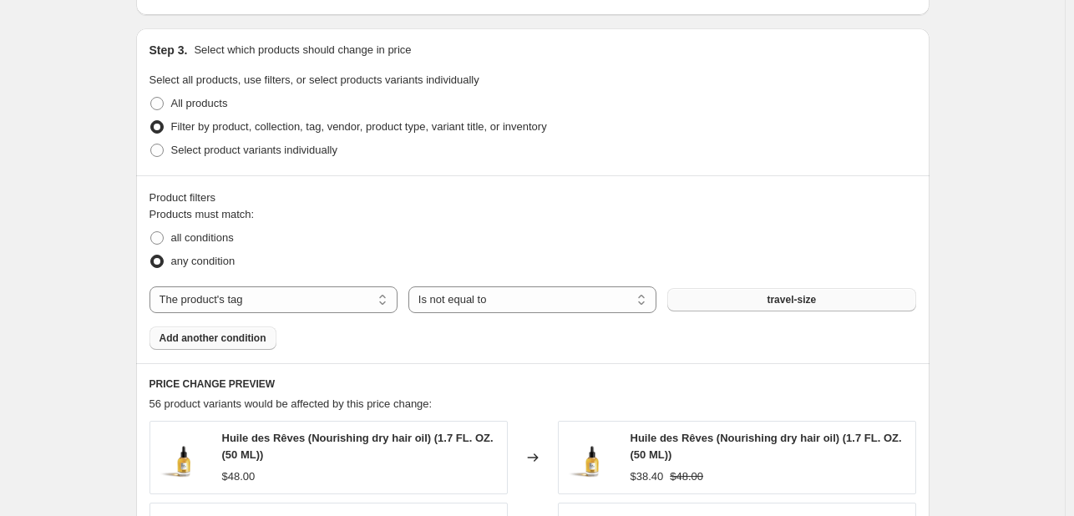
click at [250, 336] on span "Add another condition" at bounding box center [212, 337] width 107 height 13
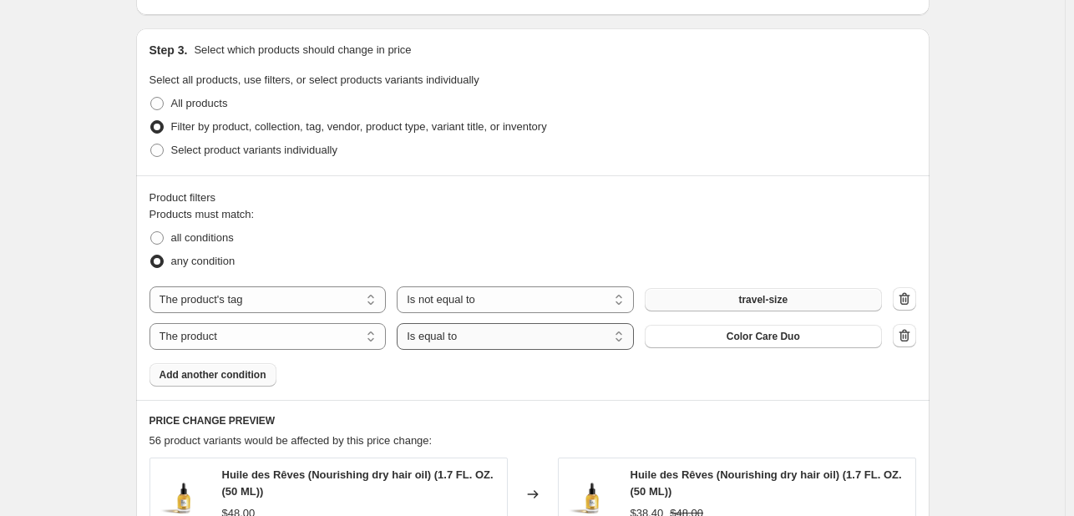
click at [506, 340] on select "Is equal to Is not equal to" at bounding box center [515, 336] width 237 height 27
select select "not_equal"
click at [777, 341] on button "Color Care Duo" at bounding box center [763, 336] width 237 height 23
click at [267, 328] on select "The product The product's collection The product's tag The product's vendor The…" at bounding box center [267, 336] width 237 height 27
select select "tag"
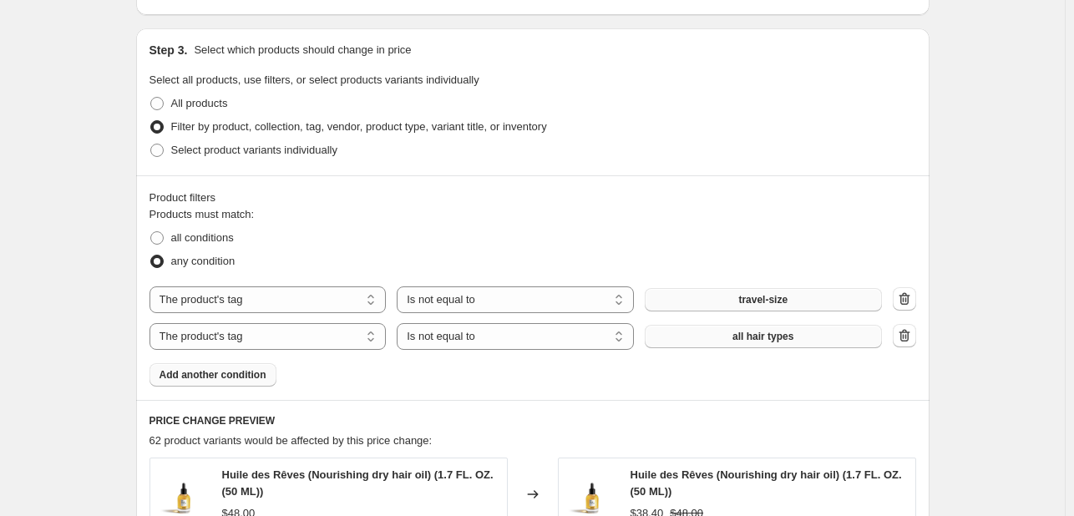
click at [782, 337] on span "all hair types" at bounding box center [762, 336] width 61 height 13
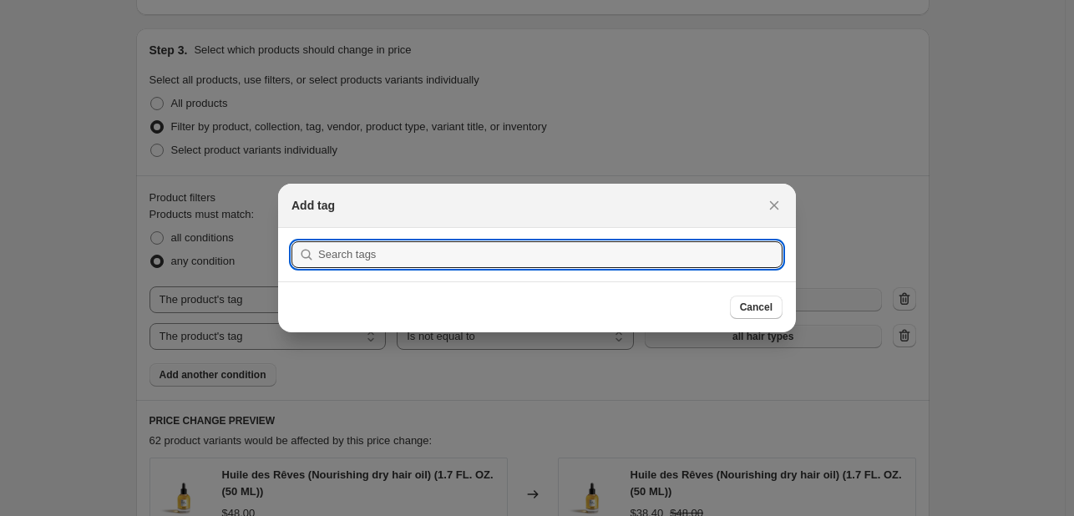
scroll to position [0, 0]
paste input "slow-sellers/high inventory"
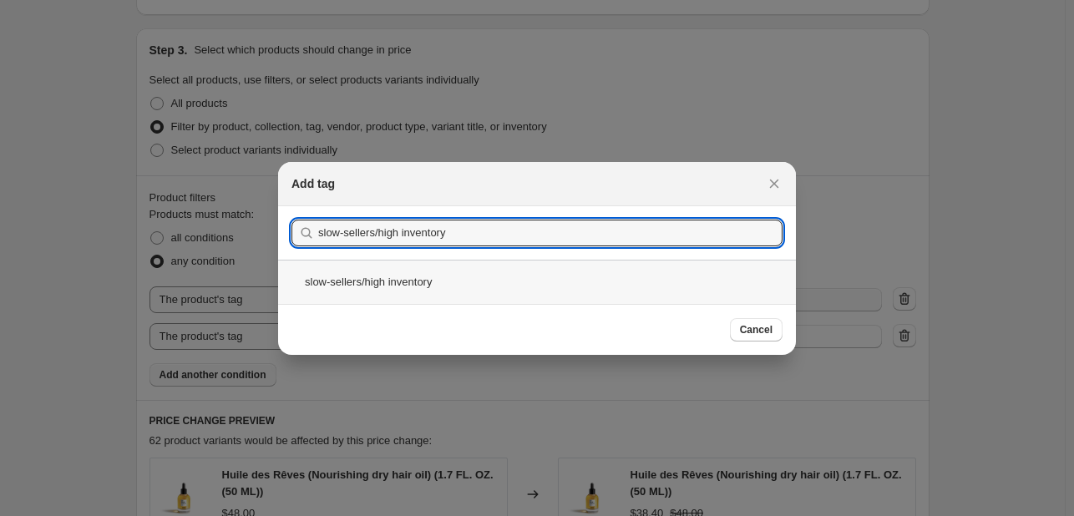
type input "slow-sellers/high inventory"
click at [438, 286] on div "slow-sellers/high inventory" at bounding box center [537, 282] width 518 height 44
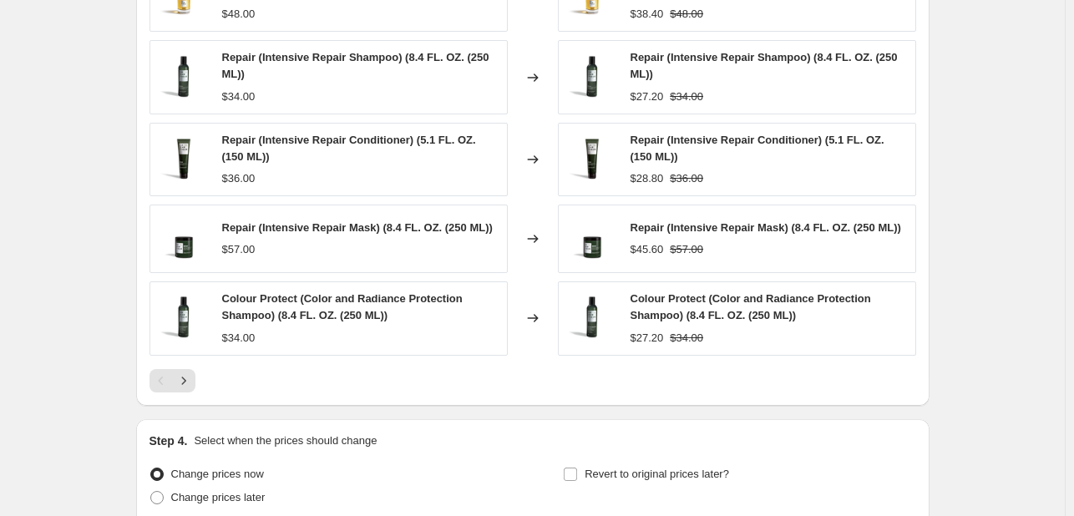
scroll to position [1252, 0]
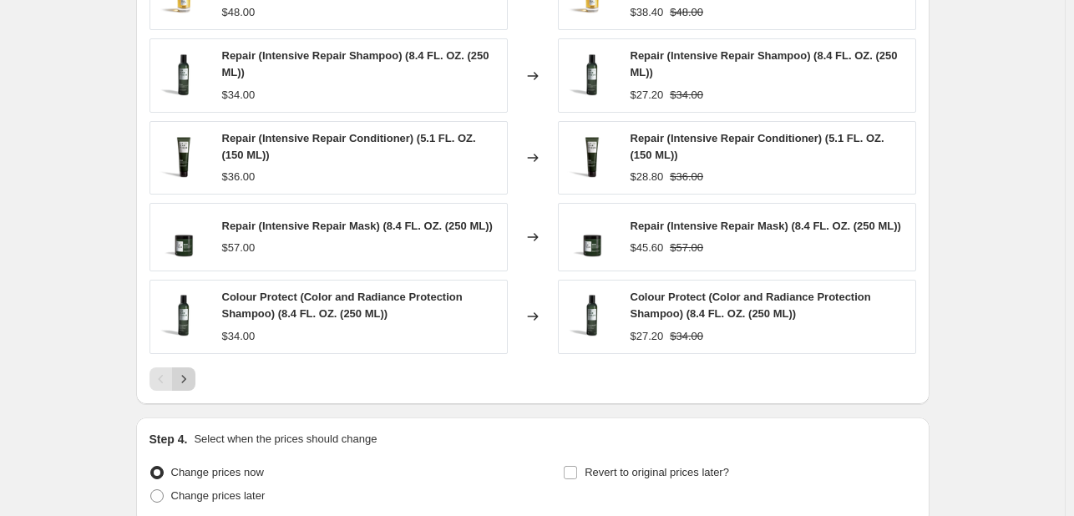
click at [192, 381] on icon "Next" at bounding box center [183, 379] width 17 height 17
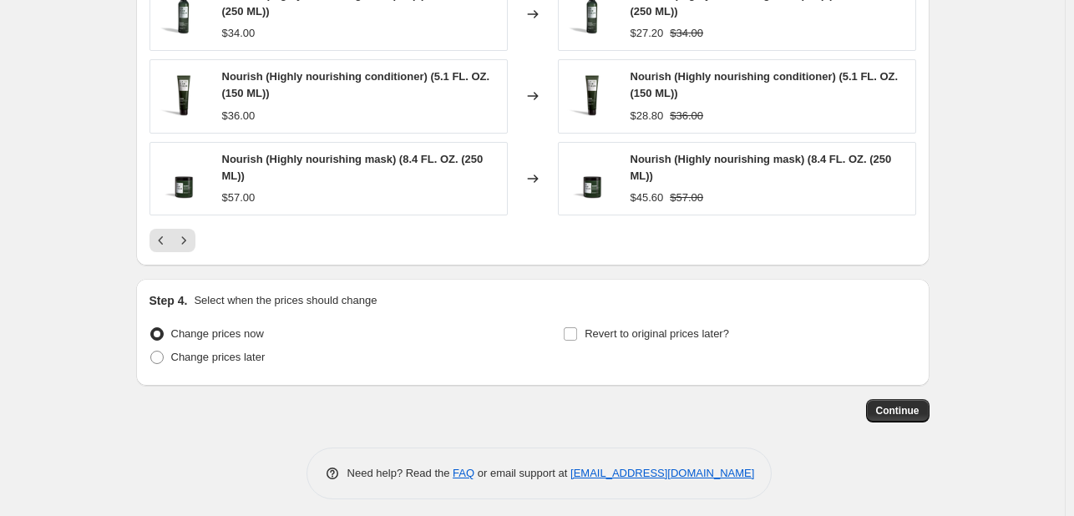
scroll to position [1402, 0]
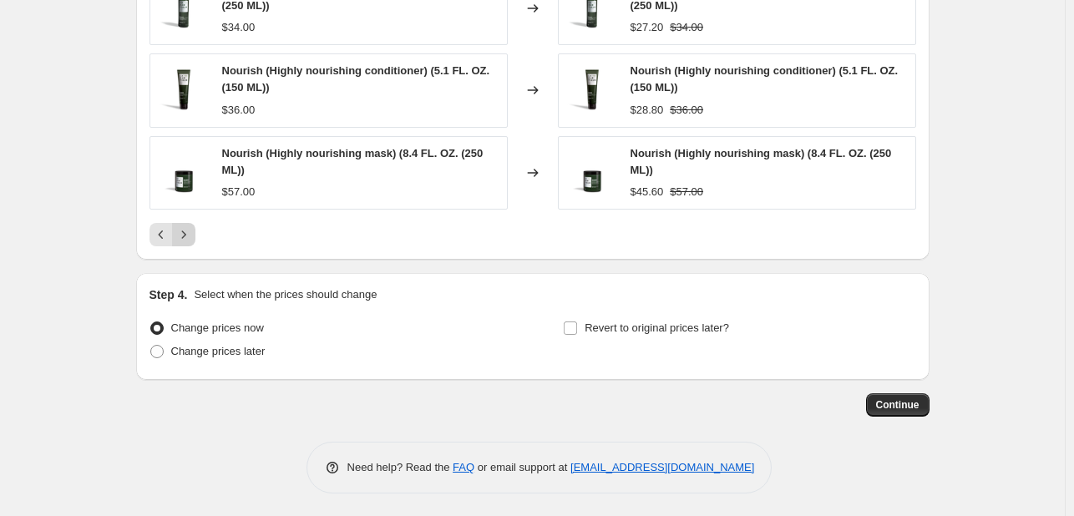
click at [189, 238] on icon "Next" at bounding box center [183, 234] width 17 height 17
click at [185, 231] on icon "Next" at bounding box center [183, 234] width 4 height 8
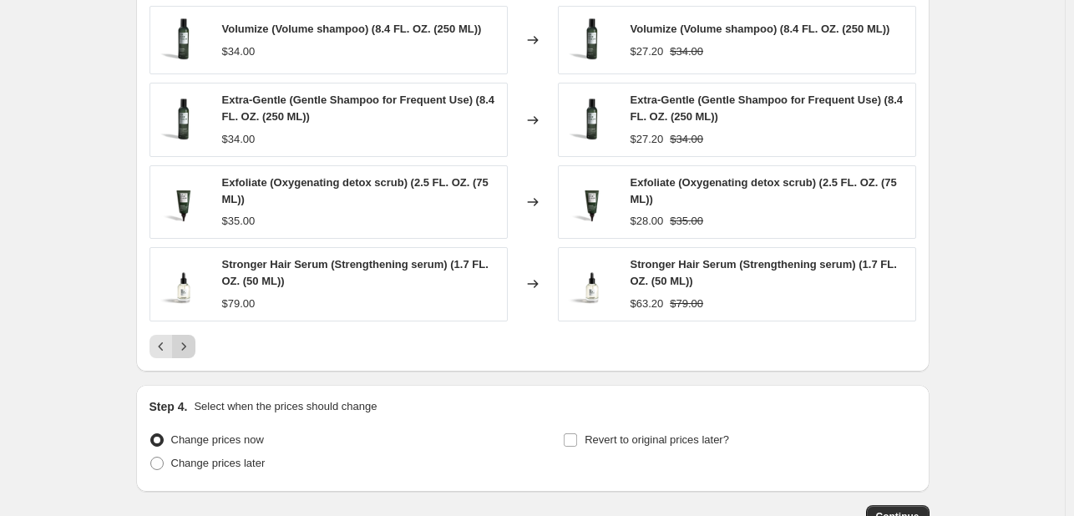
scroll to position [1313, 0]
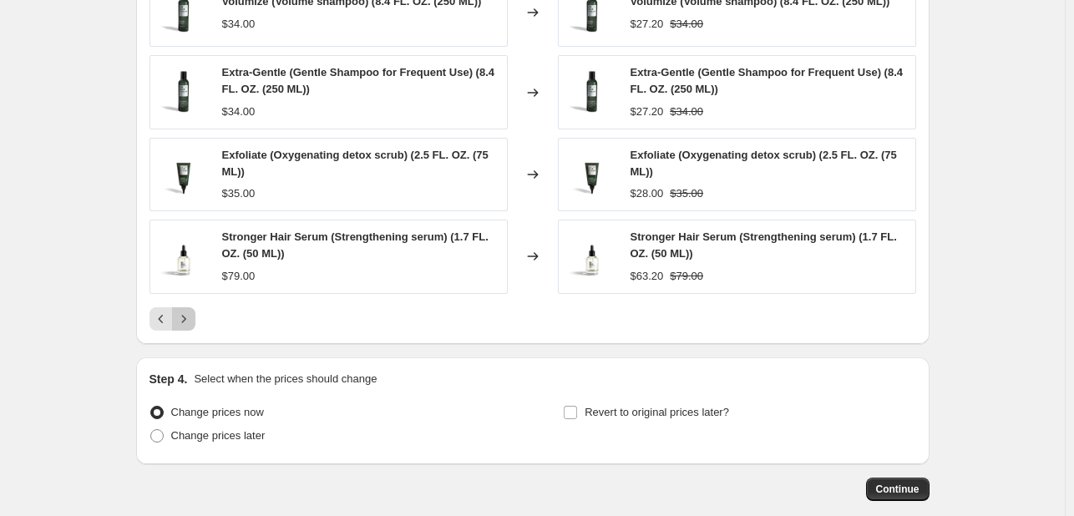
click at [195, 315] on button "Next" at bounding box center [183, 318] width 23 height 23
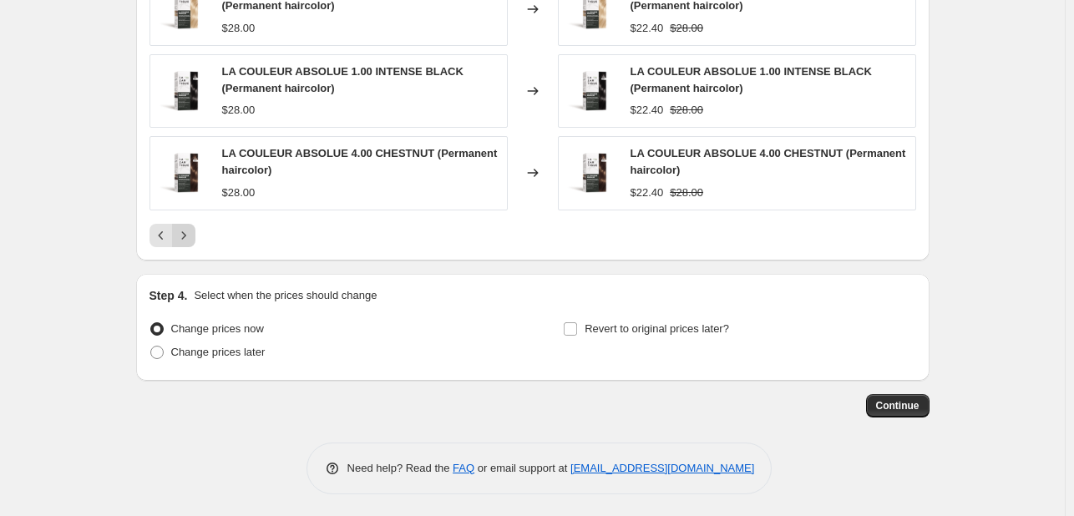
click at [192, 231] on icon "Next" at bounding box center [183, 235] width 17 height 17
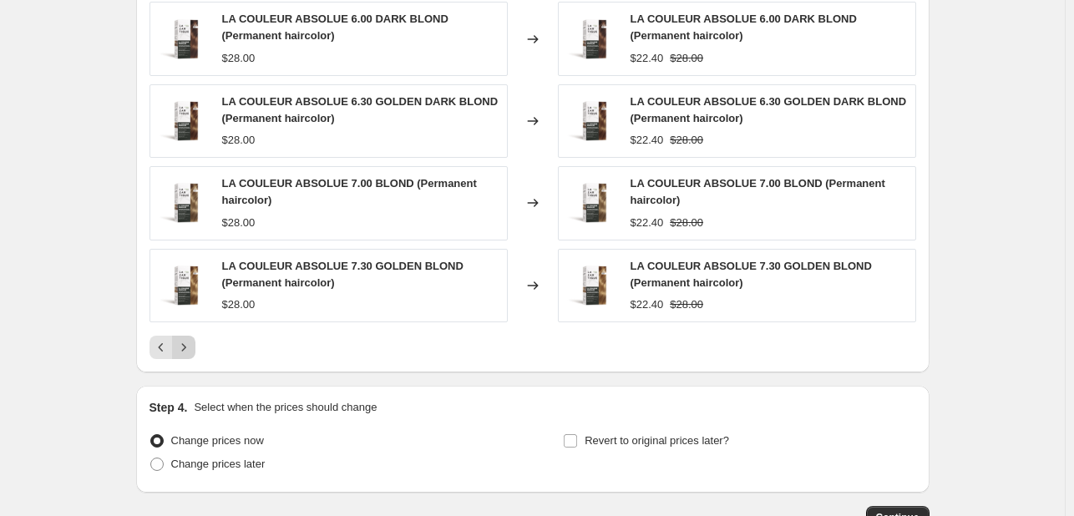
scroll to position [1396, 0]
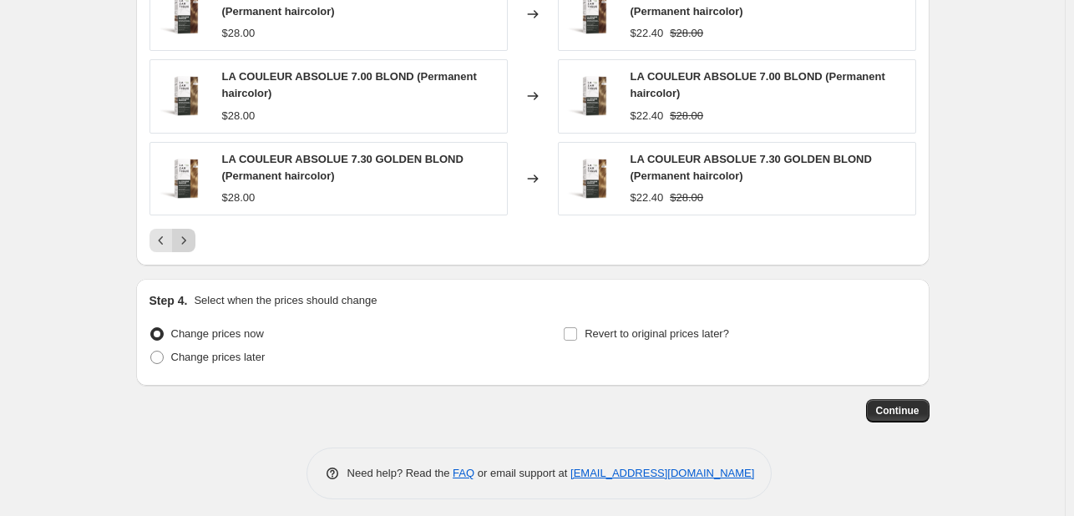
click at [195, 245] on button "Next" at bounding box center [183, 240] width 23 height 23
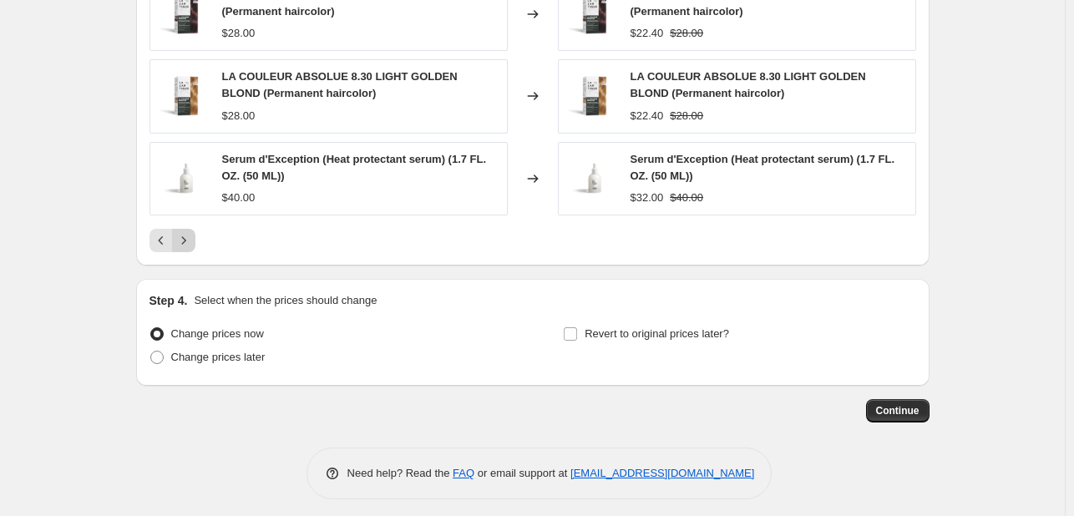
click at [195, 238] on button "Next" at bounding box center [183, 240] width 23 height 23
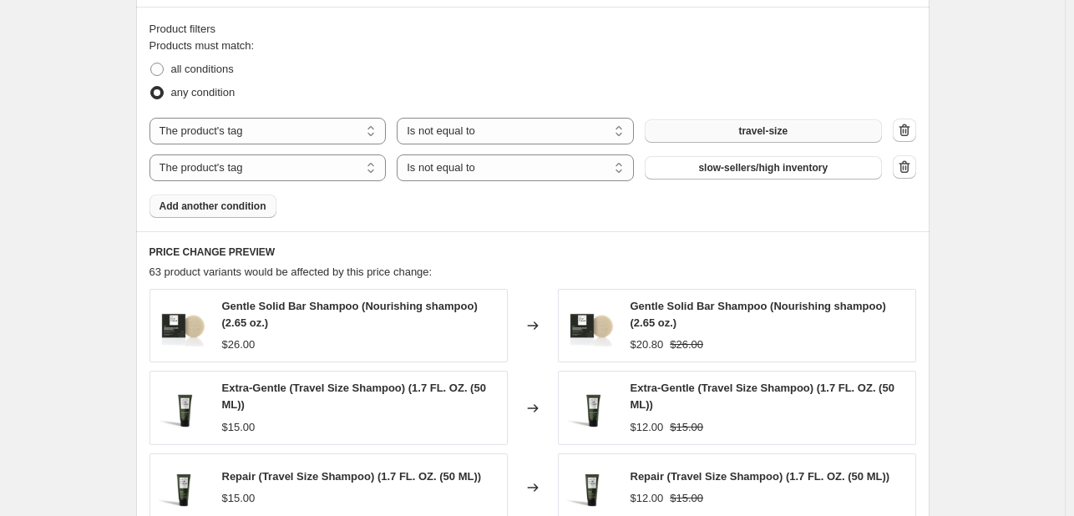
scroll to position [890, 0]
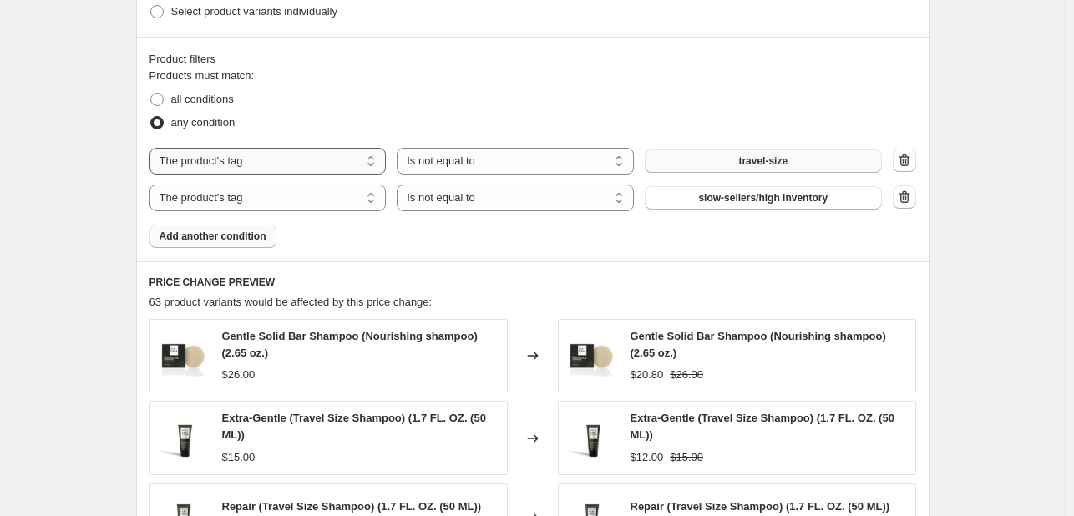
click at [367, 154] on select "The product The product's collection The product's tag The product's vendor The…" at bounding box center [267, 161] width 237 height 27
click at [604, 121] on div "any condition" at bounding box center [532, 122] width 766 height 23
click at [905, 190] on icon "button" at bounding box center [904, 197] width 17 height 17
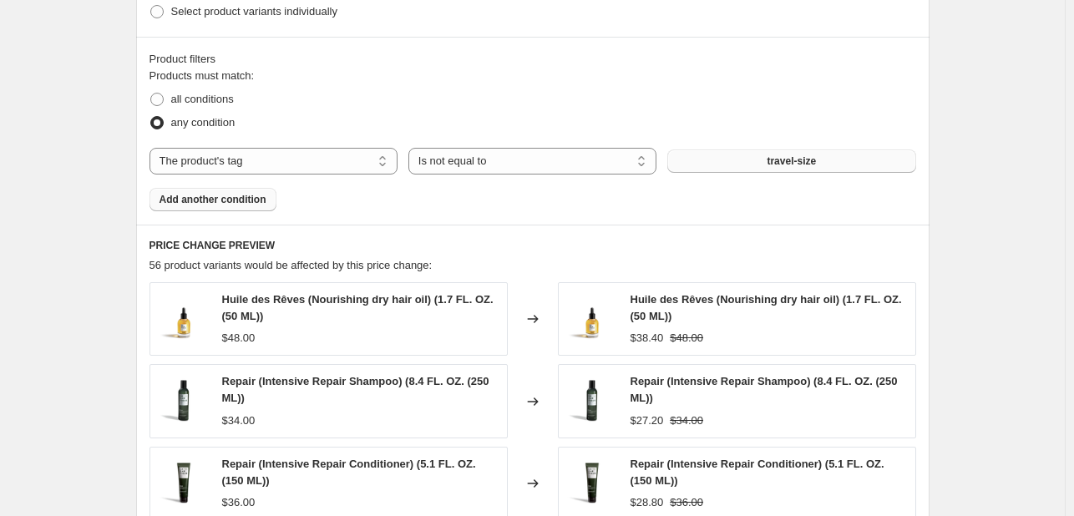
click at [862, 169] on button "travel-size" at bounding box center [791, 160] width 248 height 23
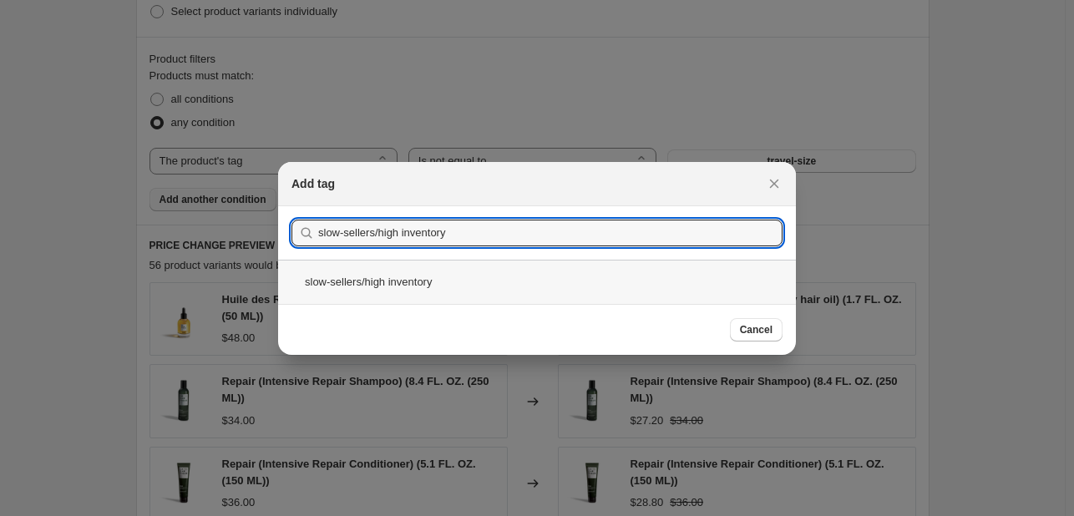
type input "slow-sellers/high inventory"
click at [443, 278] on div "slow-sellers/high inventory" at bounding box center [537, 282] width 518 height 44
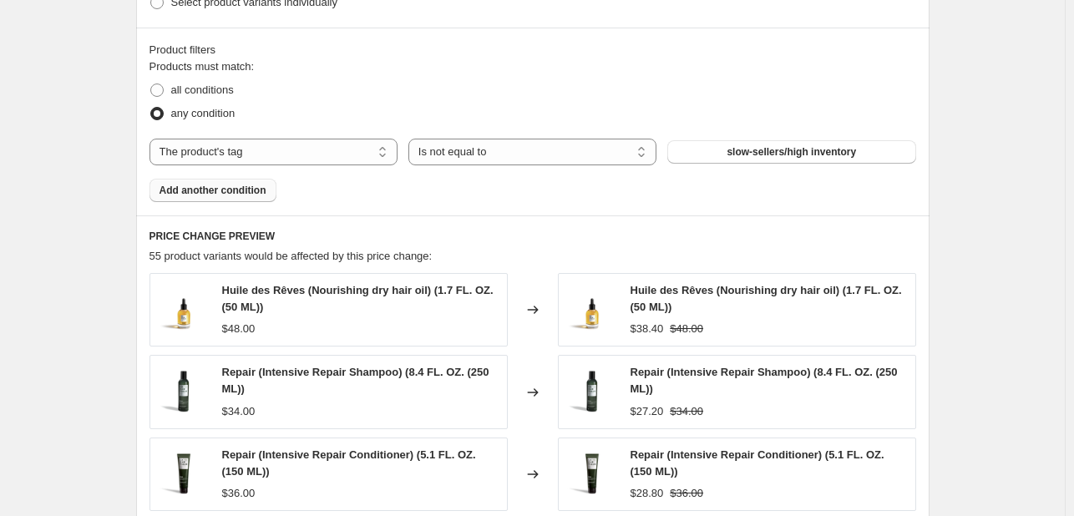
scroll to position [864, 0]
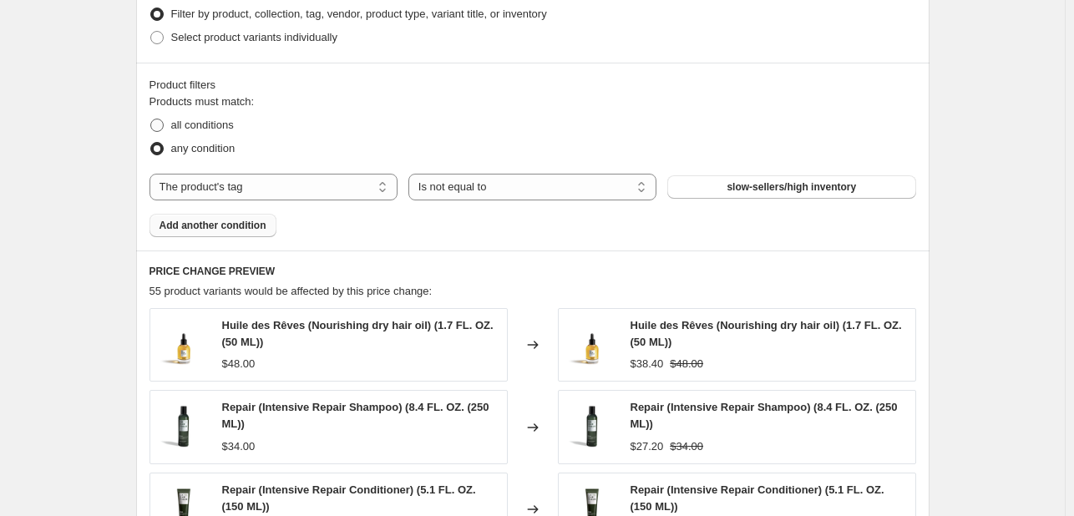
click at [230, 120] on span "all conditions" at bounding box center [202, 125] width 63 height 13
click at [151, 119] on input "all conditions" at bounding box center [150, 119] width 1 height 1
radio input "true"
click at [248, 220] on span "Add another condition" at bounding box center [212, 225] width 107 height 13
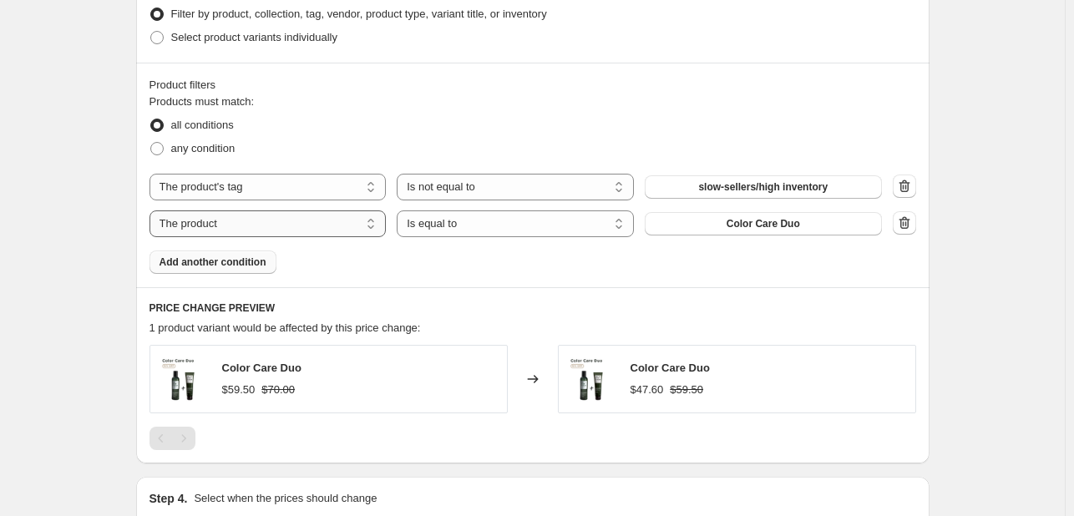
click at [332, 216] on select "The product The product's collection The product's tag The product's vendor The…" at bounding box center [267, 223] width 237 height 27
select select "tag"
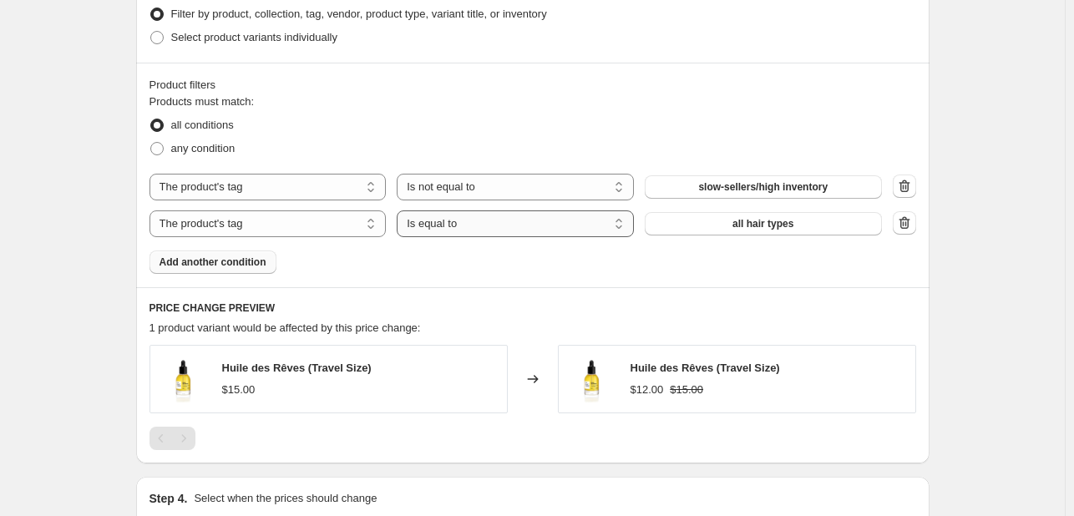
drag, startPoint x: 567, startPoint y: 221, endPoint x: 534, endPoint y: 228, distance: 33.2
click at [567, 221] on select "Is equal to Is not equal to" at bounding box center [515, 223] width 237 height 27
select select "not_equal"
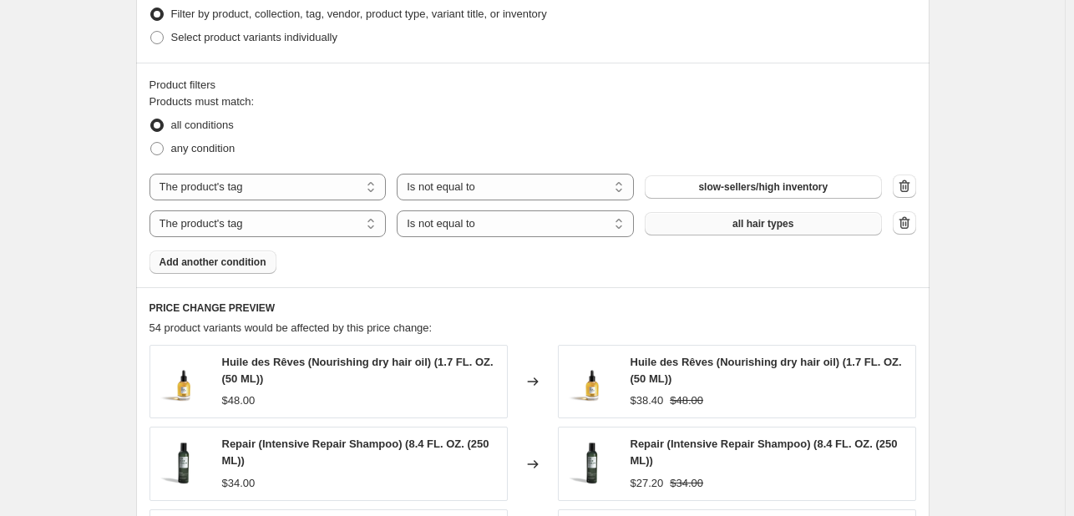
click at [758, 225] on span "all hair types" at bounding box center [762, 223] width 61 height 13
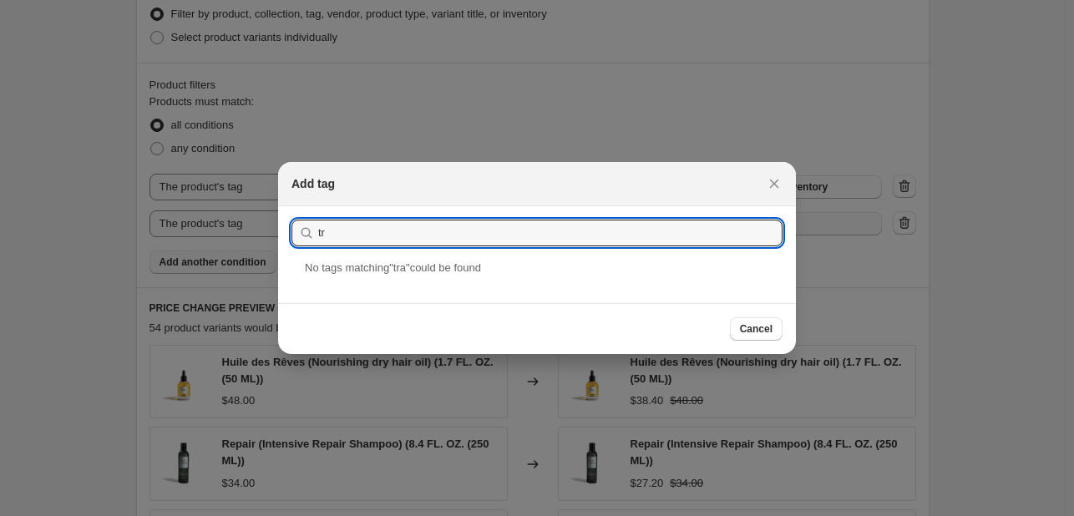
type input "t"
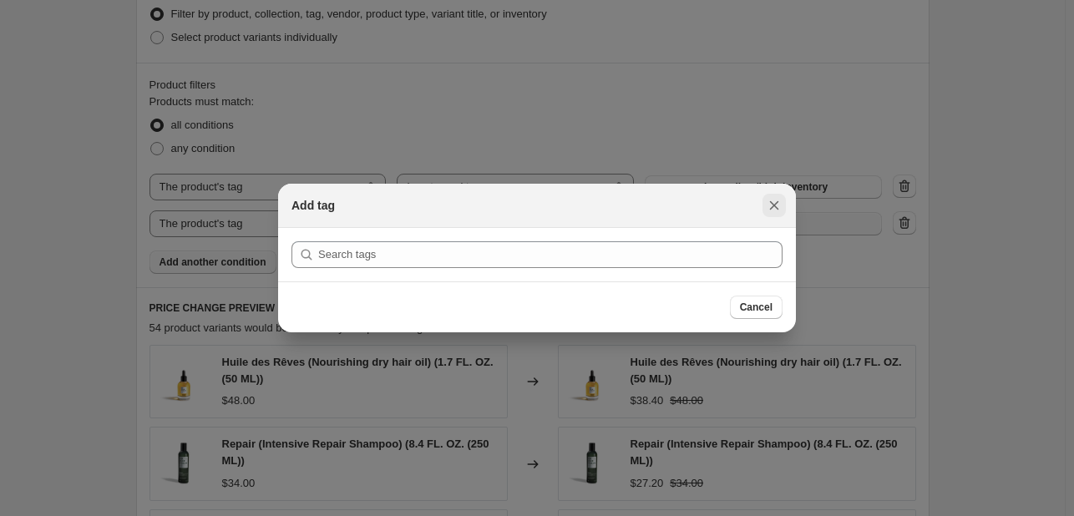
click at [778, 197] on icon "Close" at bounding box center [774, 205] width 17 height 17
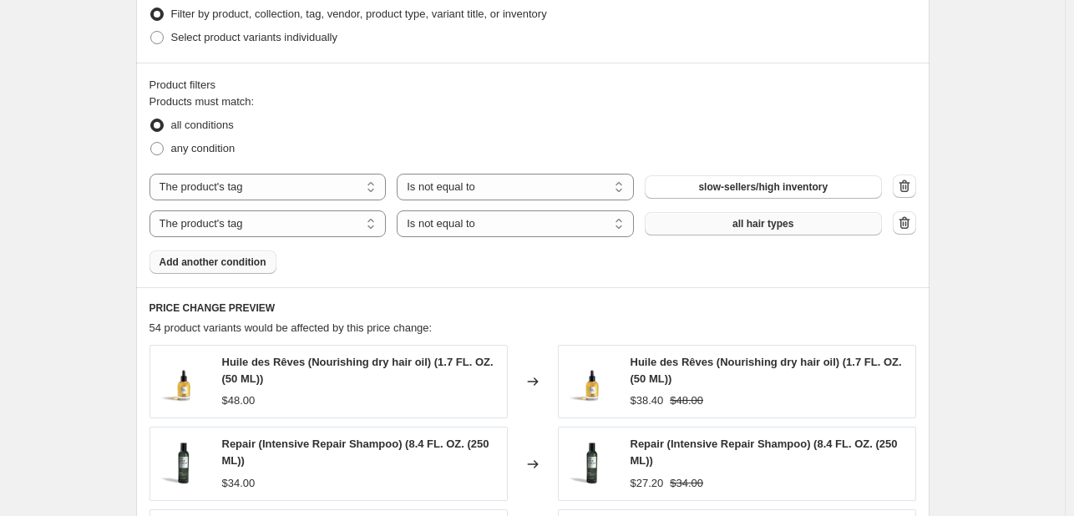
click at [793, 225] on span "all hair types" at bounding box center [762, 223] width 61 height 13
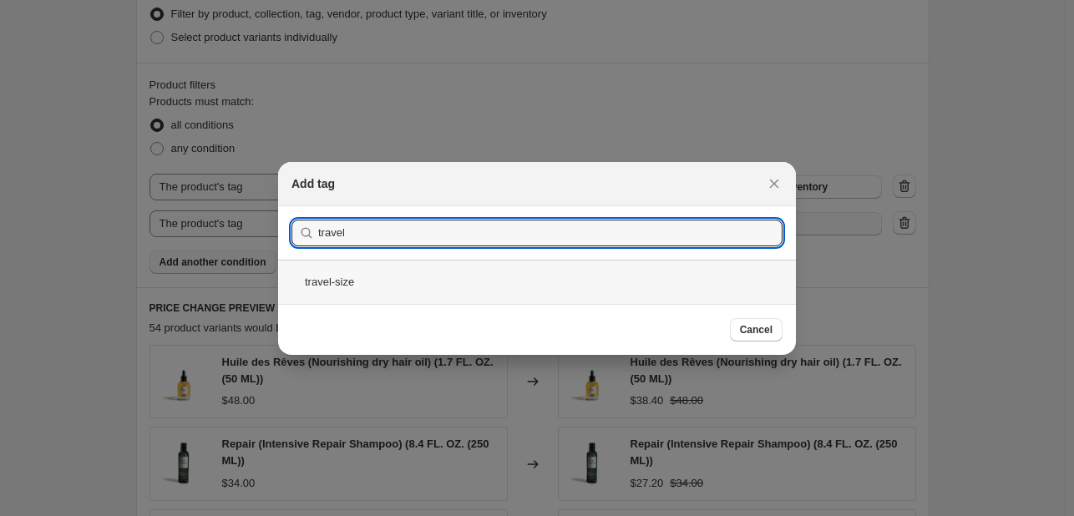
type input "travel"
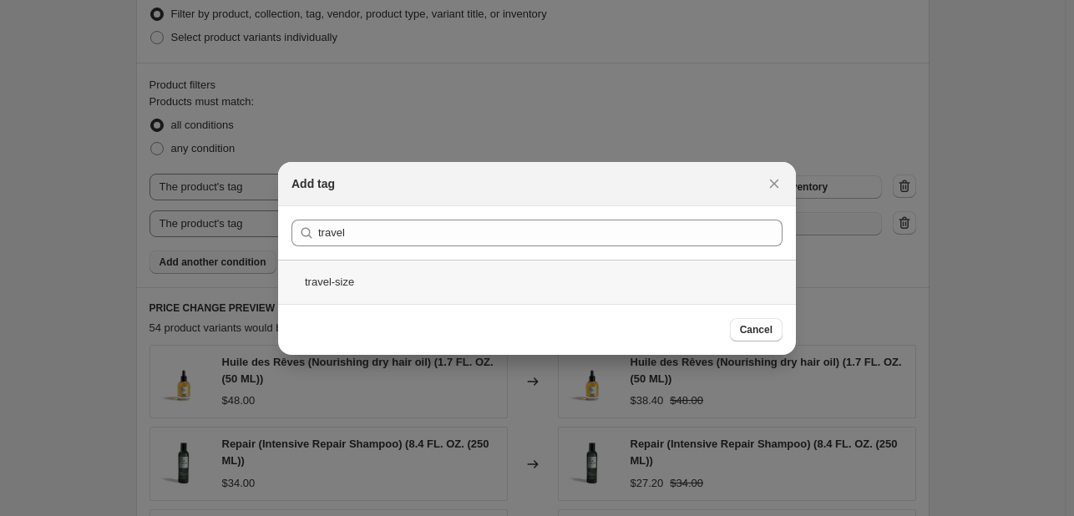
click at [549, 275] on div "travel-size" at bounding box center [537, 282] width 518 height 44
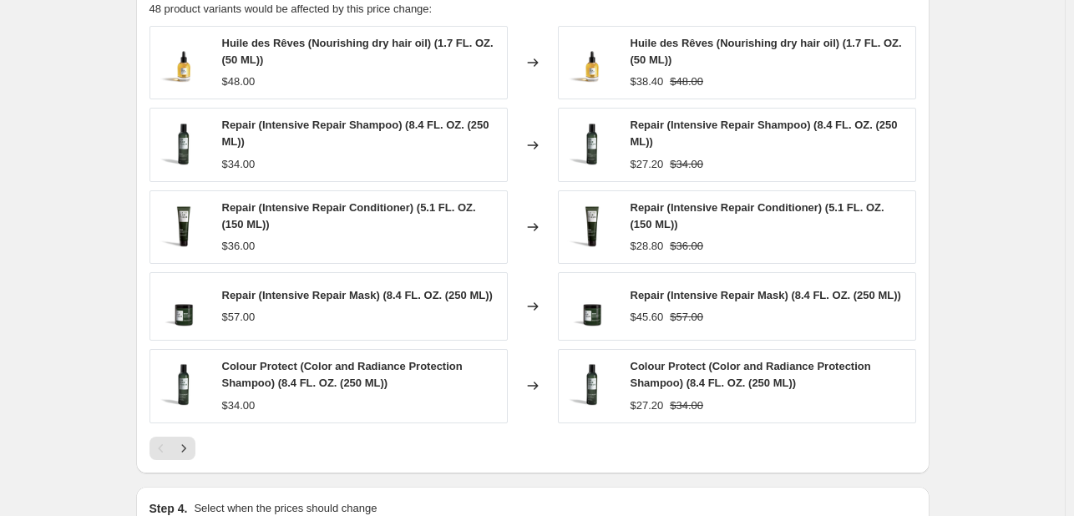
scroll to position [1198, 0]
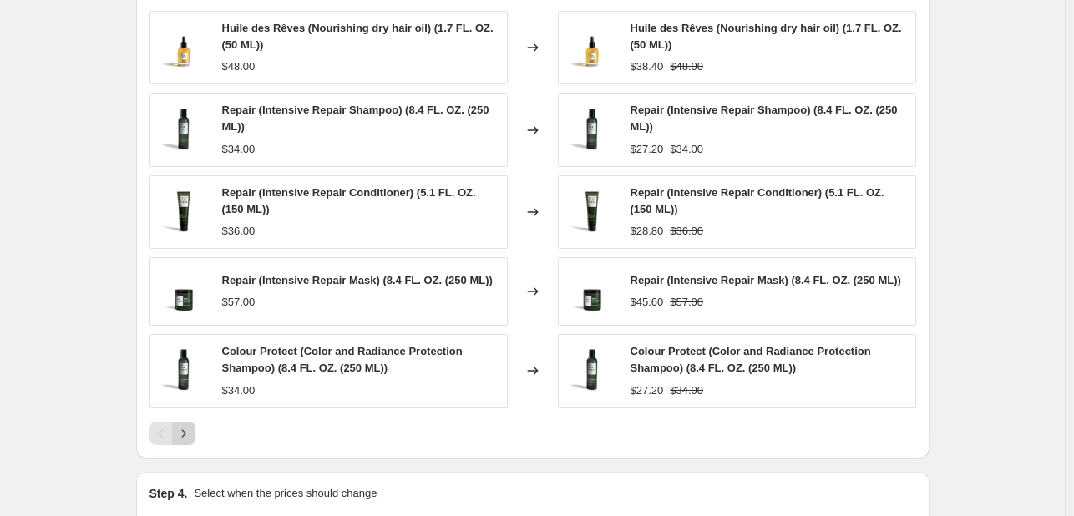
click at [192, 433] on icon "Next" at bounding box center [183, 433] width 17 height 17
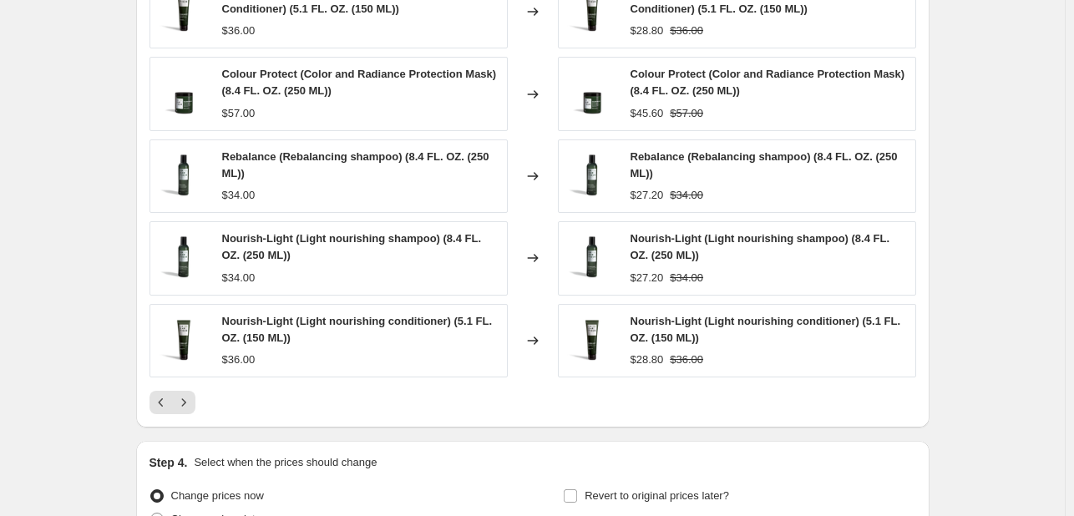
scroll to position [1282, 0]
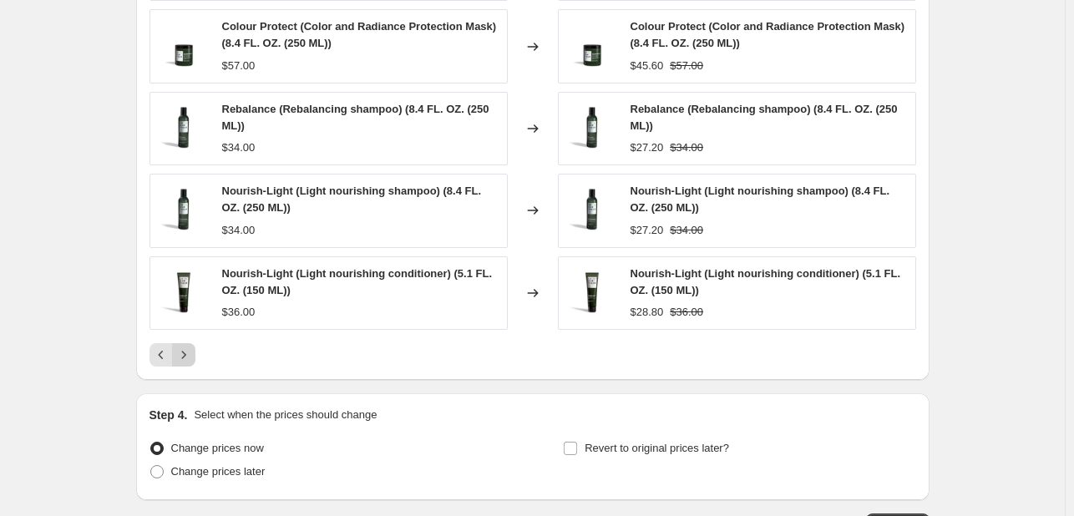
click at [195, 348] on button "Next" at bounding box center [183, 354] width 23 height 23
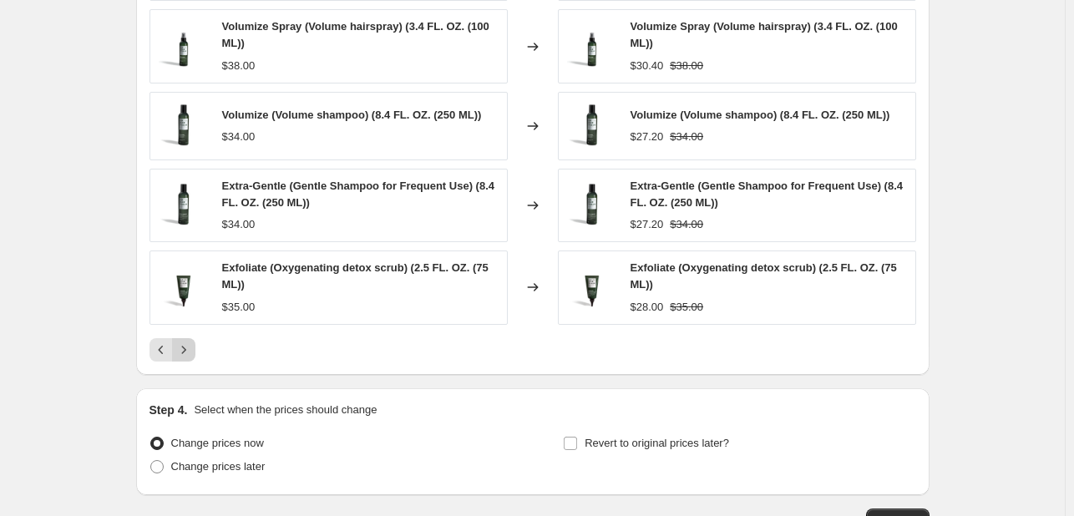
click at [192, 349] on icon "Next" at bounding box center [183, 349] width 17 height 17
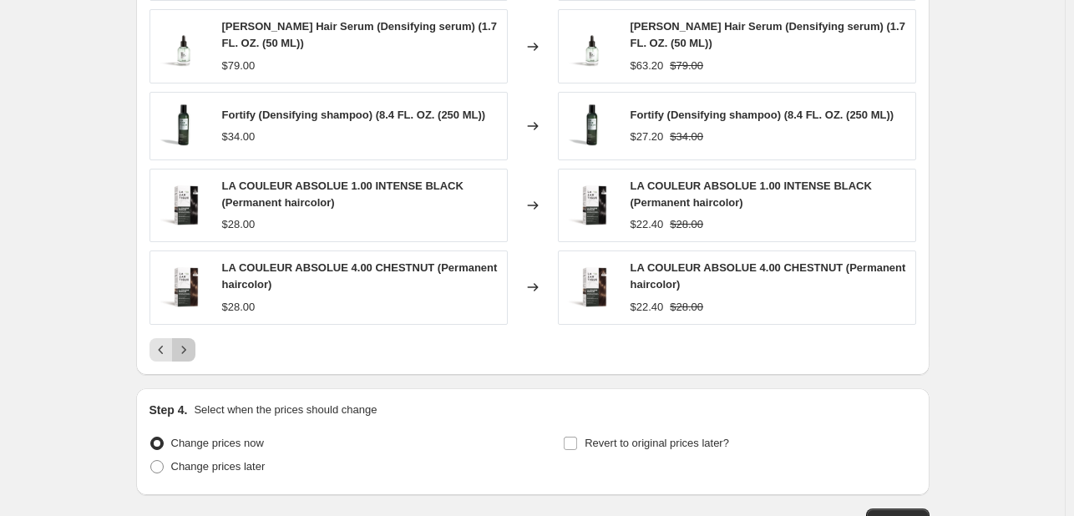
click at [189, 342] on icon "Next" at bounding box center [183, 349] width 17 height 17
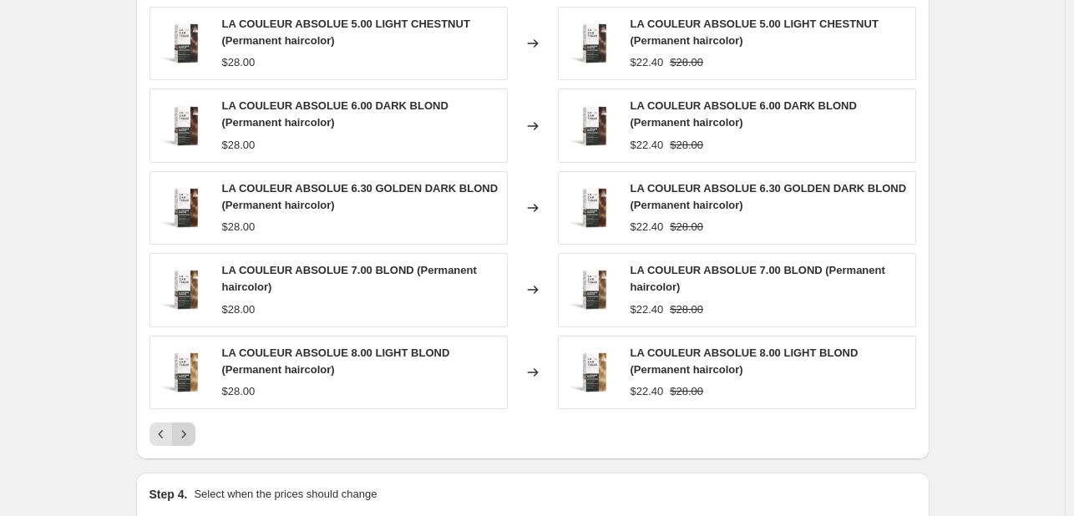
scroll to position [1198, 0]
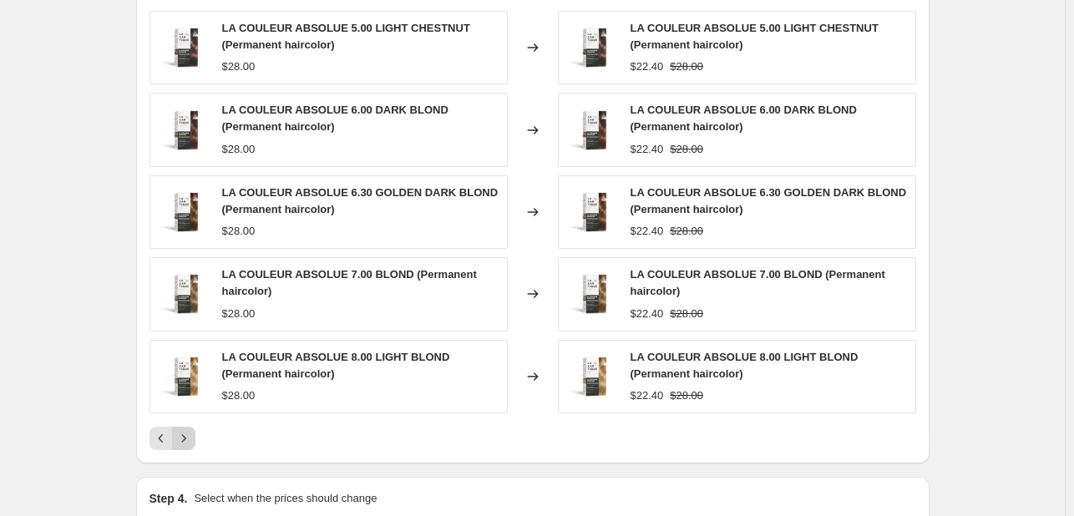
click at [192, 433] on icon "Next" at bounding box center [183, 438] width 17 height 17
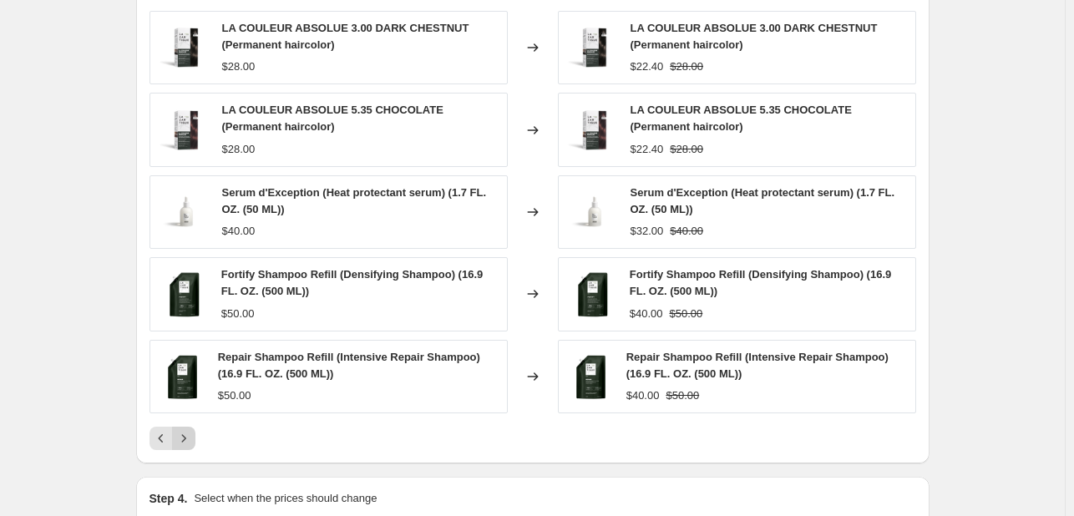
click at [185, 439] on icon "Next" at bounding box center [183, 438] width 17 height 17
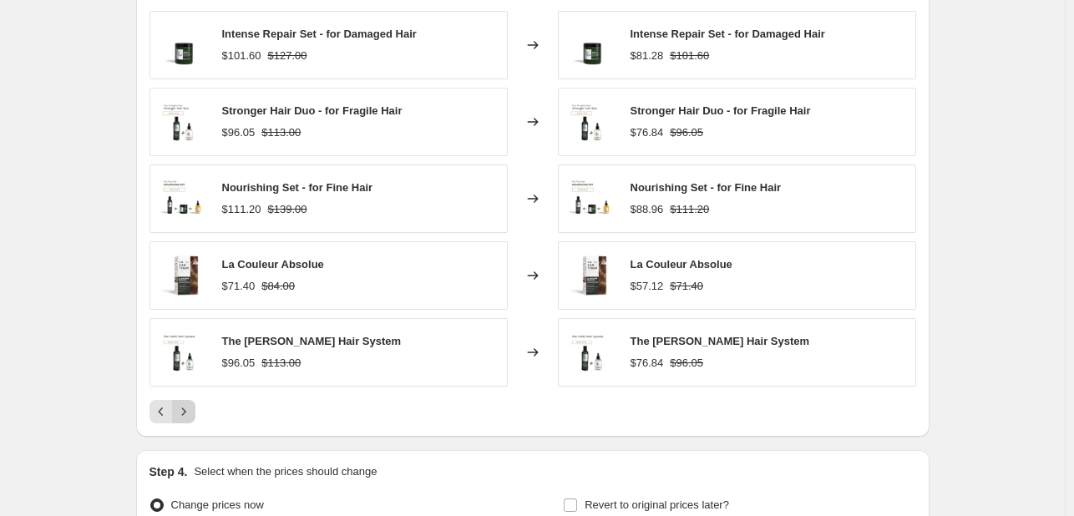
click at [195, 406] on button "Next" at bounding box center [183, 411] width 23 height 23
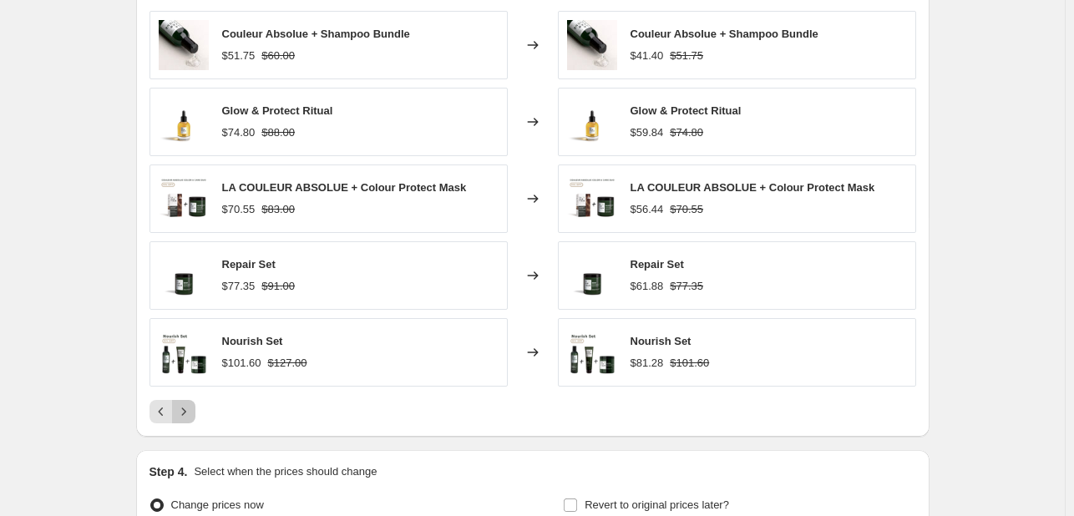
click at [192, 412] on icon "Next" at bounding box center [183, 411] width 17 height 17
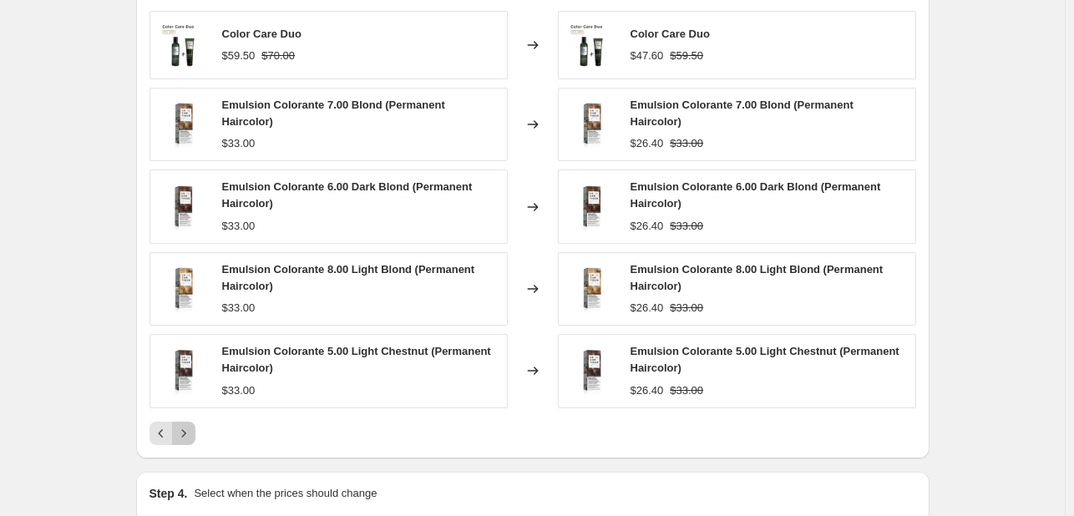
click at [195, 423] on button "Next" at bounding box center [183, 433] width 23 height 23
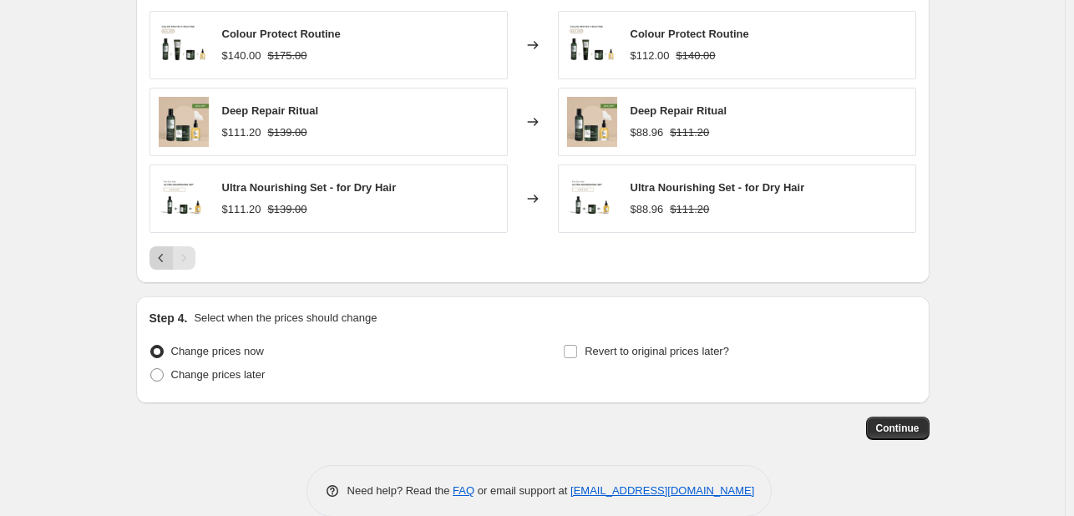
click at [162, 261] on icon "Previous" at bounding box center [161, 258] width 17 height 17
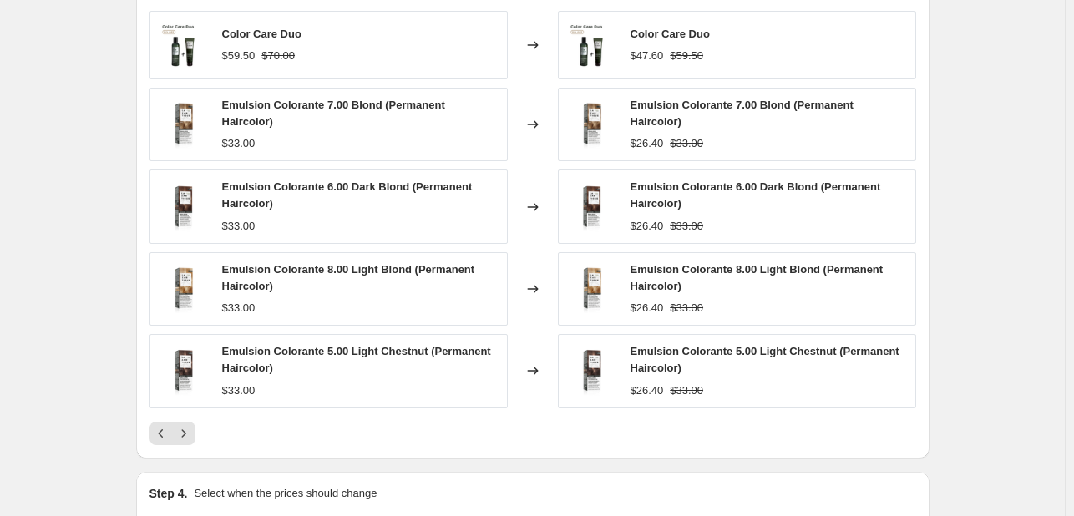
click at [199, 427] on div at bounding box center [532, 433] width 766 height 23
click at [192, 428] on icon "Next" at bounding box center [183, 433] width 17 height 17
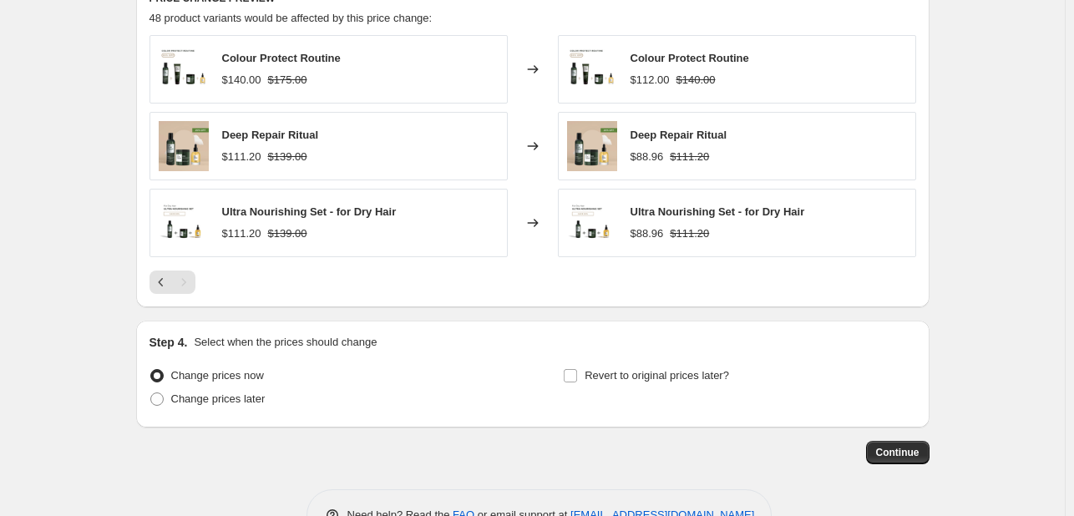
scroll to position [1222, 0]
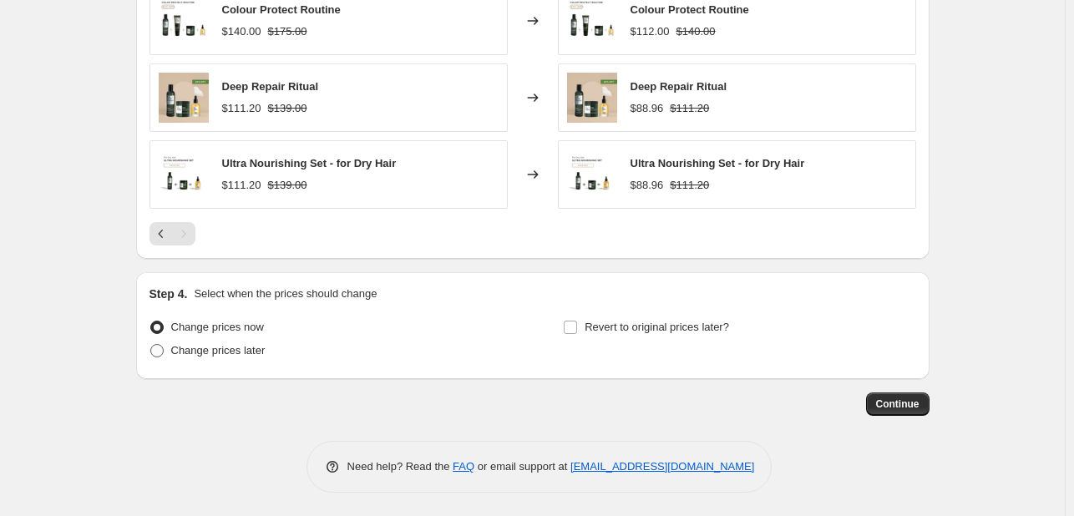
click at [158, 351] on span at bounding box center [156, 350] width 13 height 13
click at [151, 345] on input "Change prices later" at bounding box center [150, 344] width 1 height 1
radio input "true"
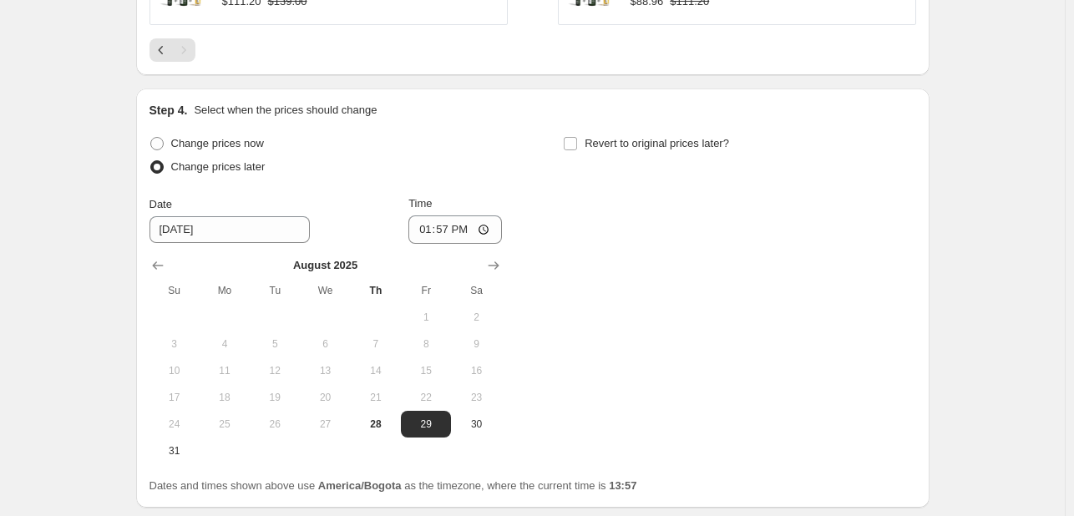
scroll to position [1419, 0]
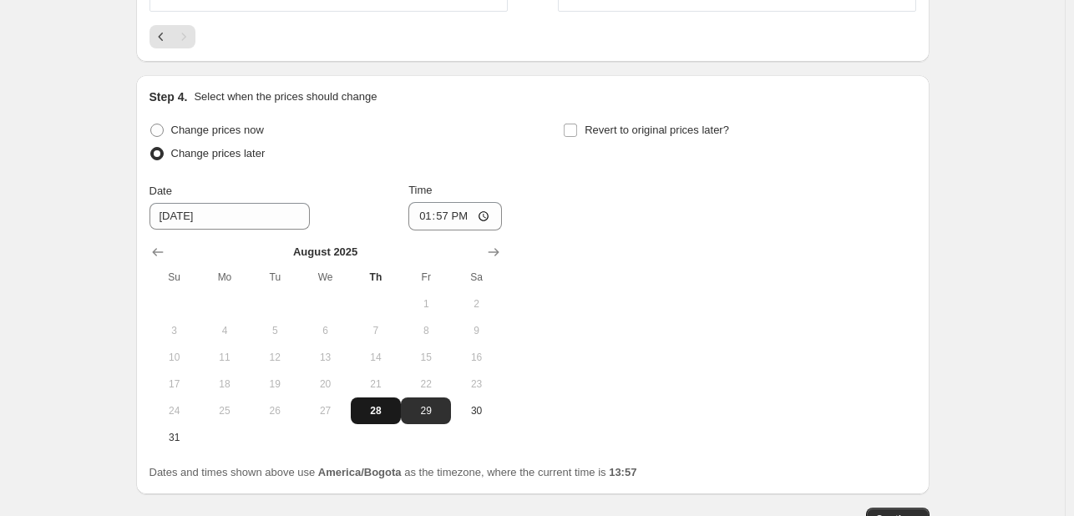
click at [371, 410] on span "28" at bounding box center [375, 410] width 37 height 13
type input "[DATE]"
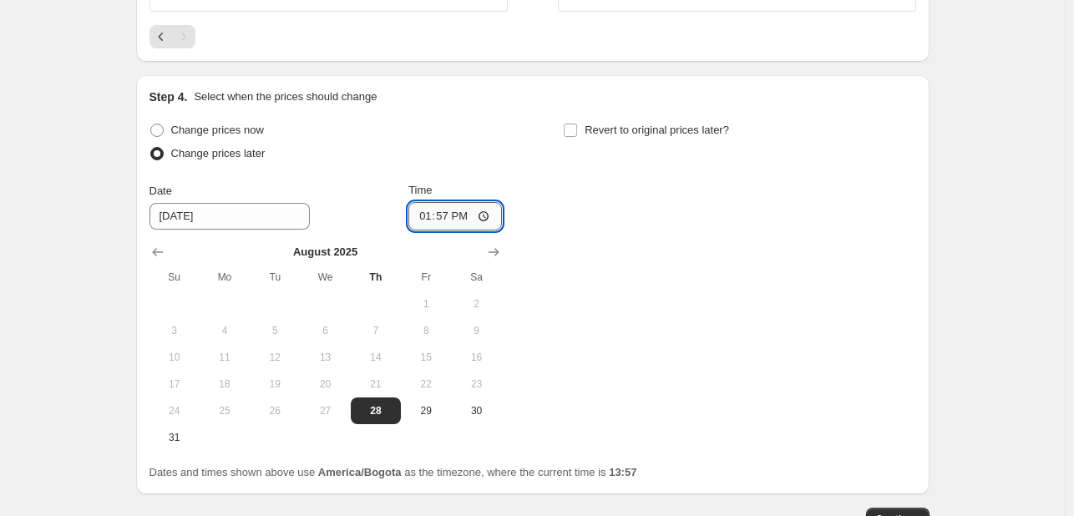
click at [441, 215] on input "13:57" at bounding box center [455, 216] width 94 height 28
click at [419, 215] on input "13:57" at bounding box center [455, 216] width 94 height 28
type input "17:15"
click at [572, 130] on input "Revert to original prices later?" at bounding box center [570, 130] width 13 height 13
checkbox input "true"
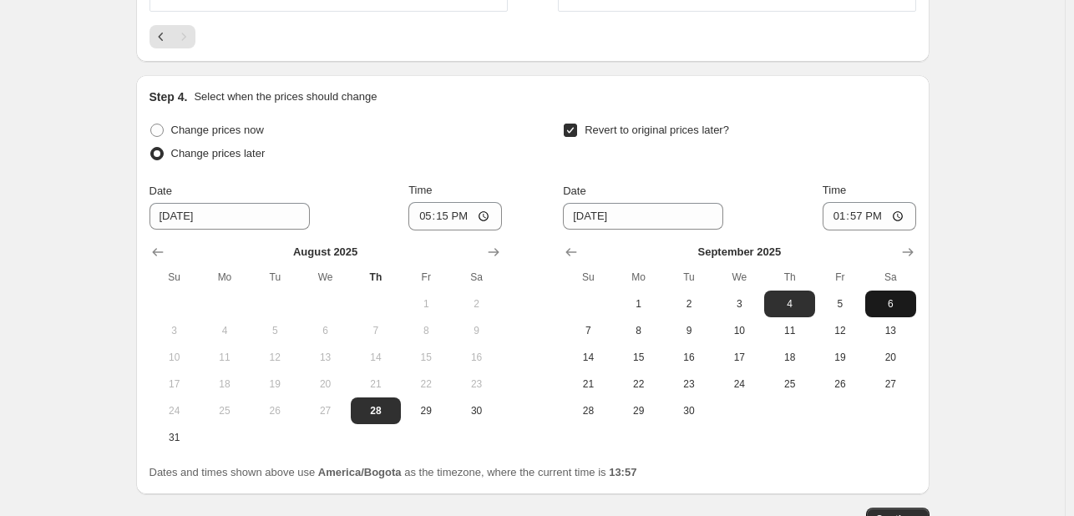
click at [888, 299] on span "6" at bounding box center [890, 303] width 37 height 13
type input "[DATE]"
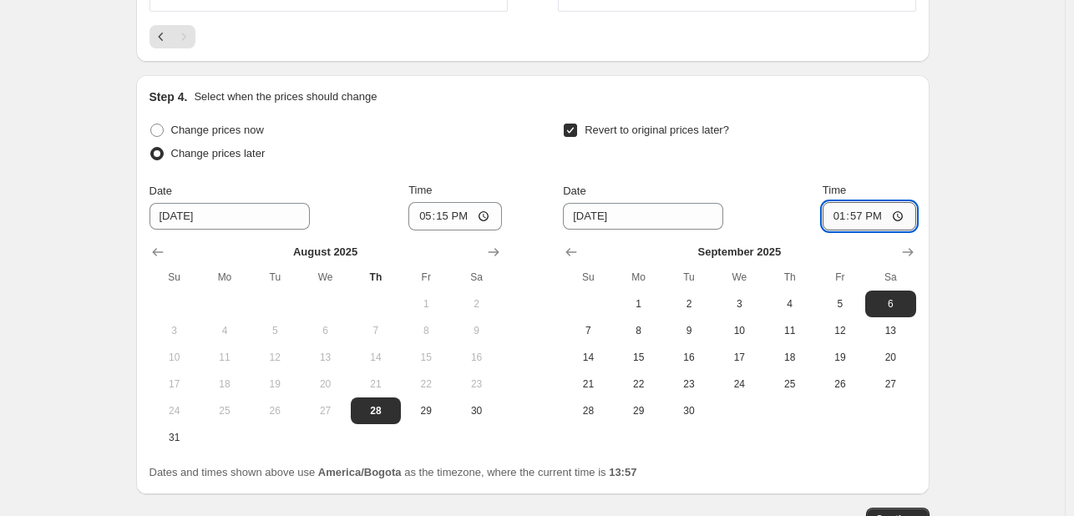
click at [838, 218] on input "13:57" at bounding box center [869, 216] width 94 height 28
type input "08:40"
click at [907, 154] on div "Revert to original prices later?" at bounding box center [739, 144] width 352 height 50
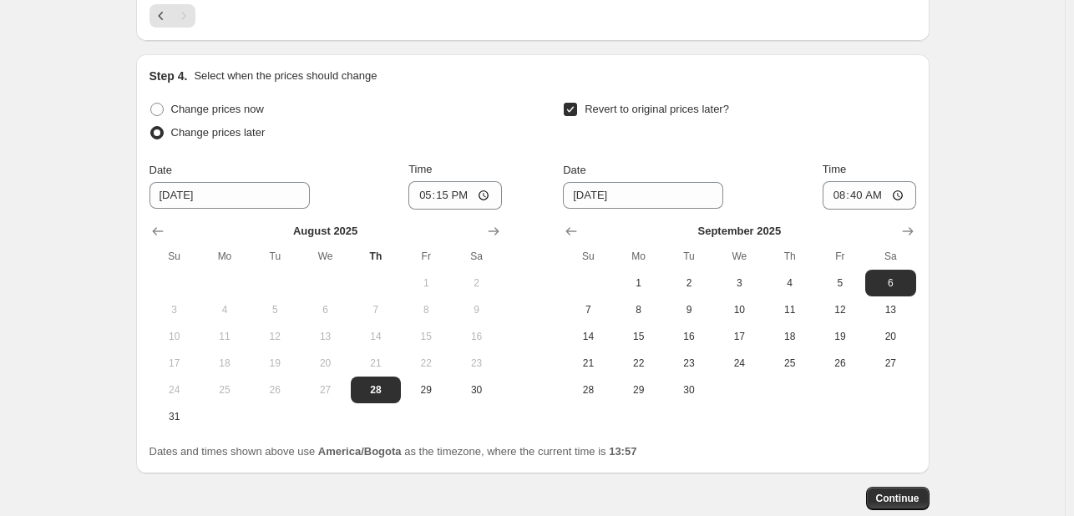
scroll to position [1534, 0]
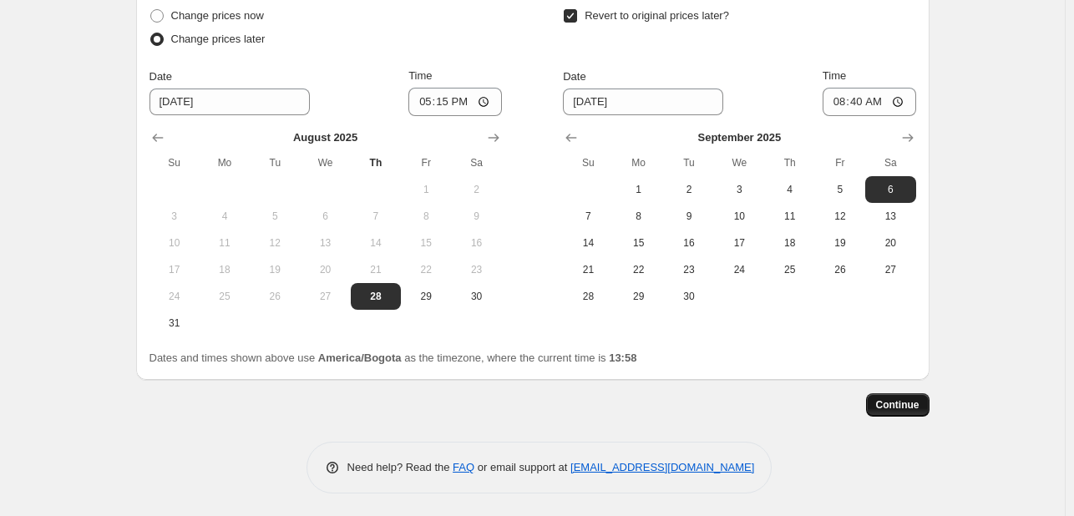
click at [908, 407] on span "Continue" at bounding box center [897, 404] width 43 height 13
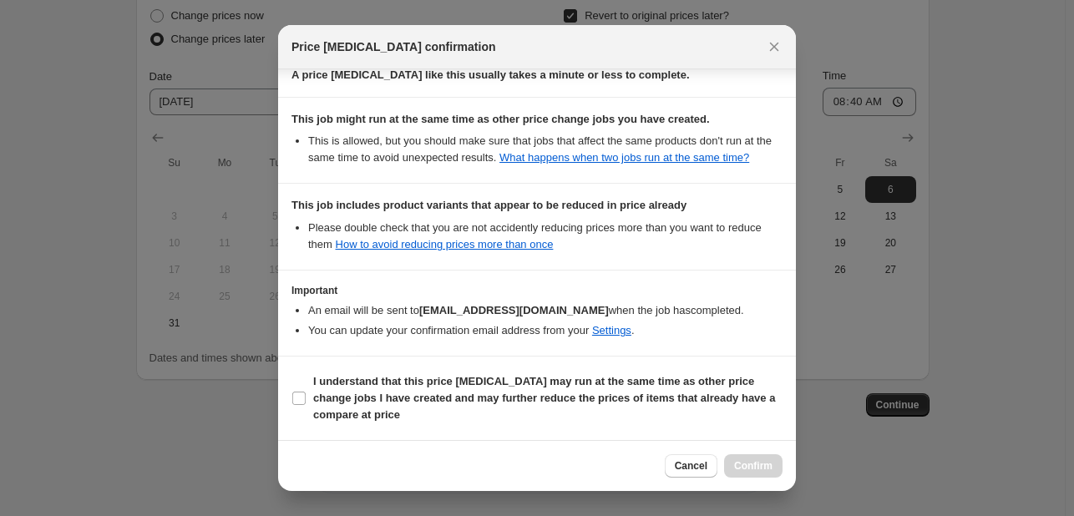
scroll to position [301, 0]
click at [307, 402] on label "I understand that this price change job may run at the same time as other price…" at bounding box center [536, 398] width 491 height 57
click at [306, 402] on input "I understand that this price change job may run at the same time as other price…" at bounding box center [298, 398] width 13 height 13
checkbox input "true"
click at [775, 51] on icon "Close" at bounding box center [774, 46] width 17 height 17
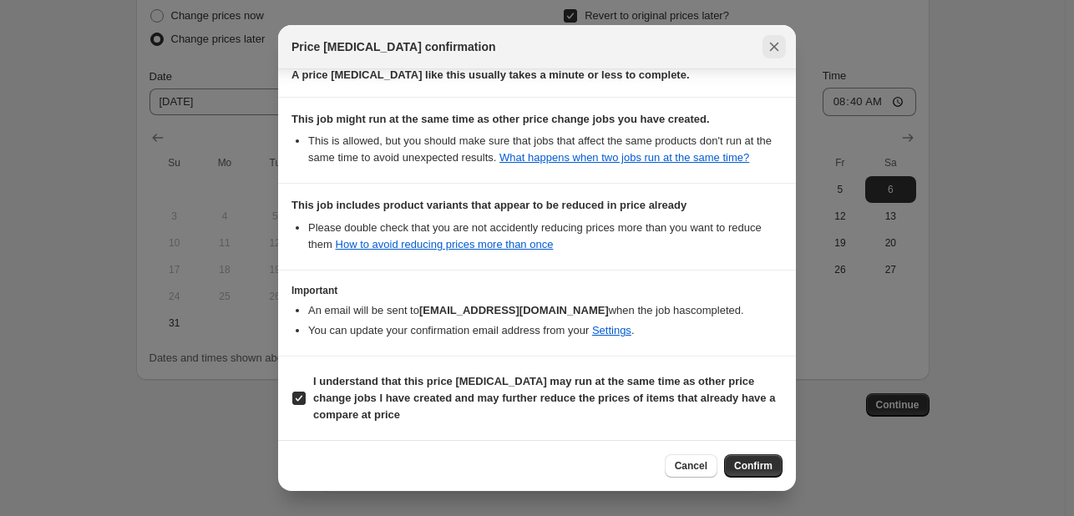
scroll to position [1534, 0]
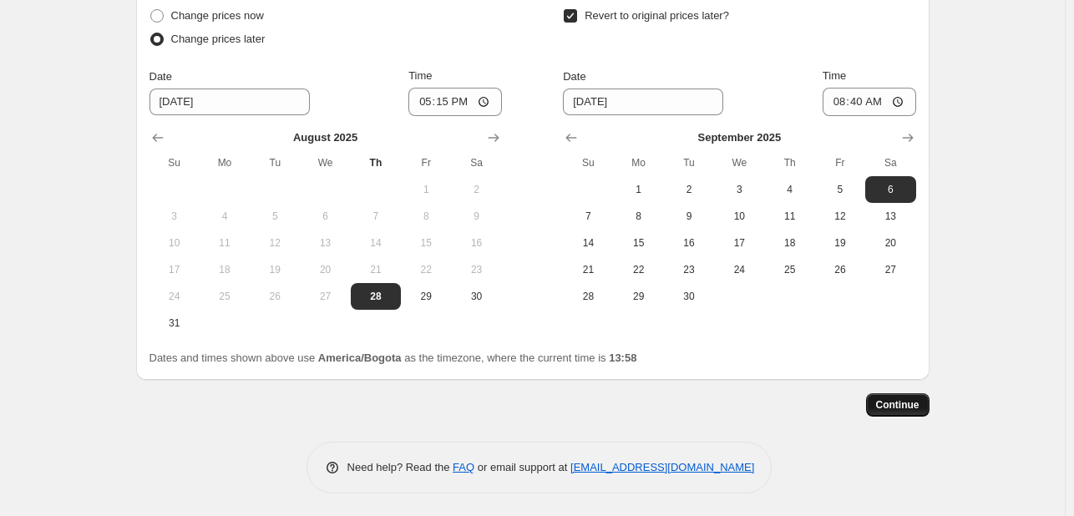
click at [897, 407] on span "Continue" at bounding box center [897, 404] width 43 height 13
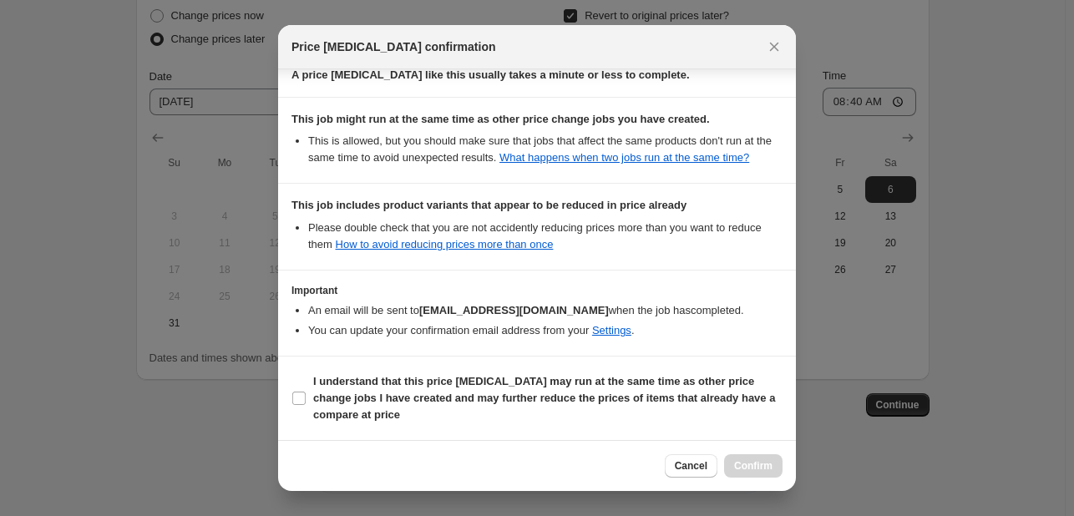
scroll to position [301, 0]
click at [301, 393] on input "I understand that this price change job may run at the same time as other price…" at bounding box center [298, 398] width 13 height 13
checkbox input "true"
click at [771, 472] on button "Confirm" at bounding box center [753, 465] width 58 height 23
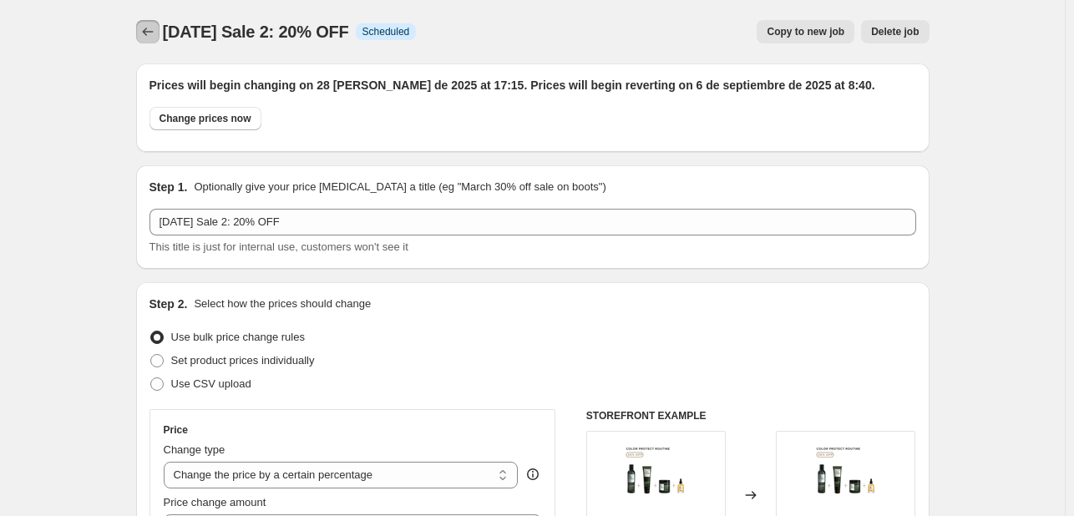
click at [155, 31] on icon "Price change jobs" at bounding box center [147, 31] width 17 height 17
